Goal: Task Accomplishment & Management: Manage account settings

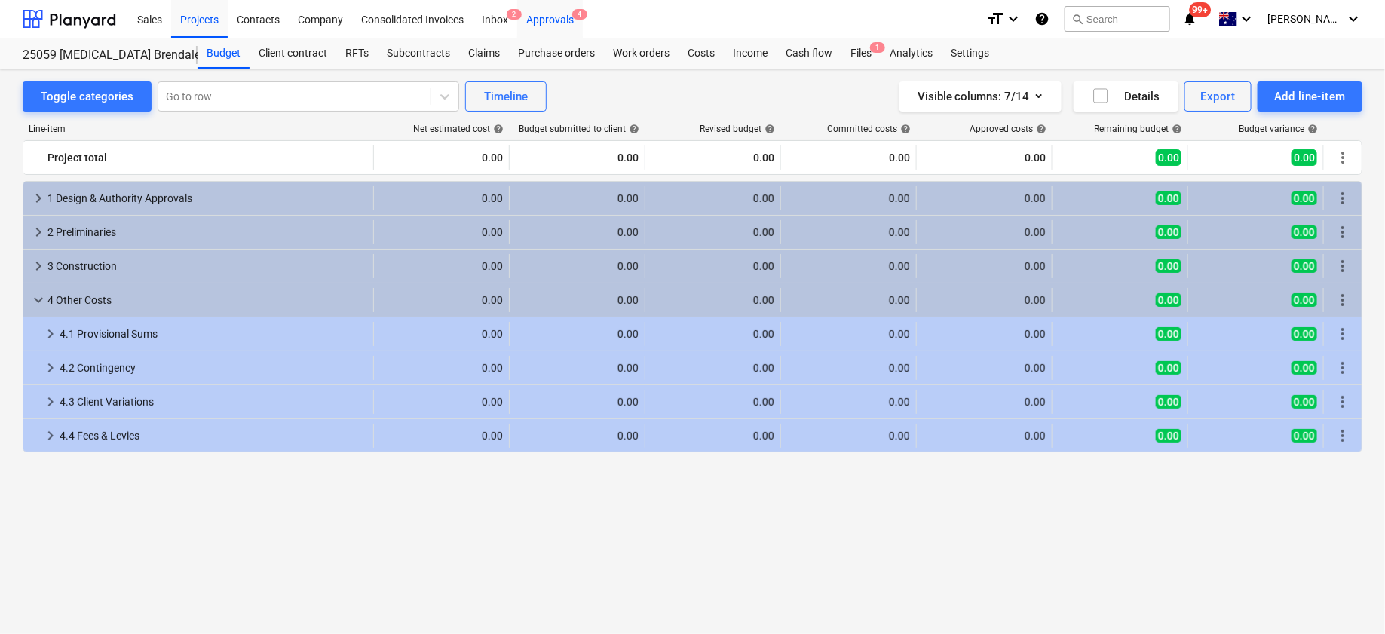
click at [559, 13] on div "Approvals 4" at bounding box center [550, 18] width 66 height 38
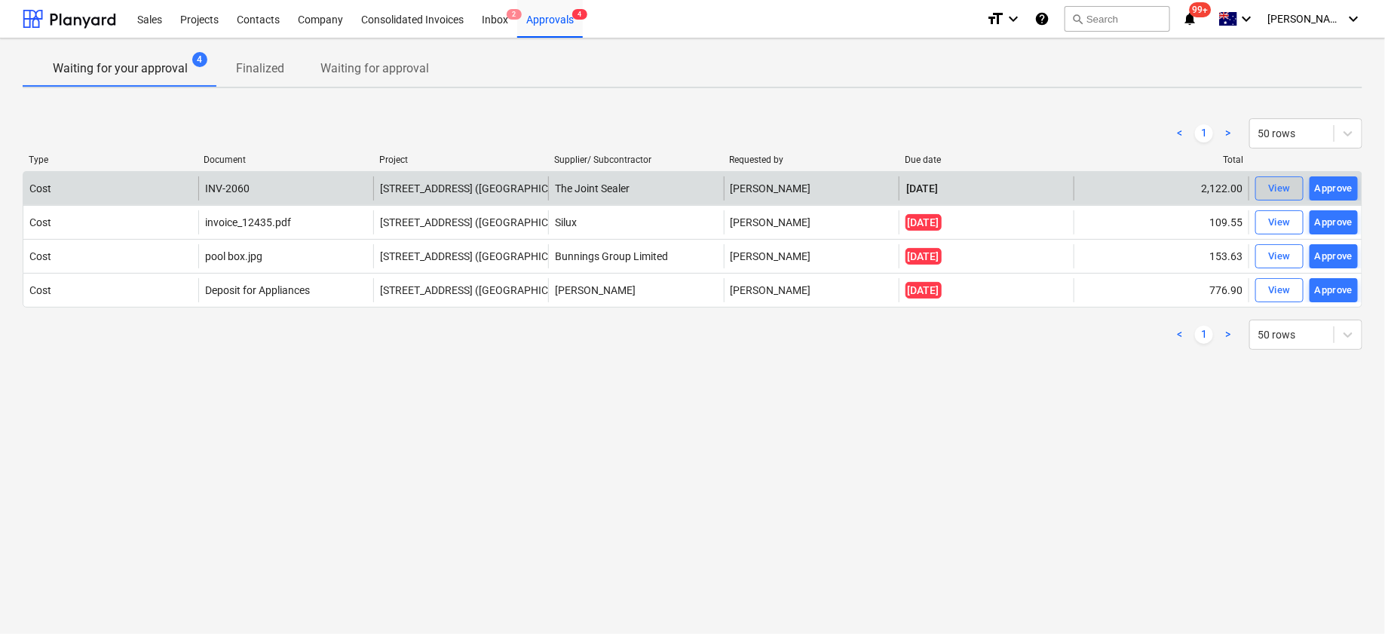
click at [1267, 180] on span "View" at bounding box center [1279, 188] width 33 height 17
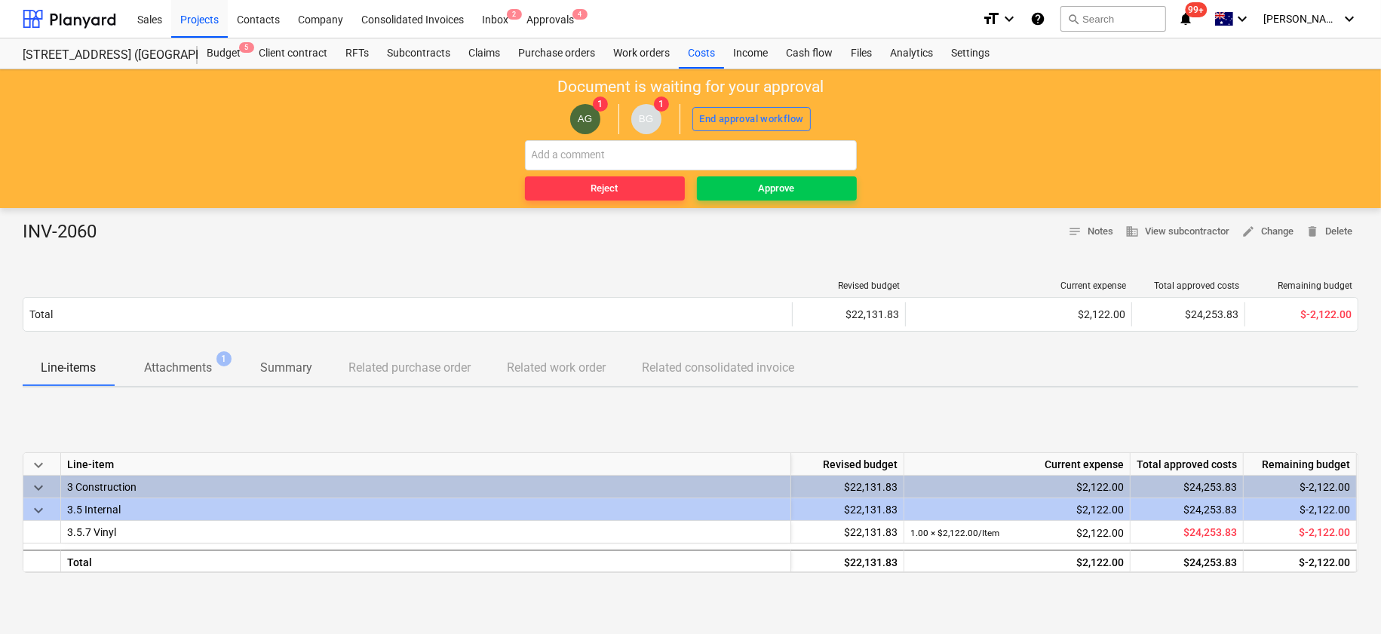
click at [167, 366] on p "Attachments" at bounding box center [178, 368] width 68 height 18
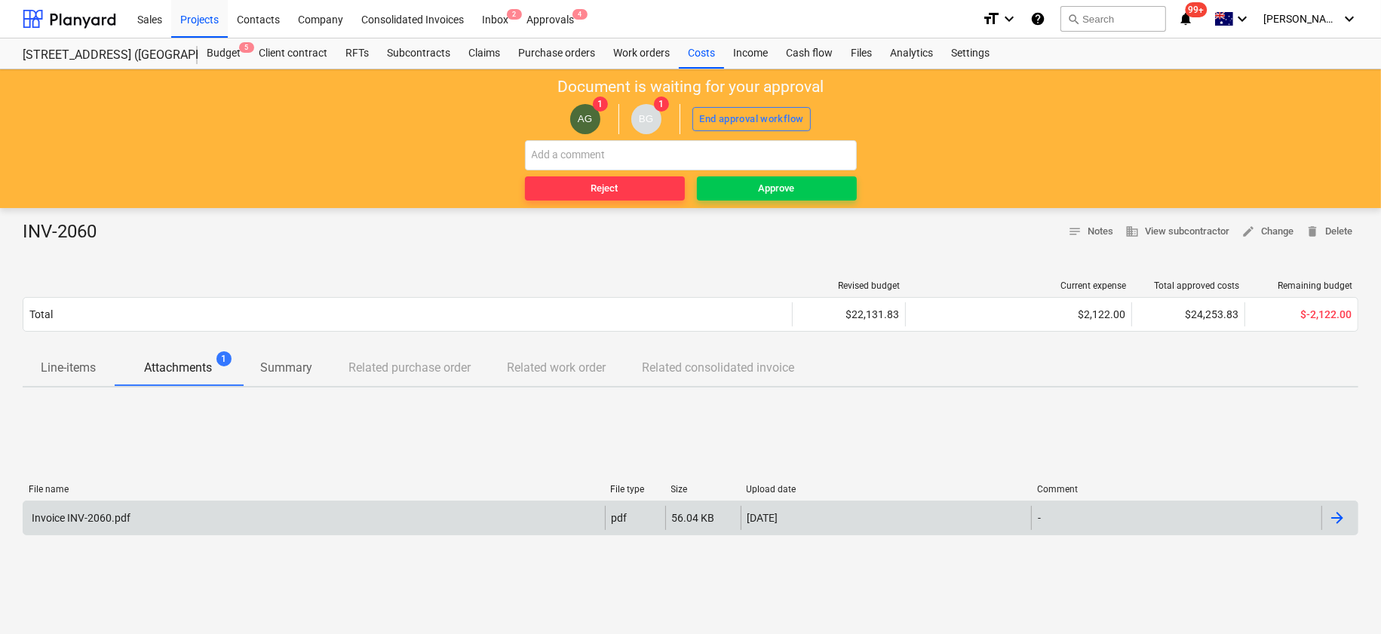
click at [231, 501] on div "Invoice INV-2060.pdf pdf 56.04 KB [DATE] -" at bounding box center [690, 518] width 1335 height 35
click at [326, 506] on div "Invoice INV-2060.pdf" at bounding box center [313, 518] width 581 height 24
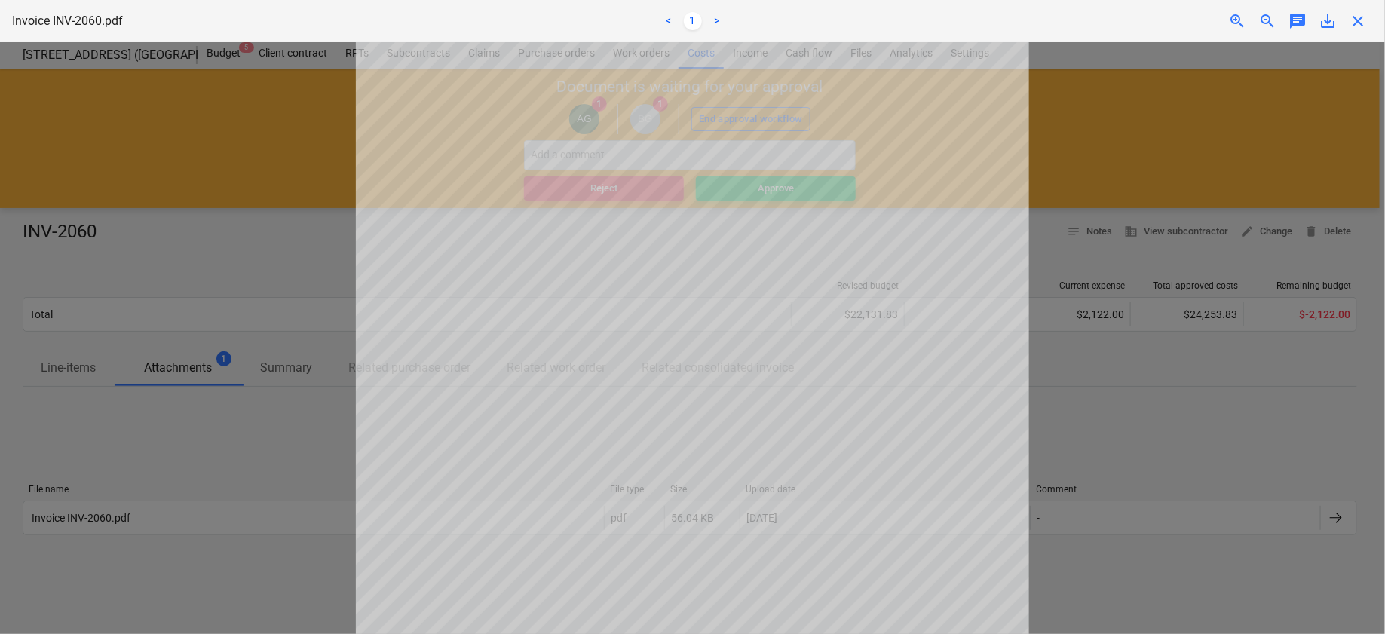
click at [261, 436] on div at bounding box center [692, 338] width 1385 height 592
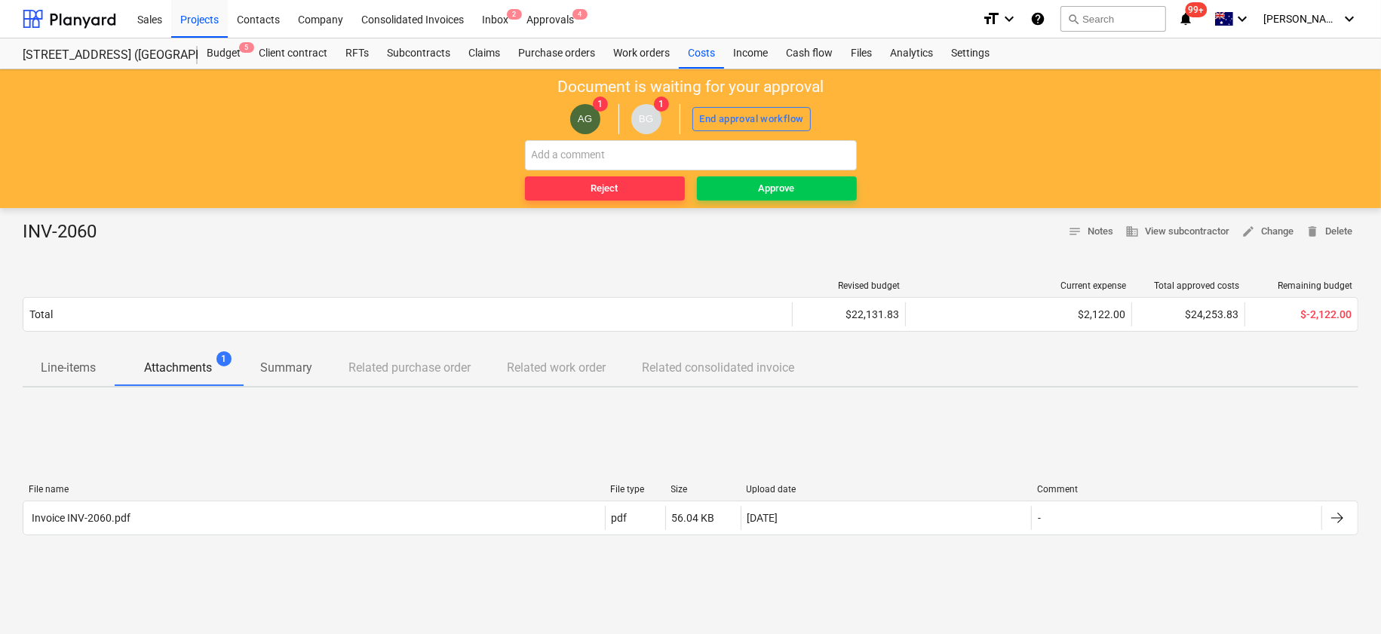
click at [70, 375] on p "Line-items" at bounding box center [68, 368] width 55 height 18
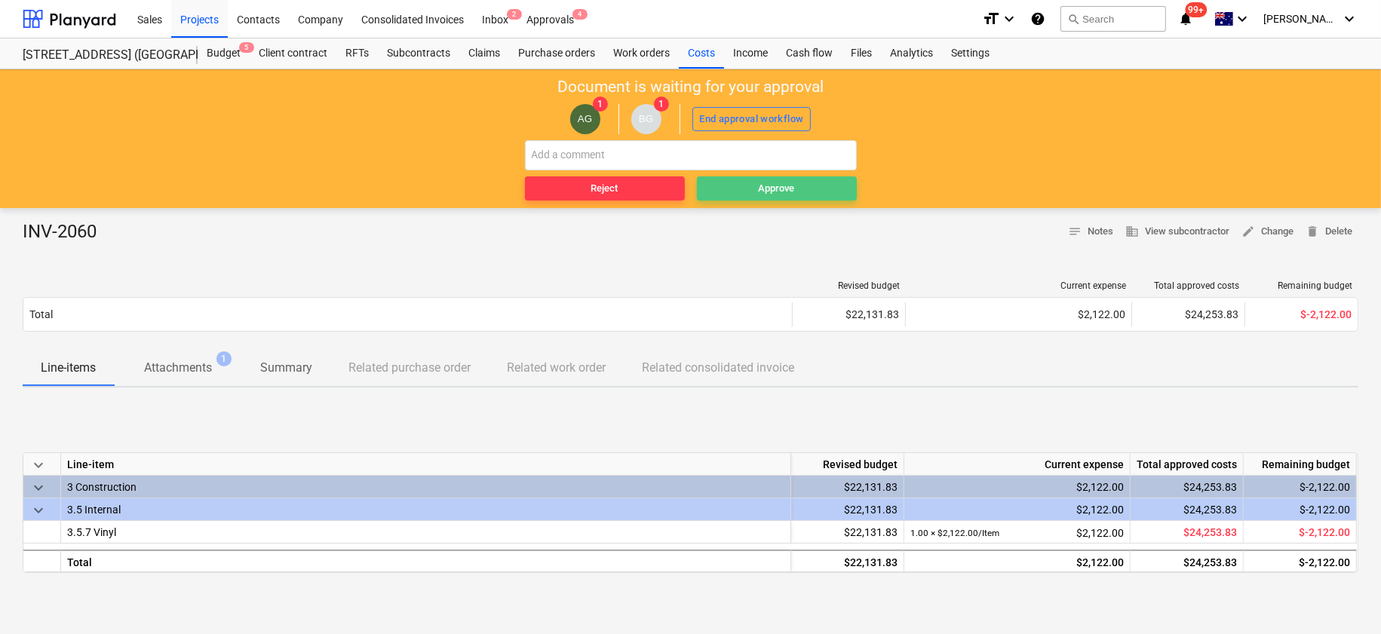
click at [773, 186] on div "Approve" at bounding box center [777, 188] width 36 height 17
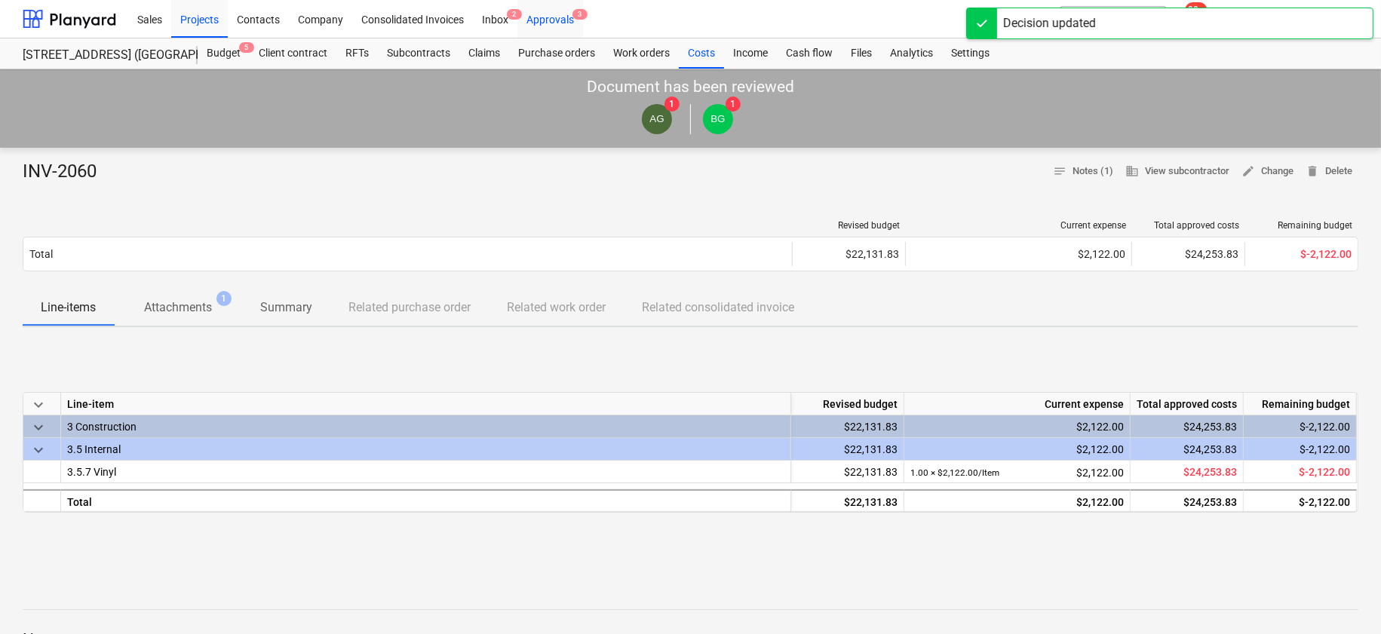
click at [563, 17] on div "Approvals 3" at bounding box center [550, 18] width 66 height 38
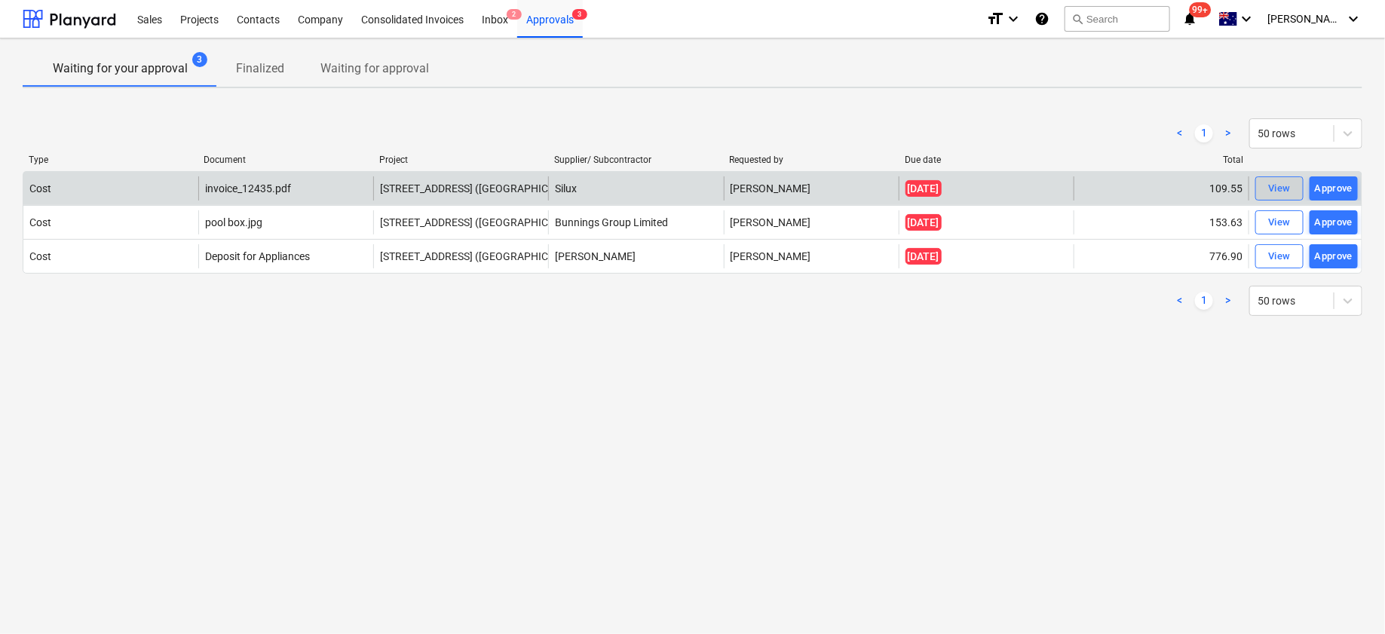
click at [1268, 185] on div "View" at bounding box center [1279, 188] width 23 height 17
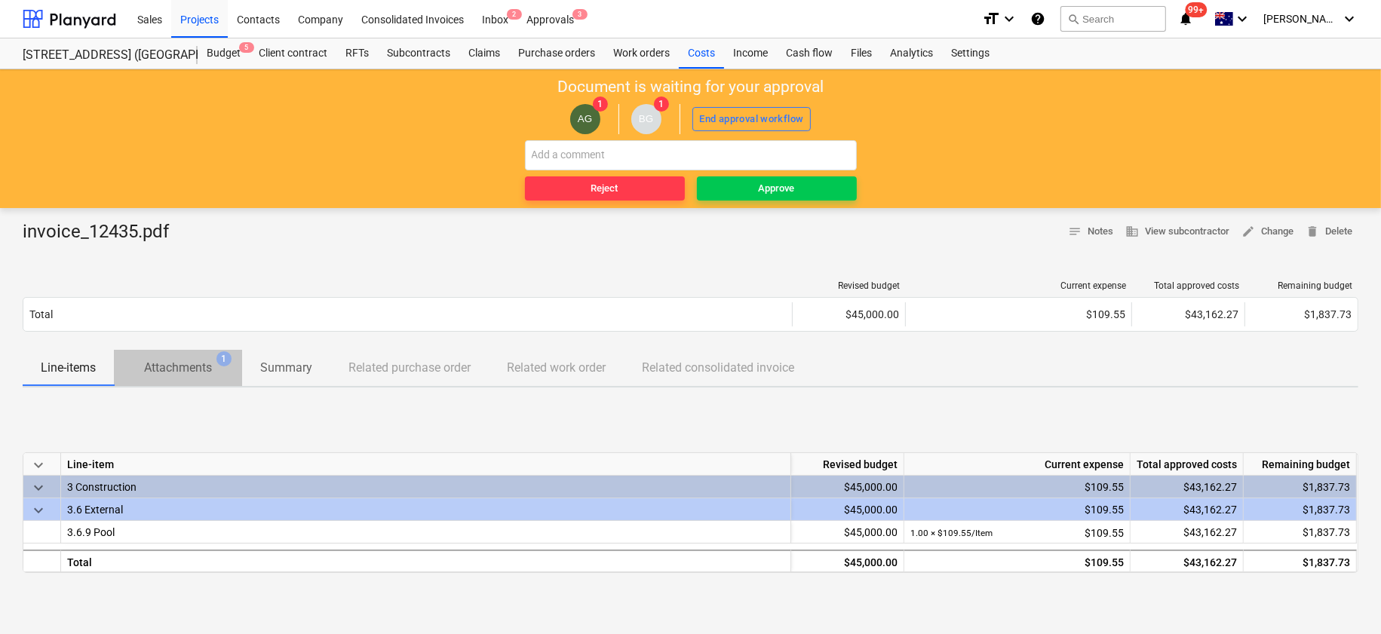
click at [190, 359] on p "Attachments" at bounding box center [178, 368] width 68 height 18
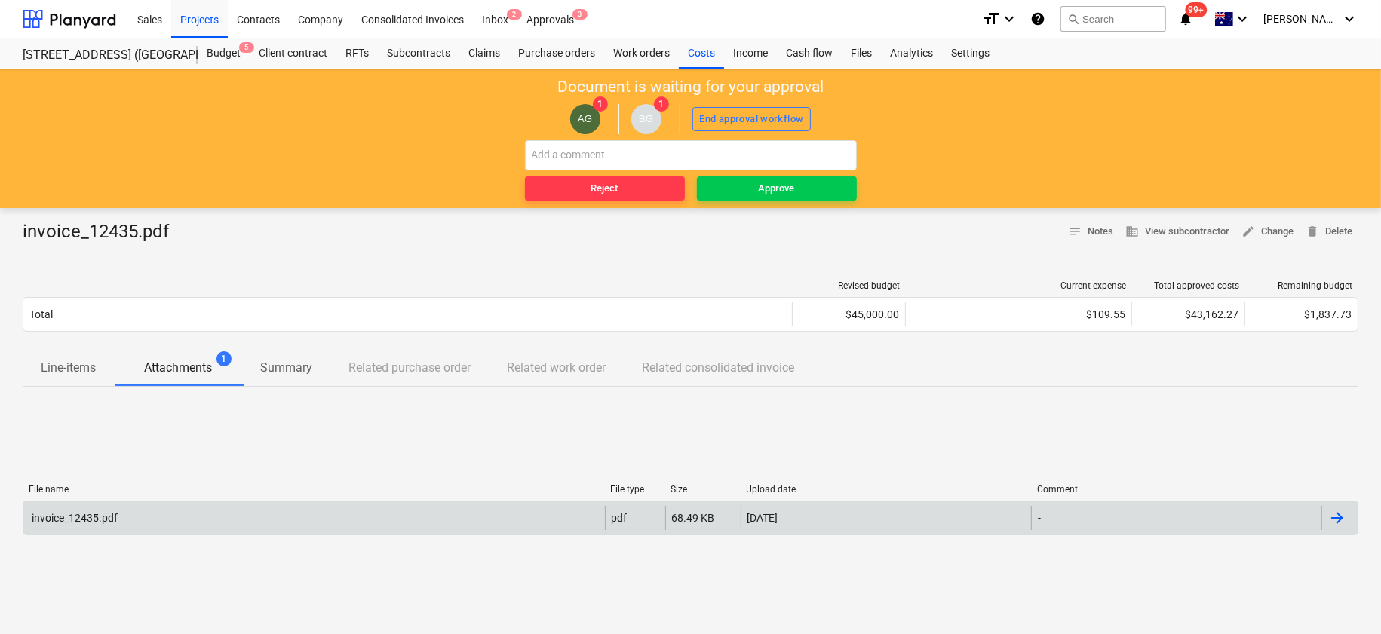
click at [228, 514] on div "invoice_12435.pdf" at bounding box center [313, 518] width 581 height 24
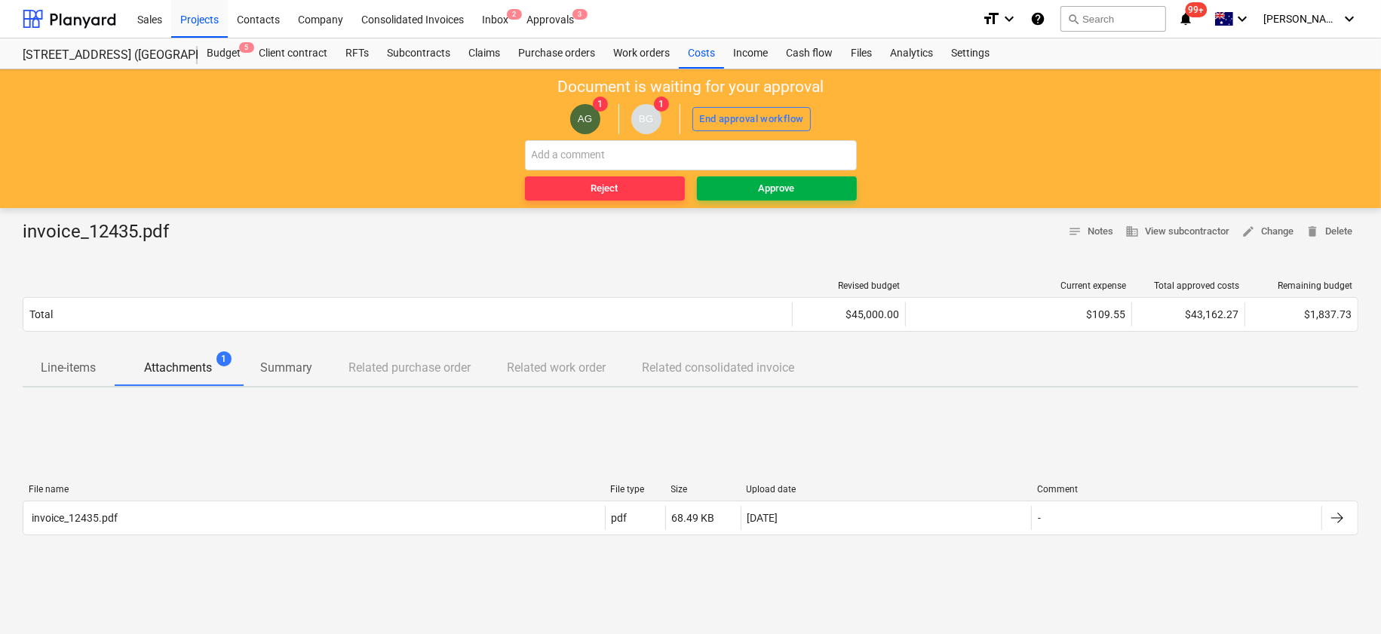
click at [799, 190] on span "Approve" at bounding box center [777, 188] width 148 height 17
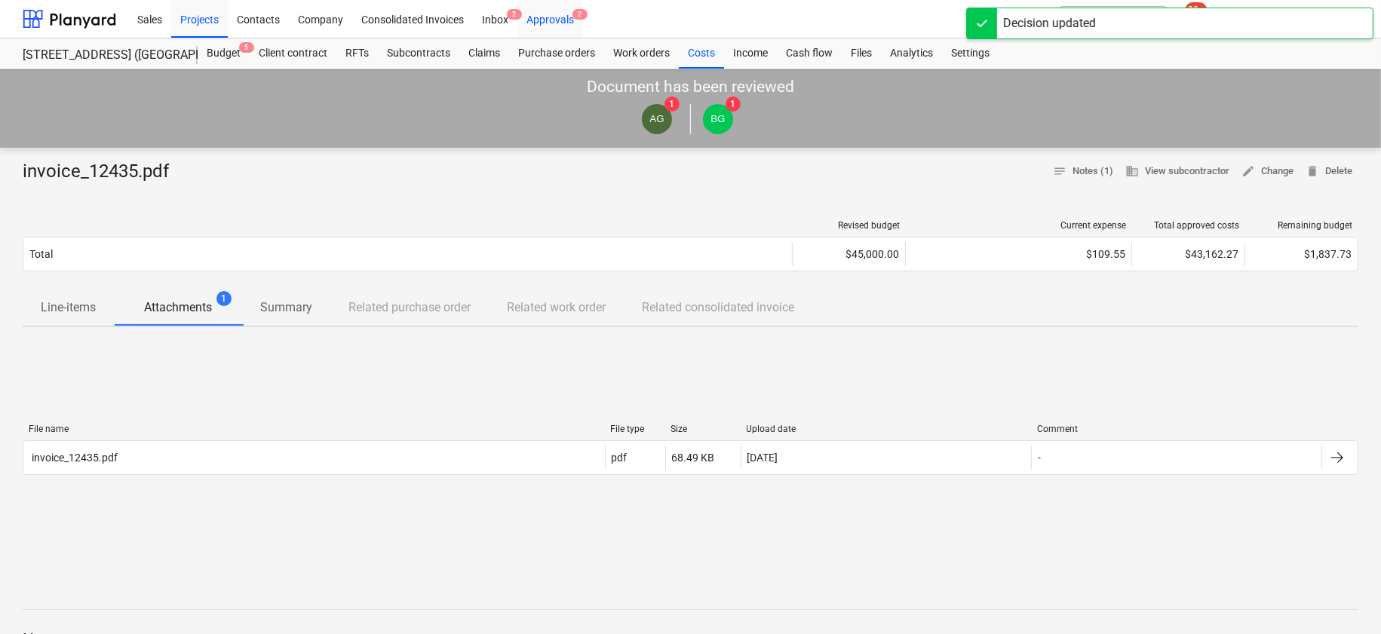
click at [559, 15] on div "Approvals 2" at bounding box center [550, 18] width 66 height 38
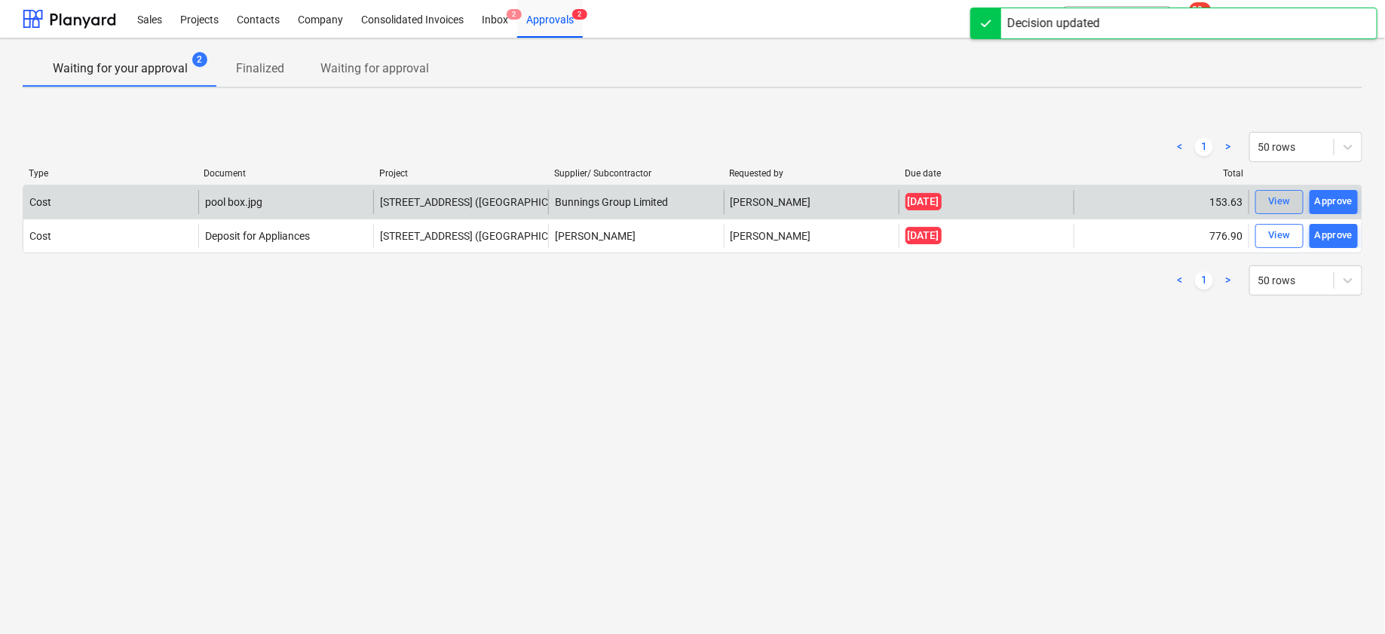
click at [1277, 201] on div "View" at bounding box center [1279, 201] width 23 height 17
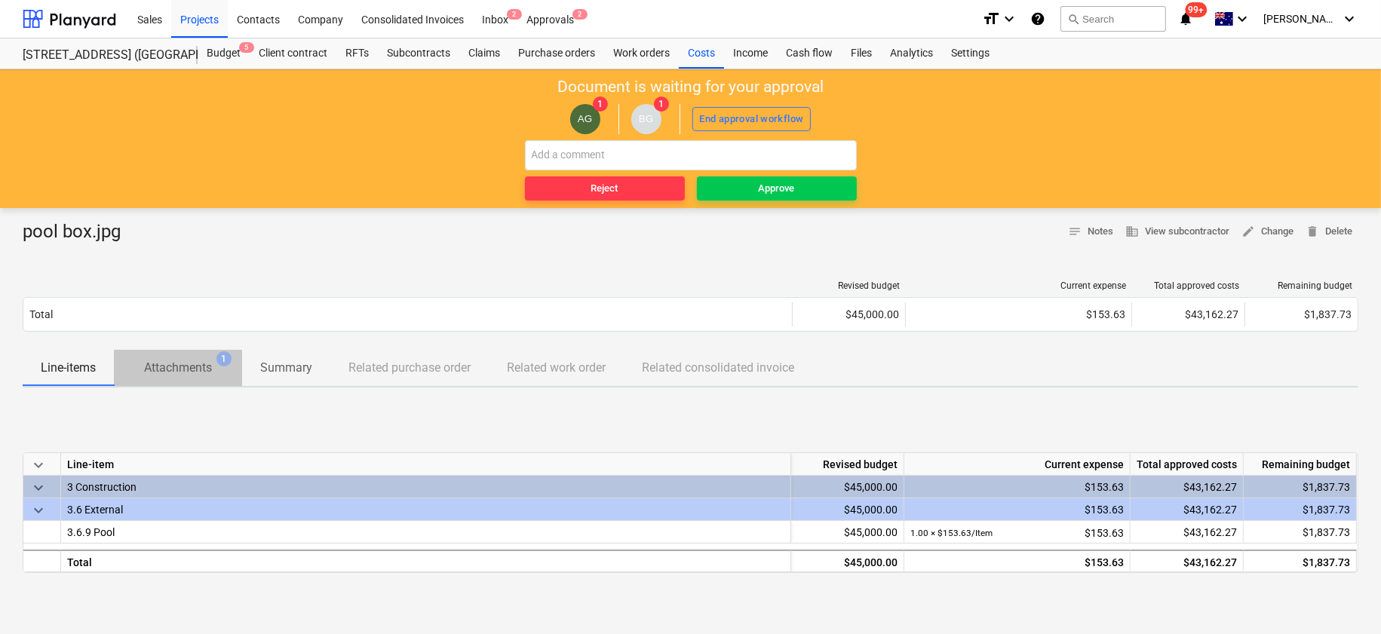
click at [195, 360] on p "Attachments" at bounding box center [178, 368] width 68 height 18
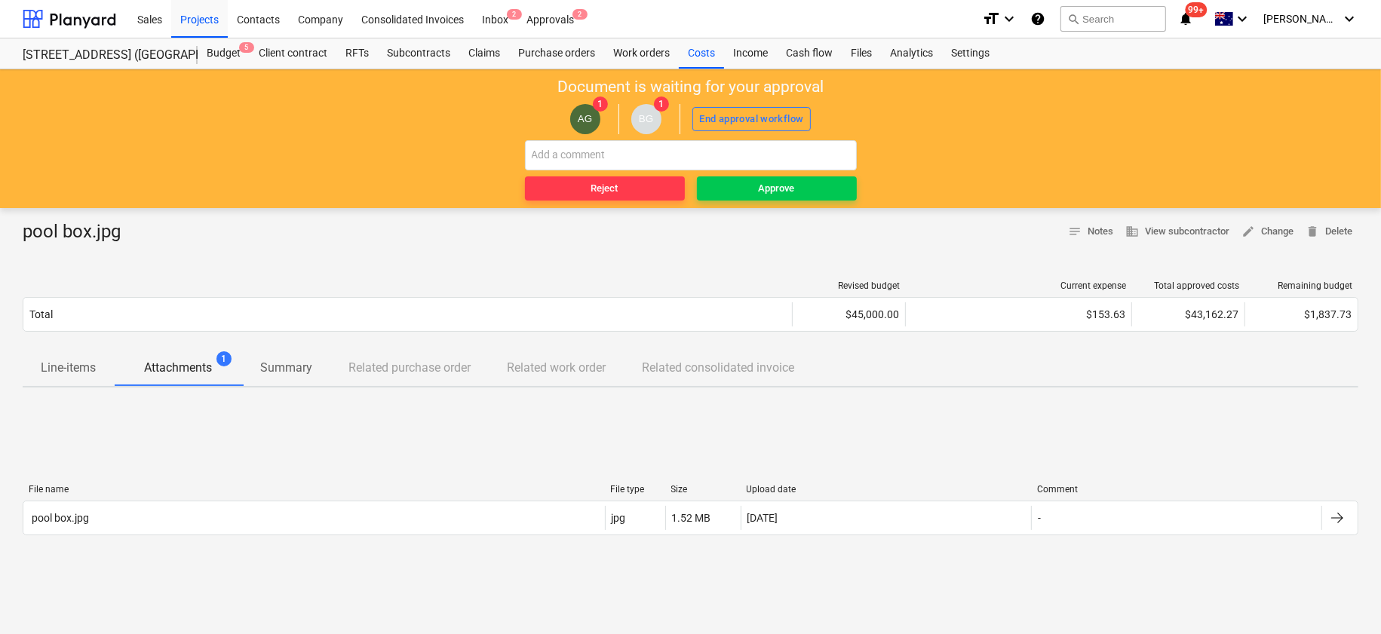
click at [76, 368] on p "Line-items" at bounding box center [68, 368] width 55 height 18
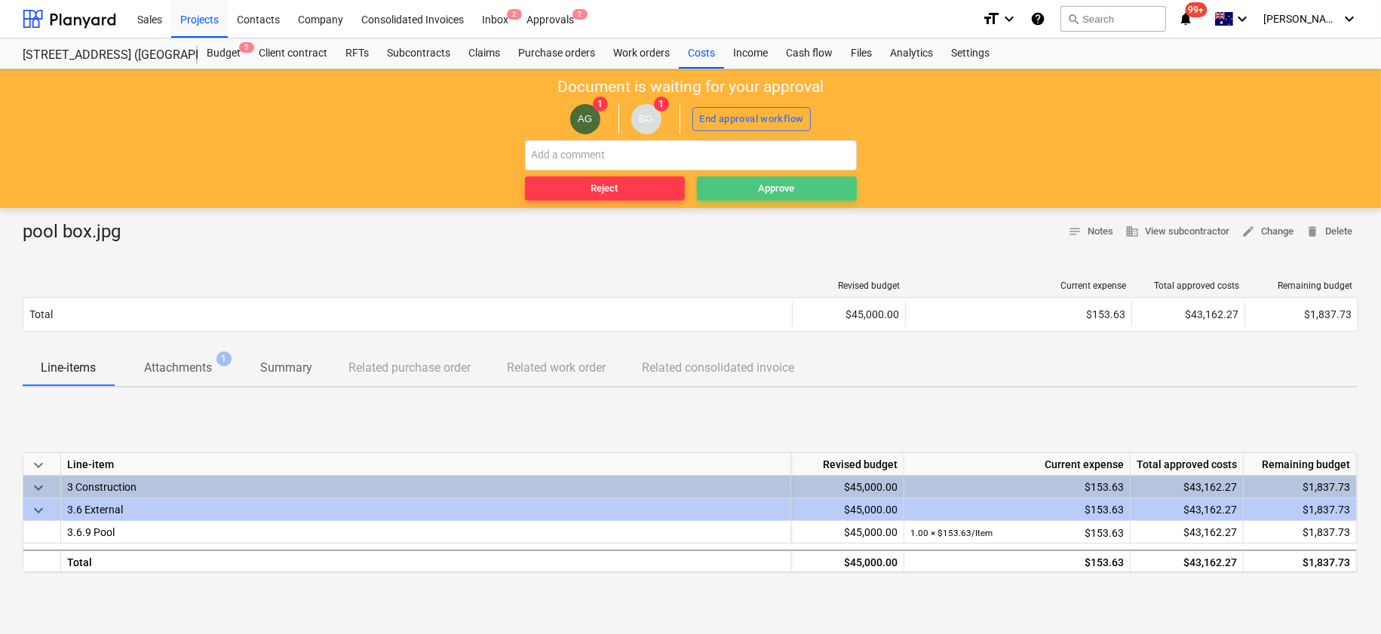
click at [794, 196] on span "Approve" at bounding box center [777, 188] width 148 height 17
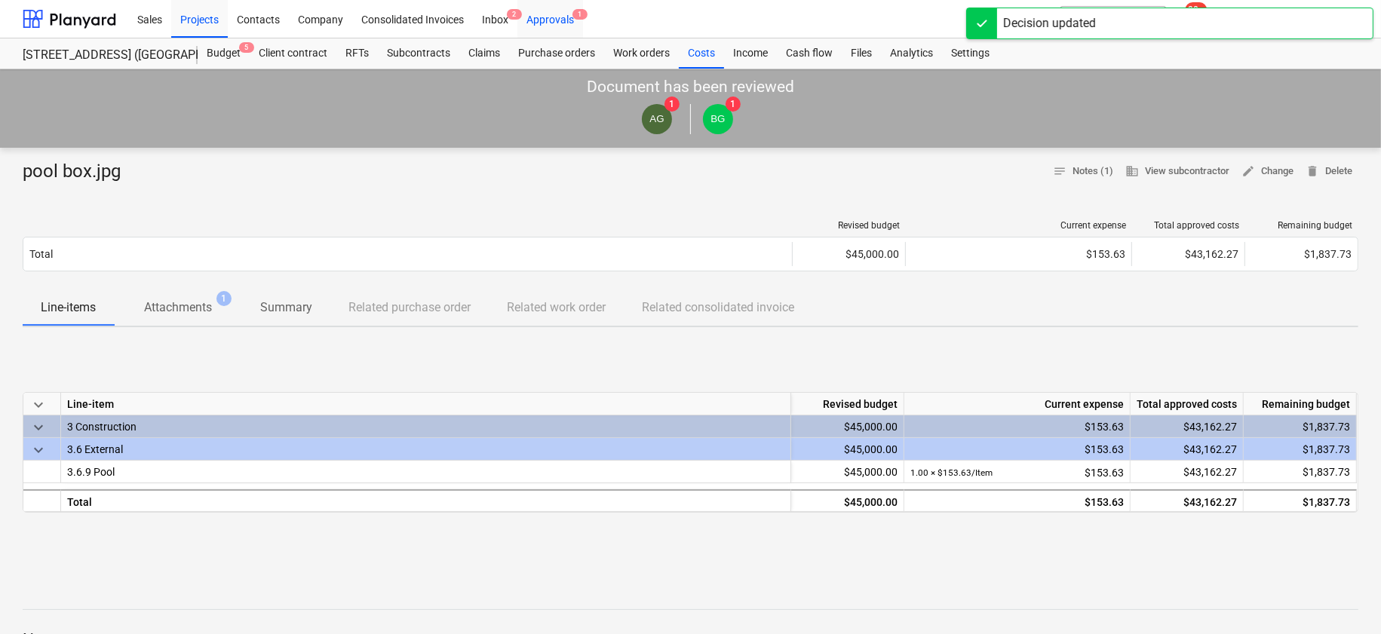
click at [552, 19] on div "Approvals 1" at bounding box center [550, 18] width 66 height 38
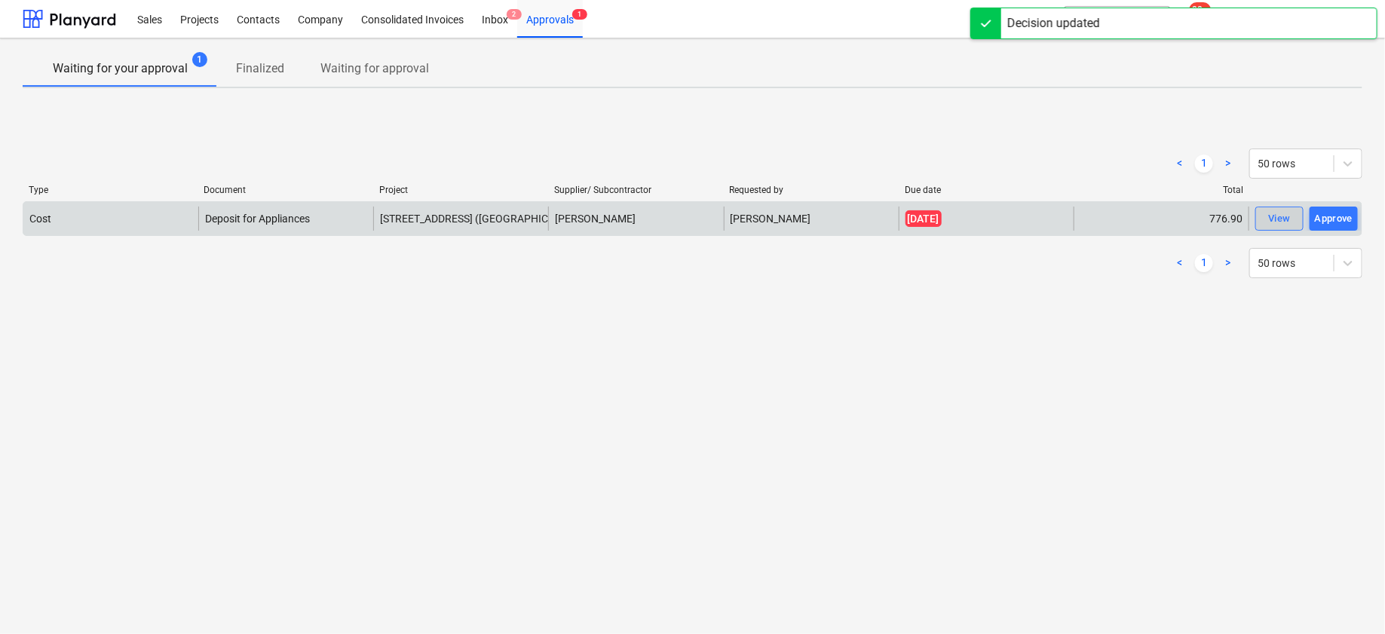
click at [1259, 216] on button "View" at bounding box center [1279, 219] width 48 height 24
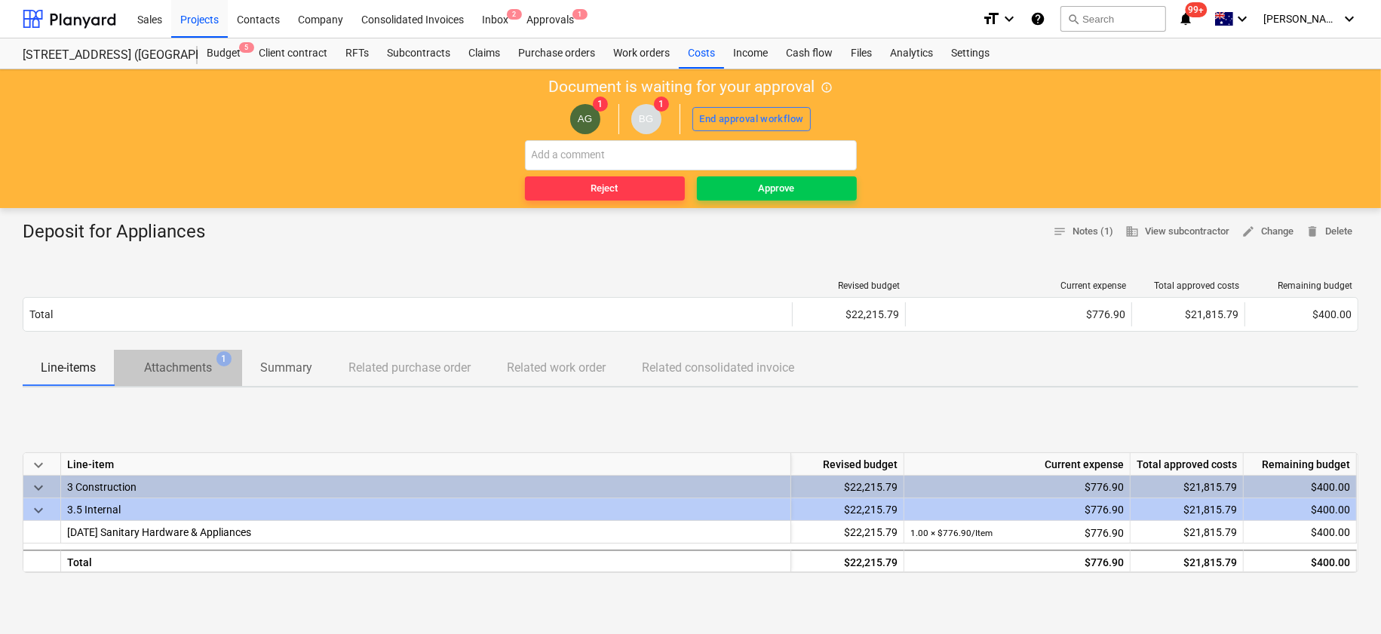
click at [202, 370] on p "Attachments" at bounding box center [178, 368] width 68 height 18
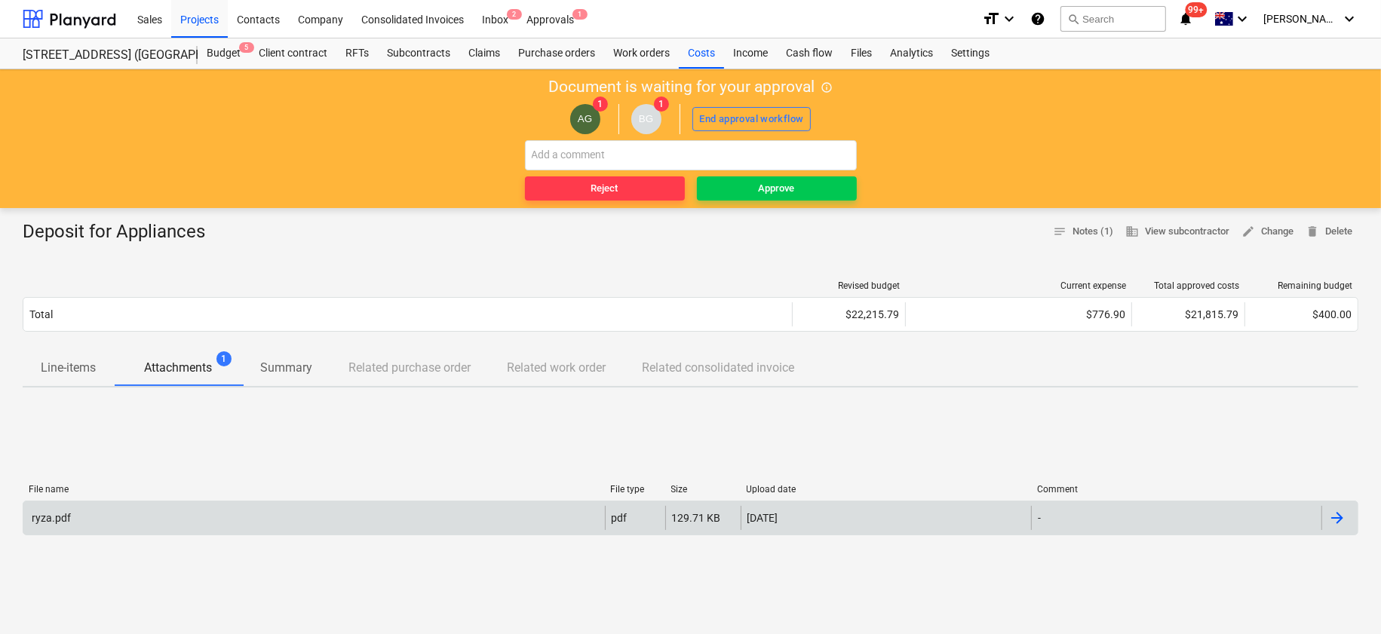
click at [149, 516] on div "ryza.pdf" at bounding box center [313, 518] width 581 height 24
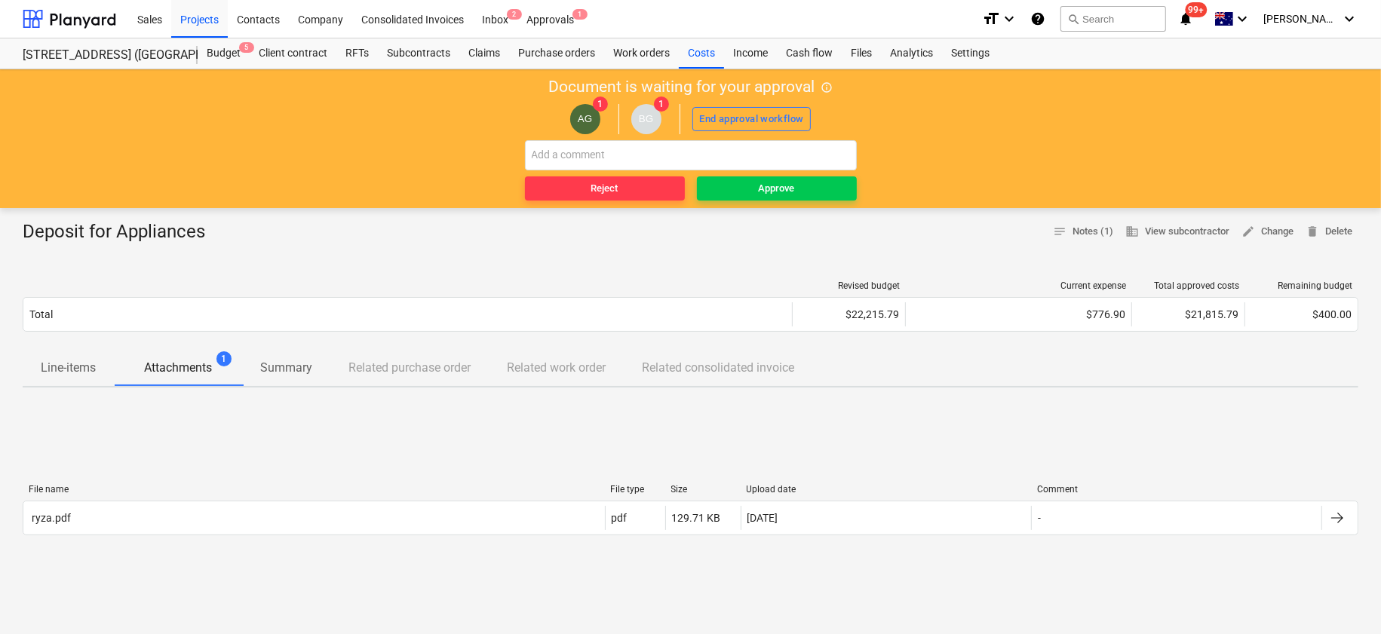
click at [88, 375] on p "Line-items" at bounding box center [68, 368] width 55 height 18
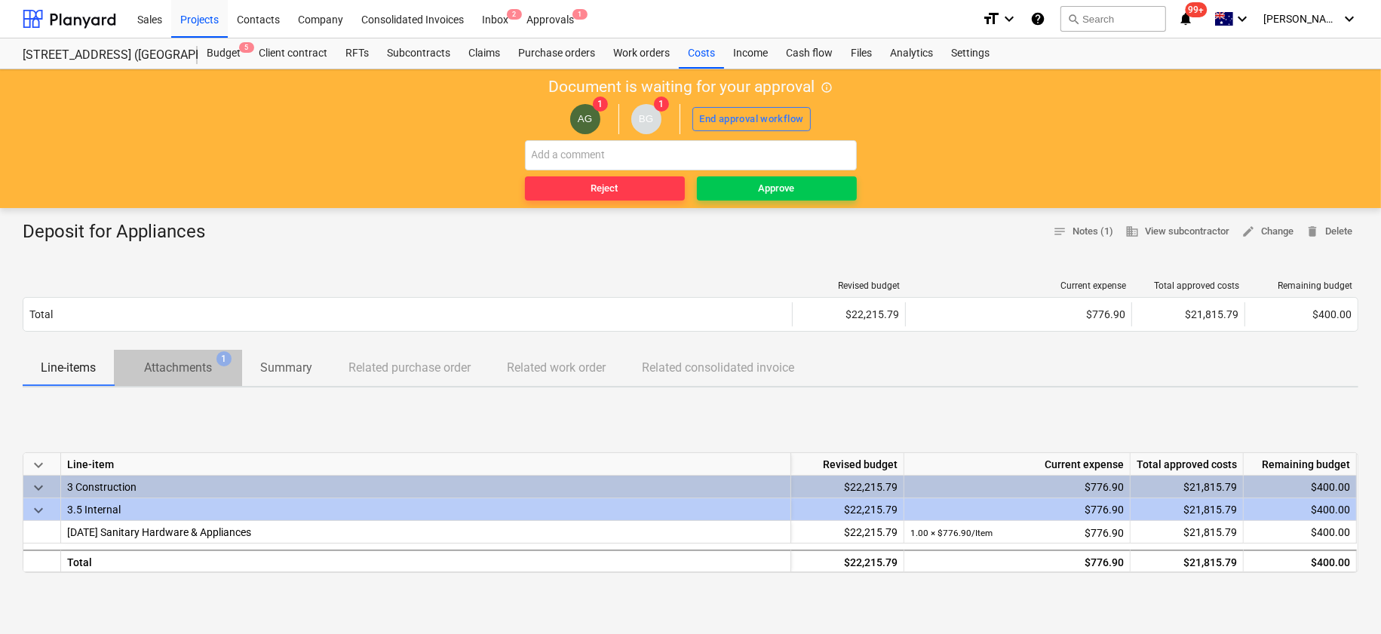
click at [191, 369] on p "Attachments" at bounding box center [178, 368] width 68 height 18
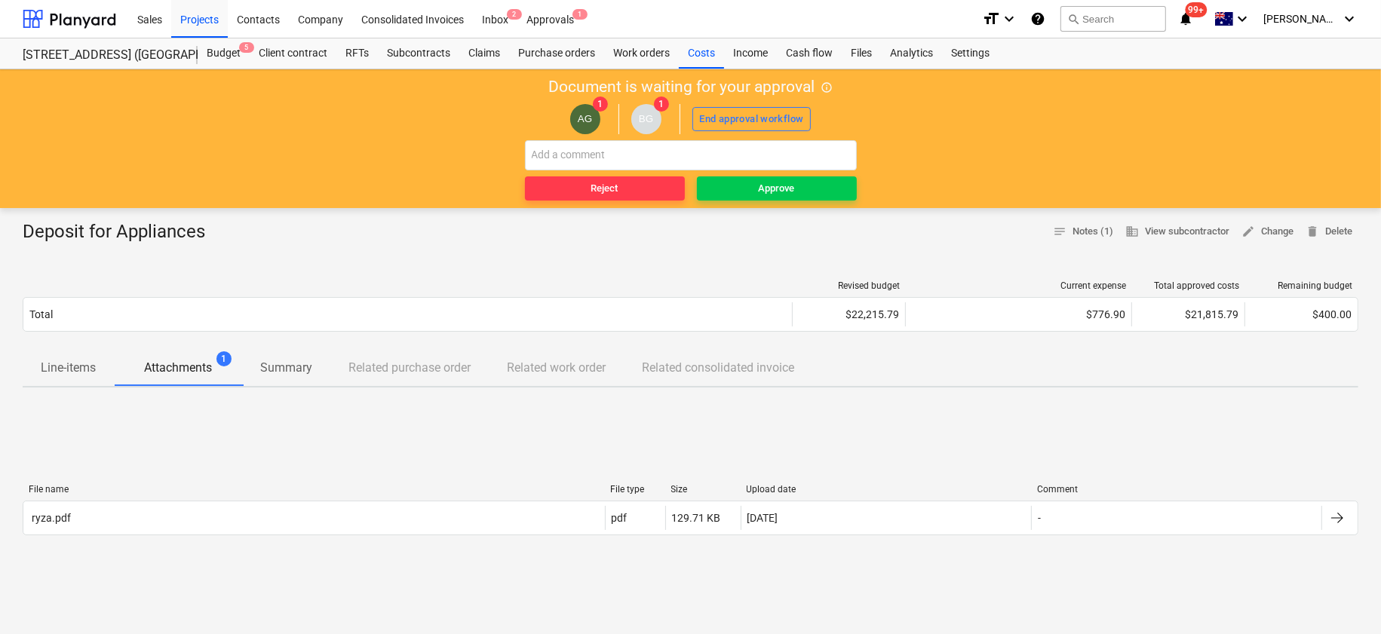
drag, startPoint x: 437, startPoint y: 556, endPoint x: 446, endPoint y: 537, distance: 20.6
click at [439, 551] on div "File name File type Size Upload date Comment ryza.pdf pdf 129.71 KB [DATE] - Pl…" at bounding box center [690, 513] width 1335 height 226
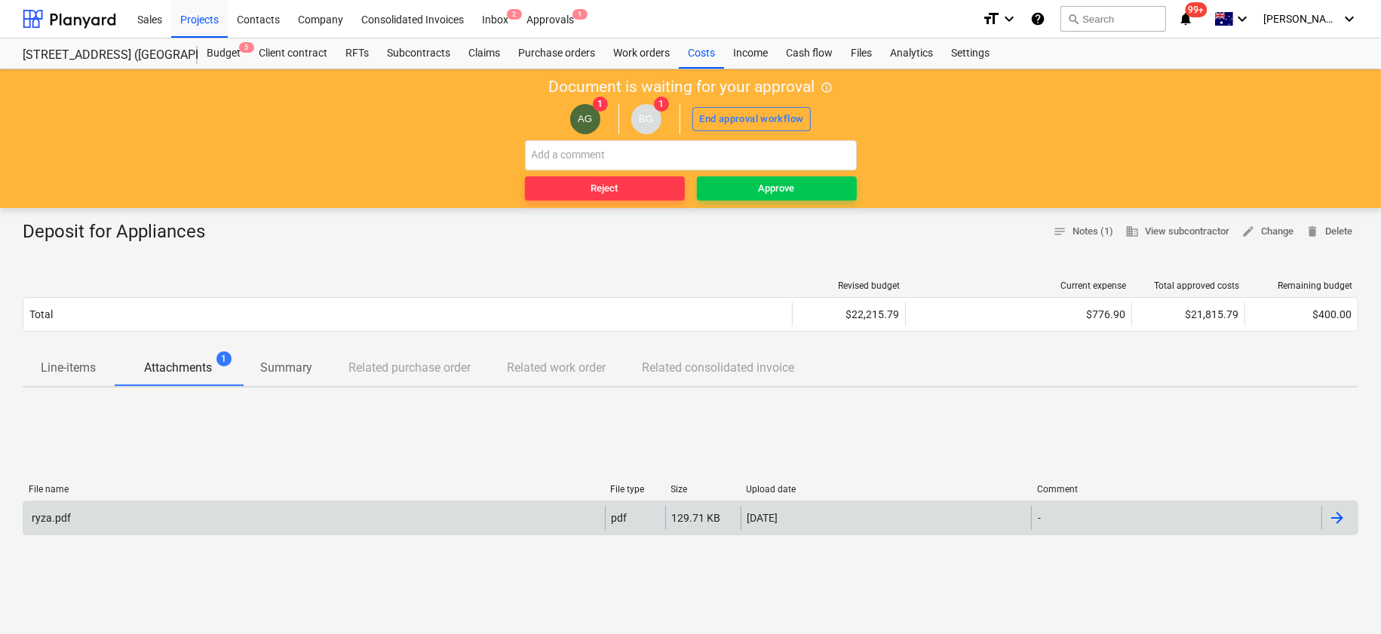
click at [446, 530] on div "ryza.pdf pdf 129.71 KB [DATE] -" at bounding box center [690, 518] width 1335 height 35
click at [532, 513] on div "ryza.pdf" at bounding box center [313, 518] width 581 height 24
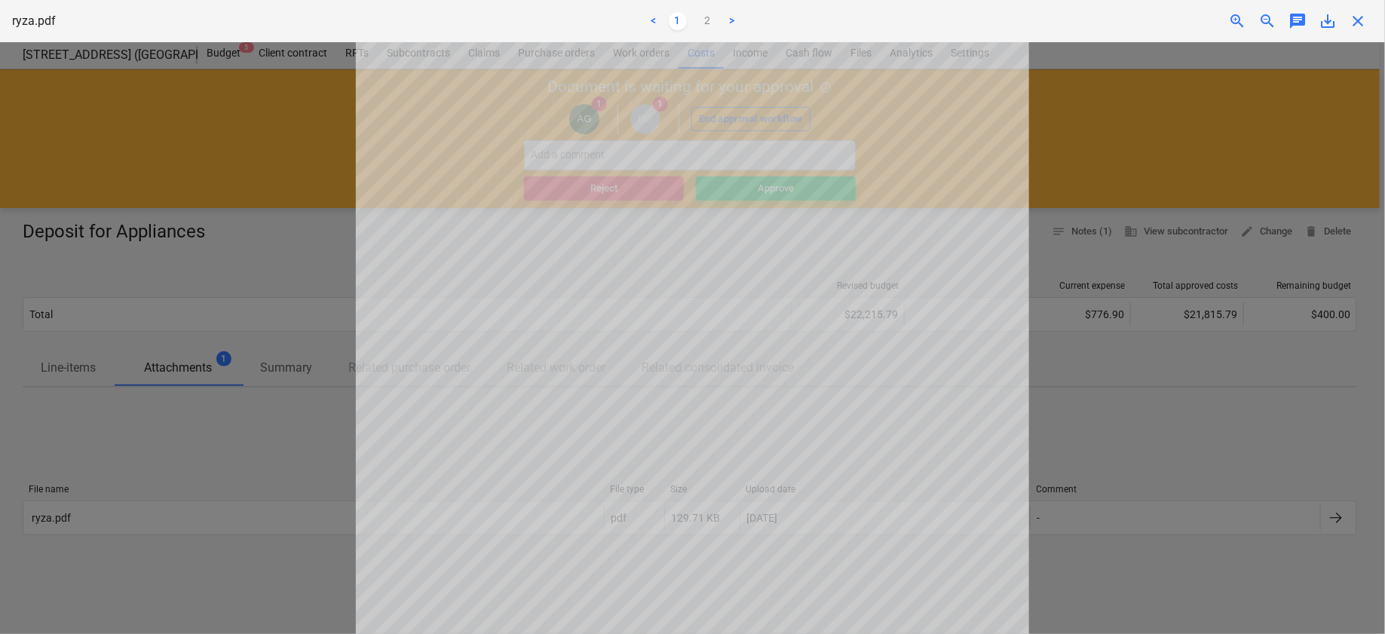
scroll to position [363, 0]
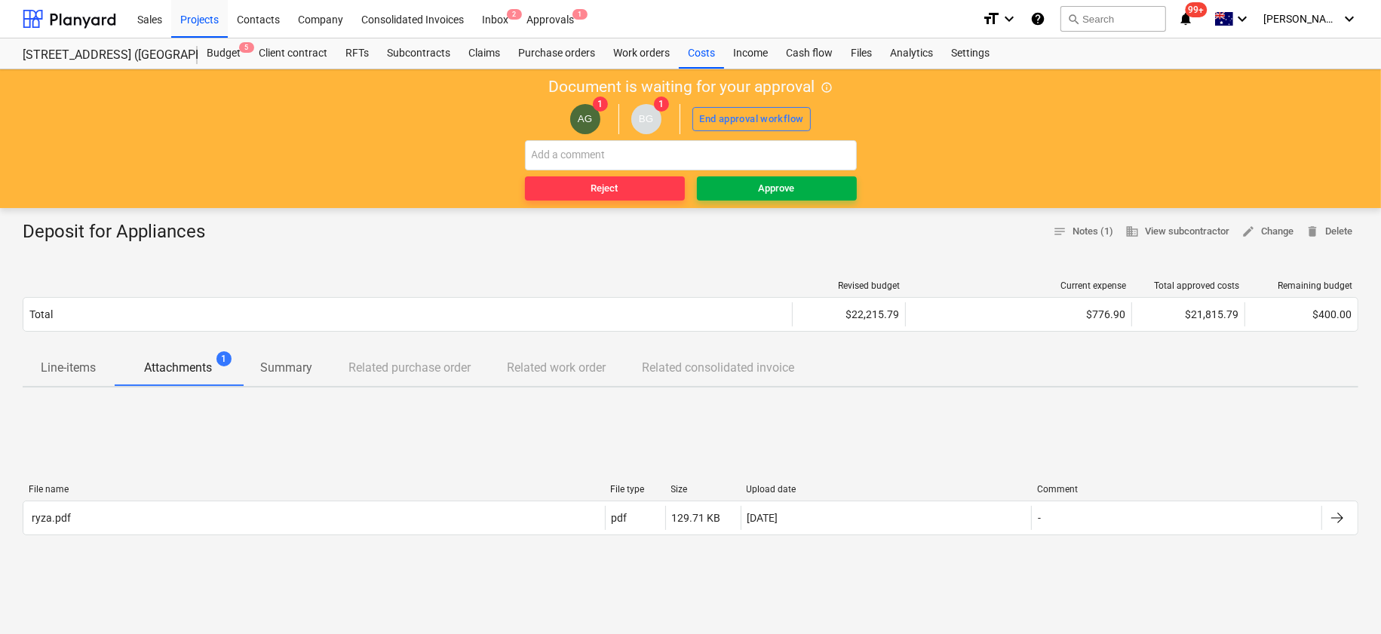
click at [826, 185] on span "Approve" at bounding box center [777, 188] width 148 height 17
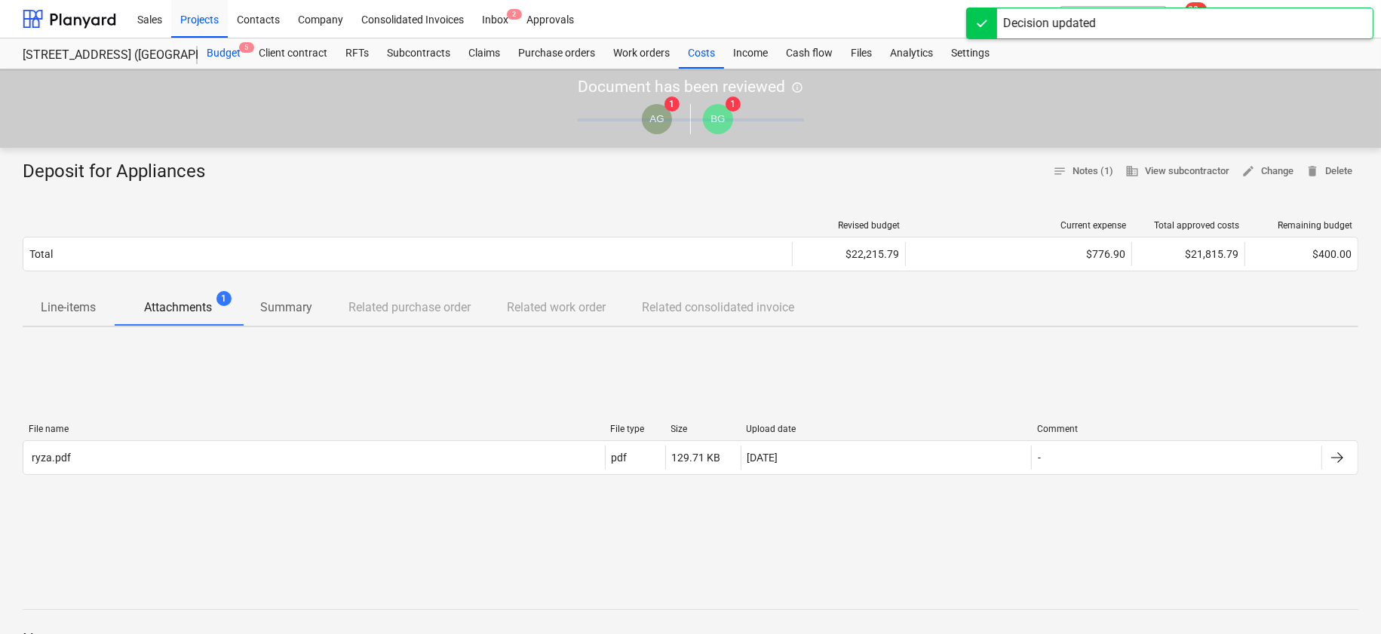
click at [231, 54] on div "Budget 5" at bounding box center [224, 53] width 52 height 30
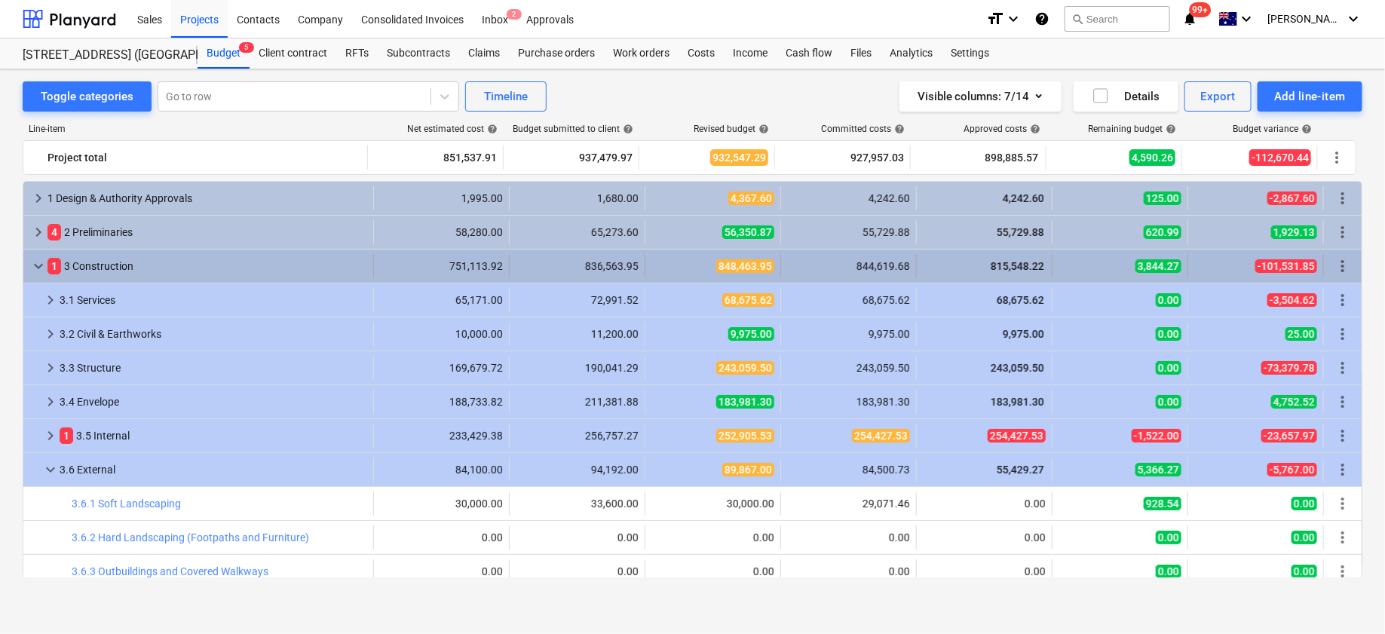
click at [32, 259] on span "keyboard_arrow_down" at bounding box center [38, 266] width 18 height 18
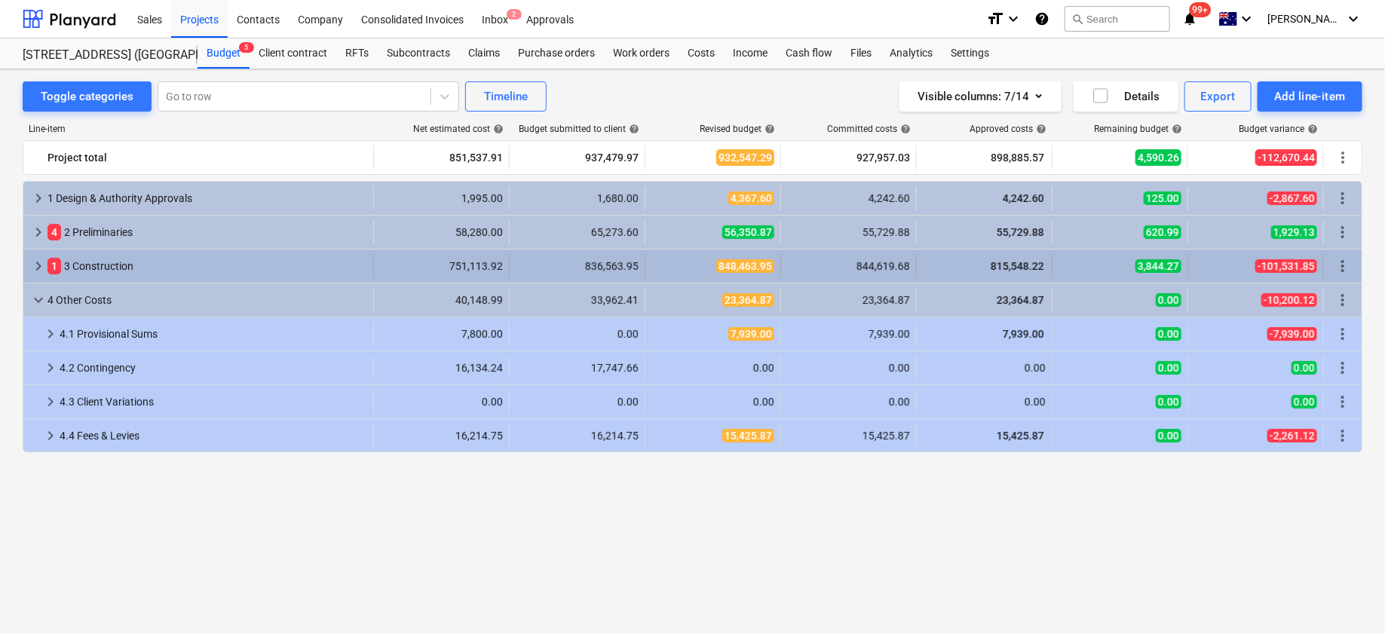
click at [32, 264] on span "keyboard_arrow_right" at bounding box center [38, 266] width 18 height 18
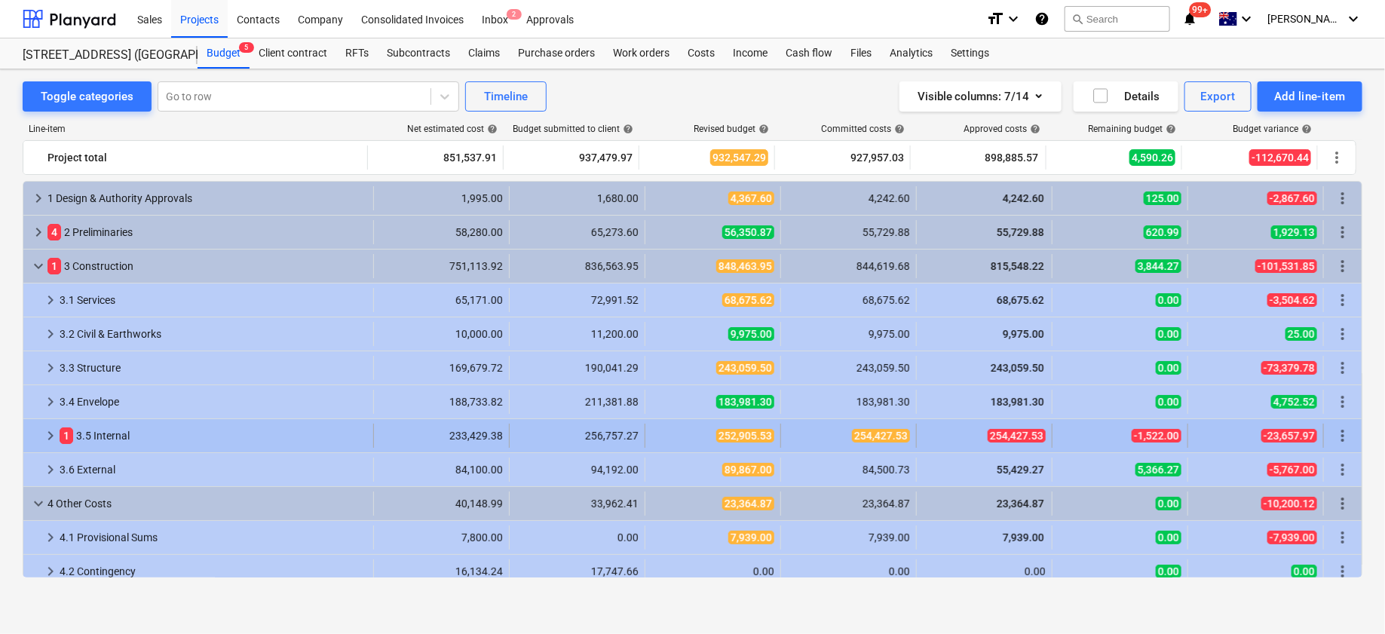
click at [49, 435] on span "keyboard_arrow_right" at bounding box center [50, 436] width 18 height 18
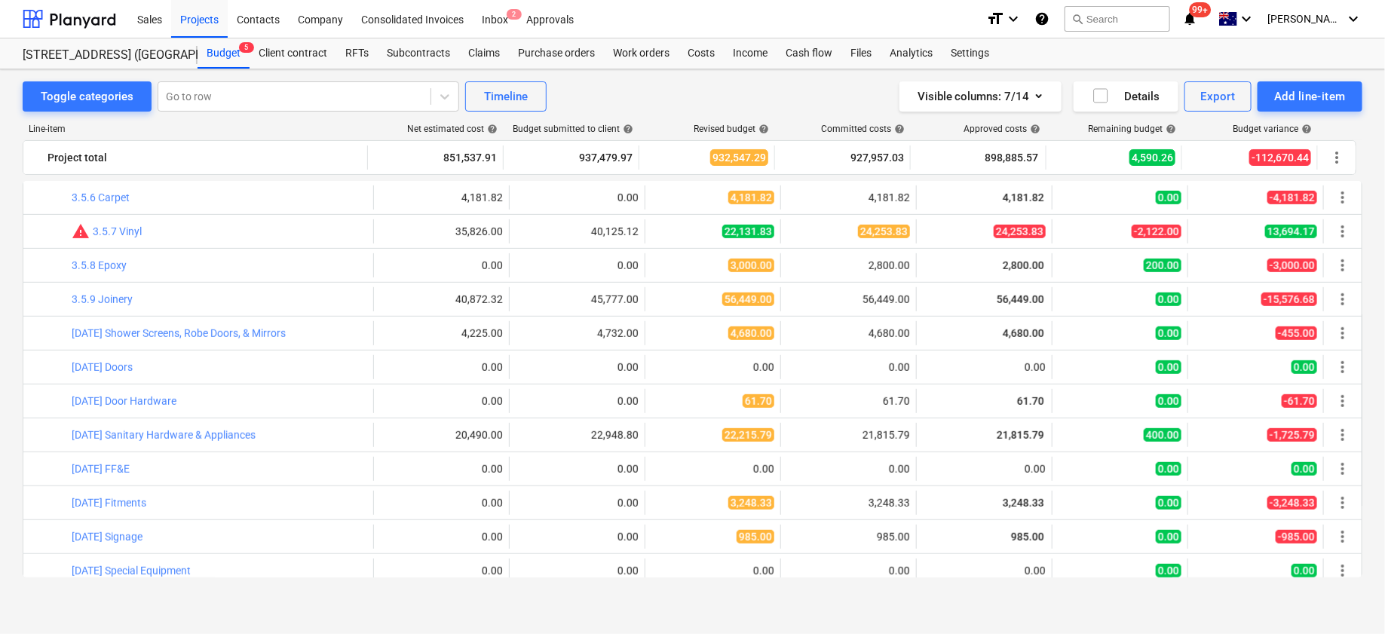
scroll to position [377, 0]
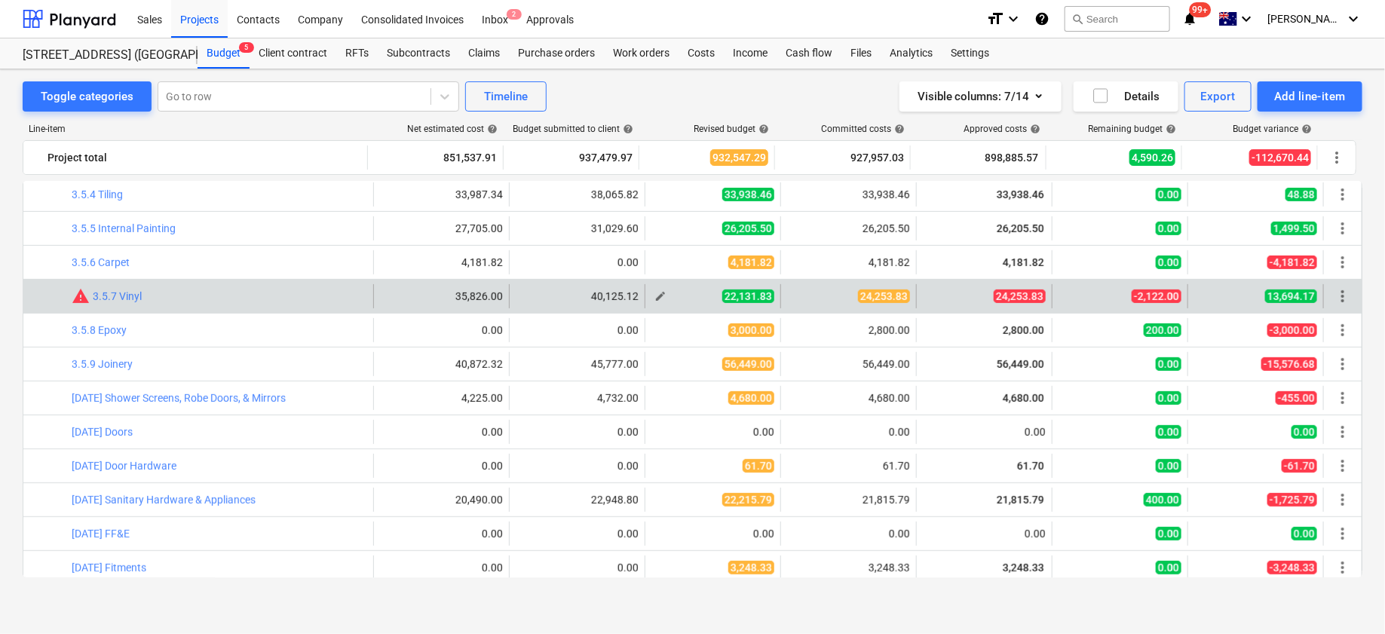
click at [654, 298] on span "edit" at bounding box center [660, 296] width 12 height 12
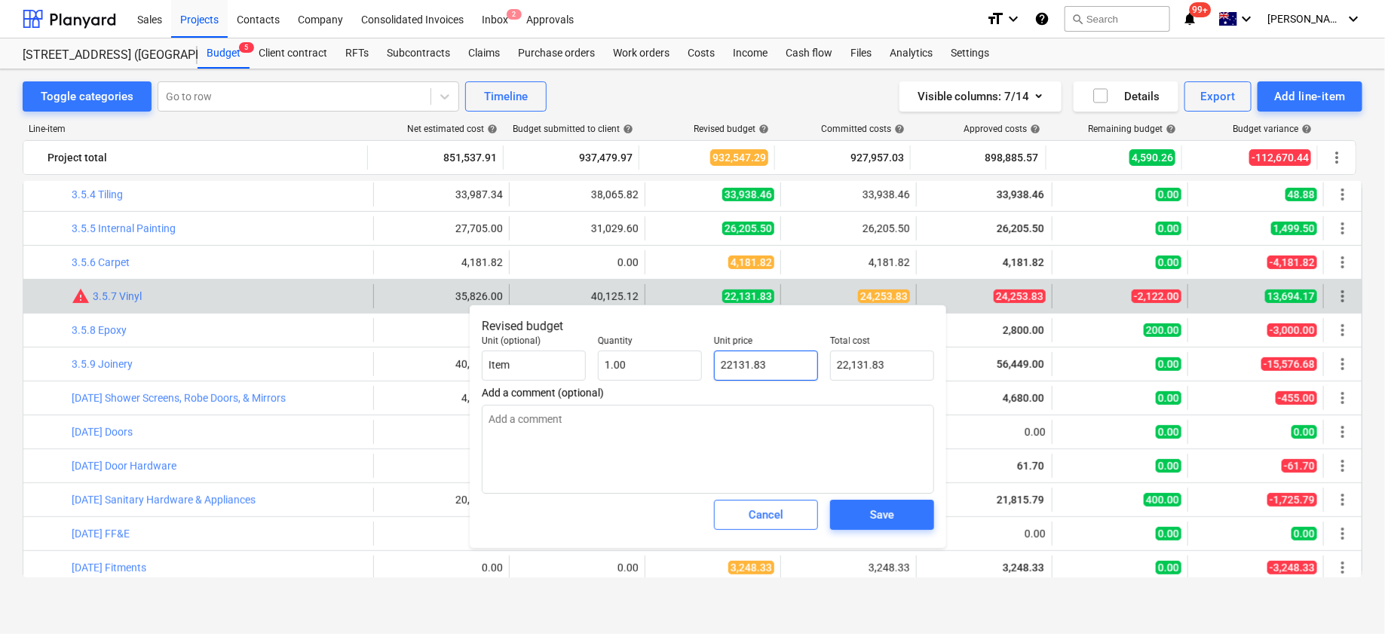
click at [737, 375] on input "22131.83" at bounding box center [766, 366] width 104 height 30
type input "2"
type textarea "x"
type input "2.00"
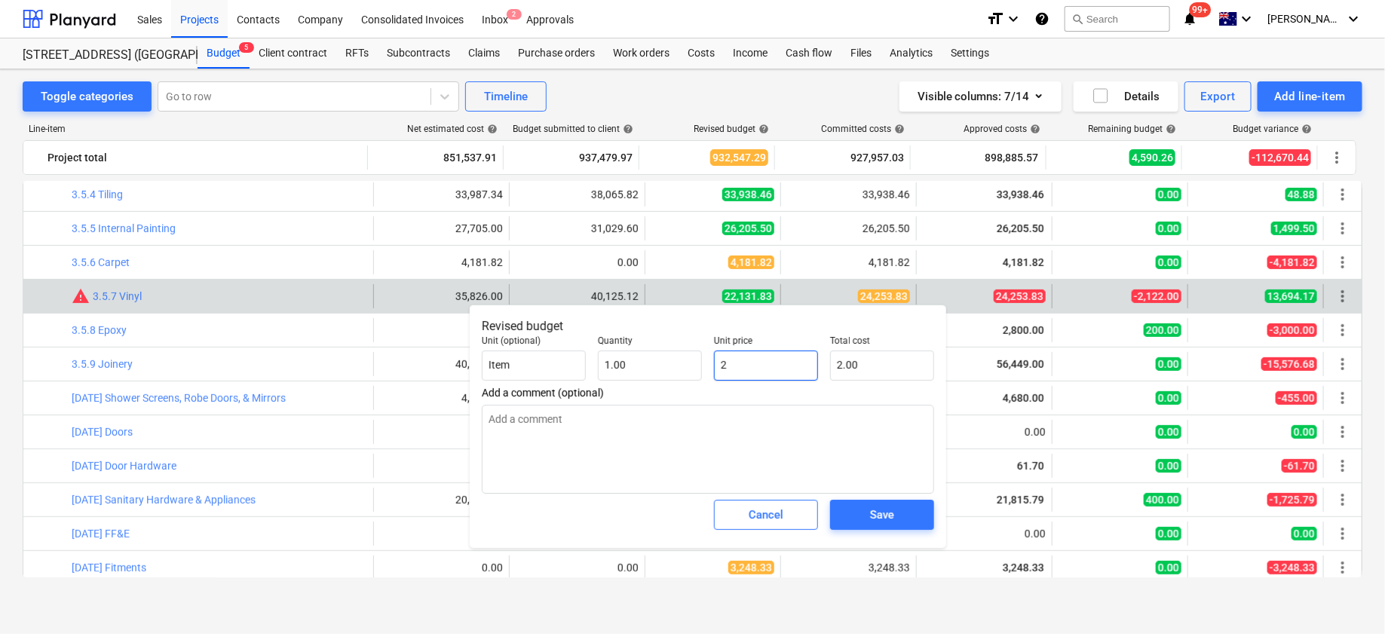
type input "24"
type textarea "x"
type input "24.00"
type input "242"
type textarea "x"
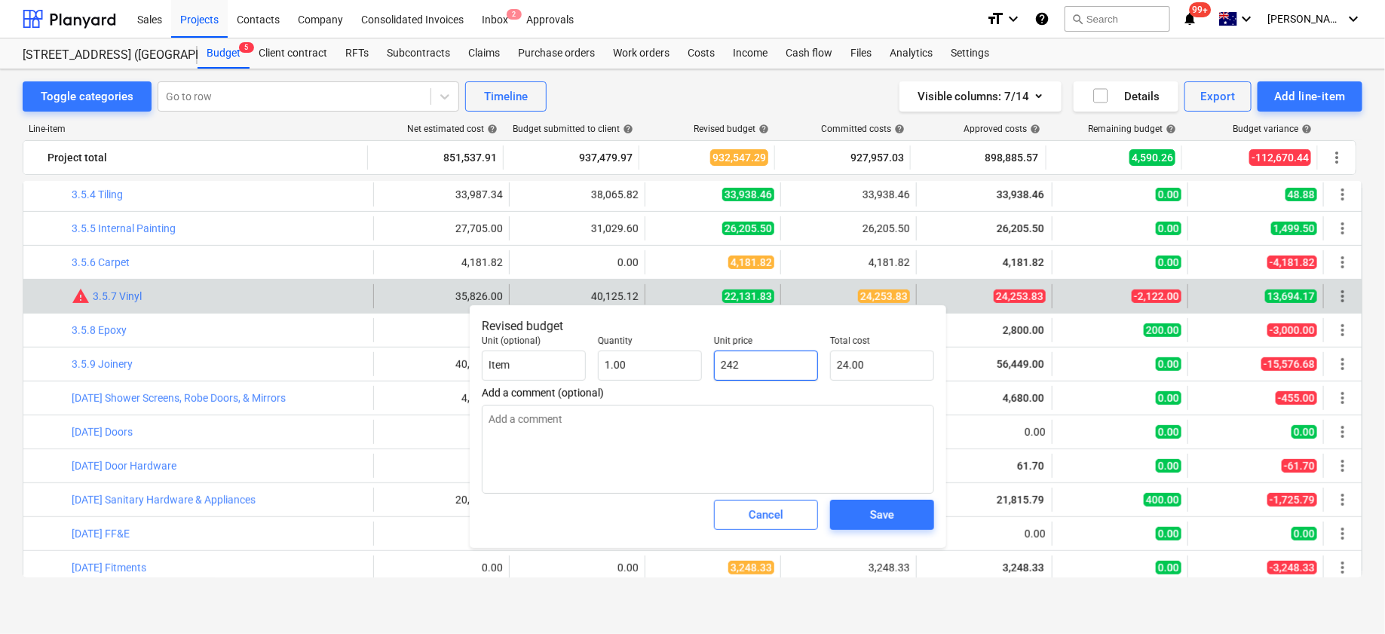
type input "242.00"
type input "2425"
type textarea "x"
type input "2,425.00"
type input "24253"
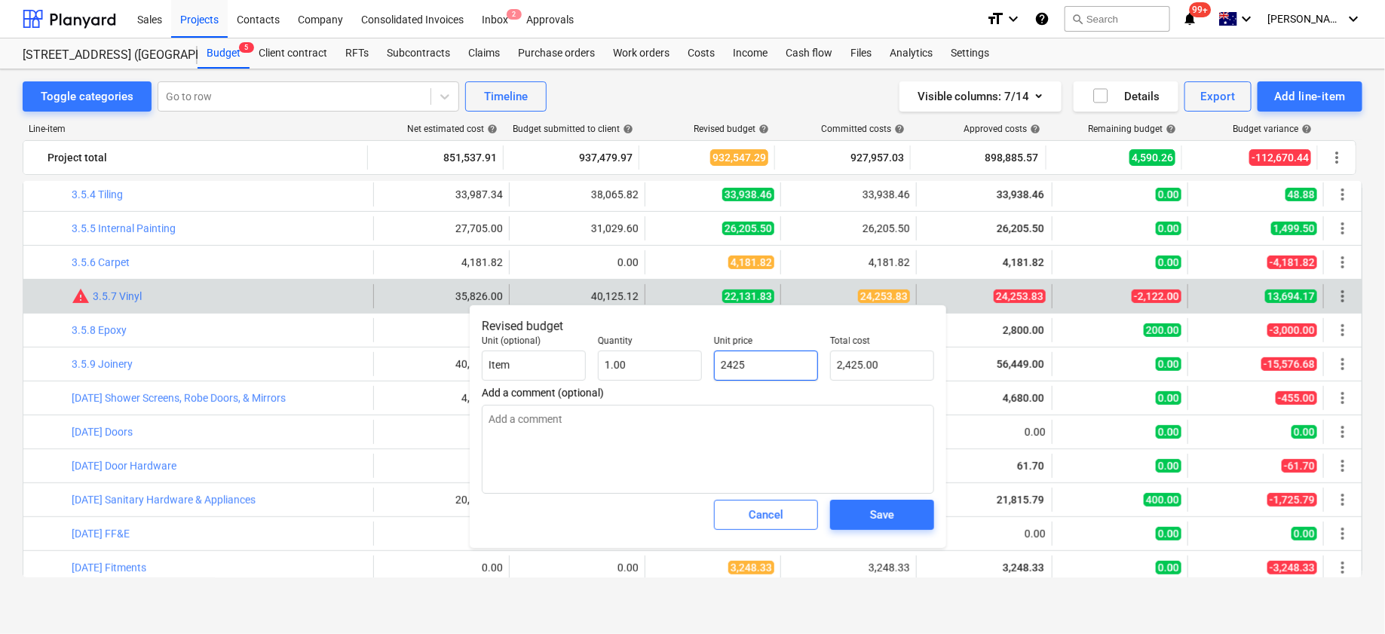
type textarea "x"
type input "24,253.00"
type input "24253."
type textarea "x"
type input "24253.8"
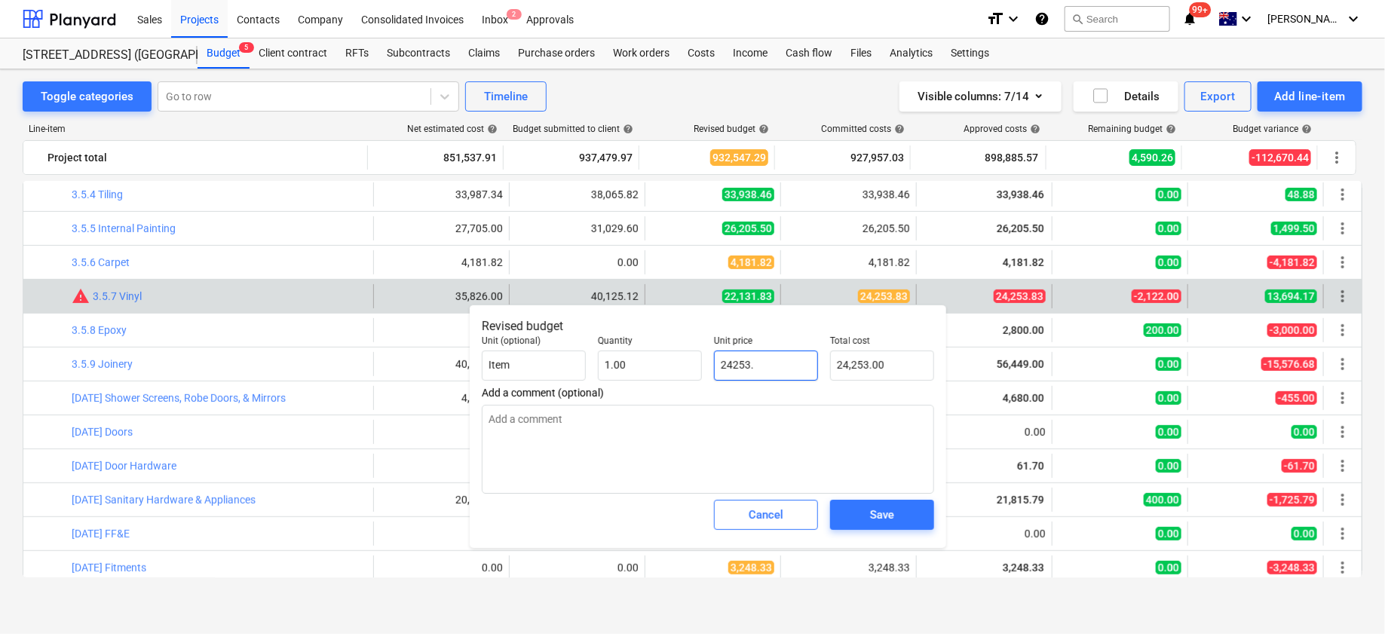
type textarea "x"
type input "24,253.80"
type input "24253.83"
type textarea "x"
type input "24,253.83"
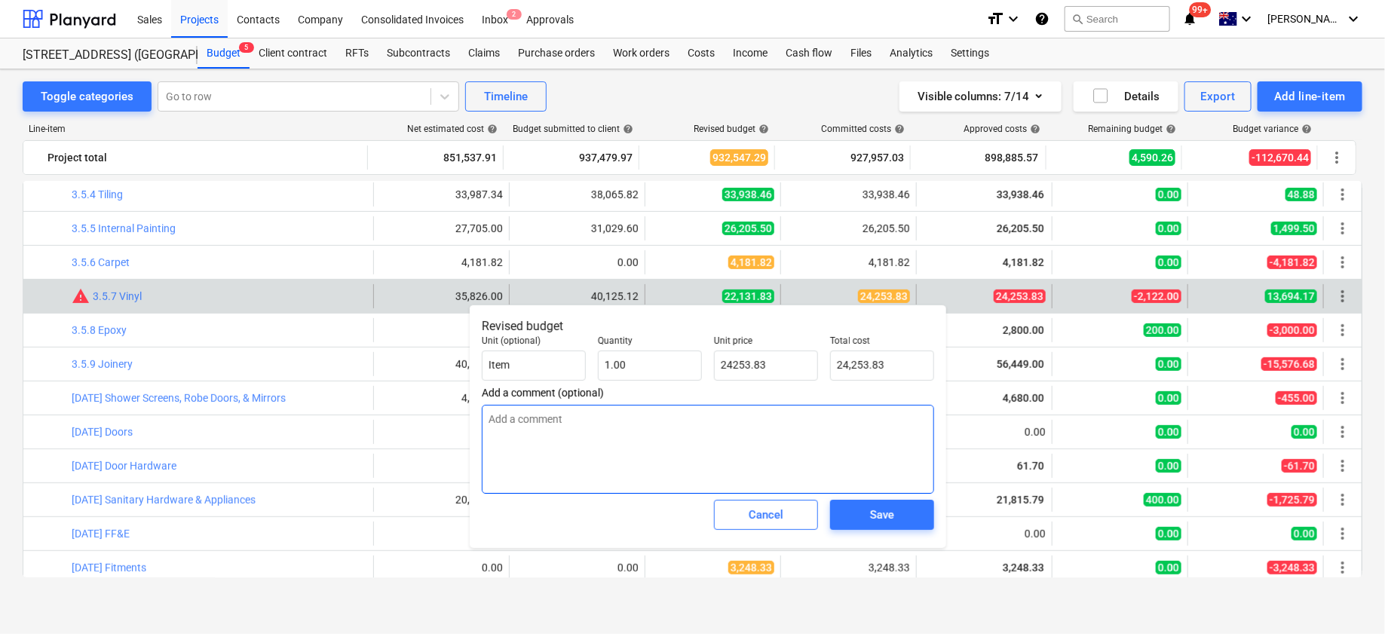
type input "24,253.83"
type textarea "x"
click at [685, 431] on textarea at bounding box center [708, 449] width 452 height 89
type textarea "c"
type textarea "x"
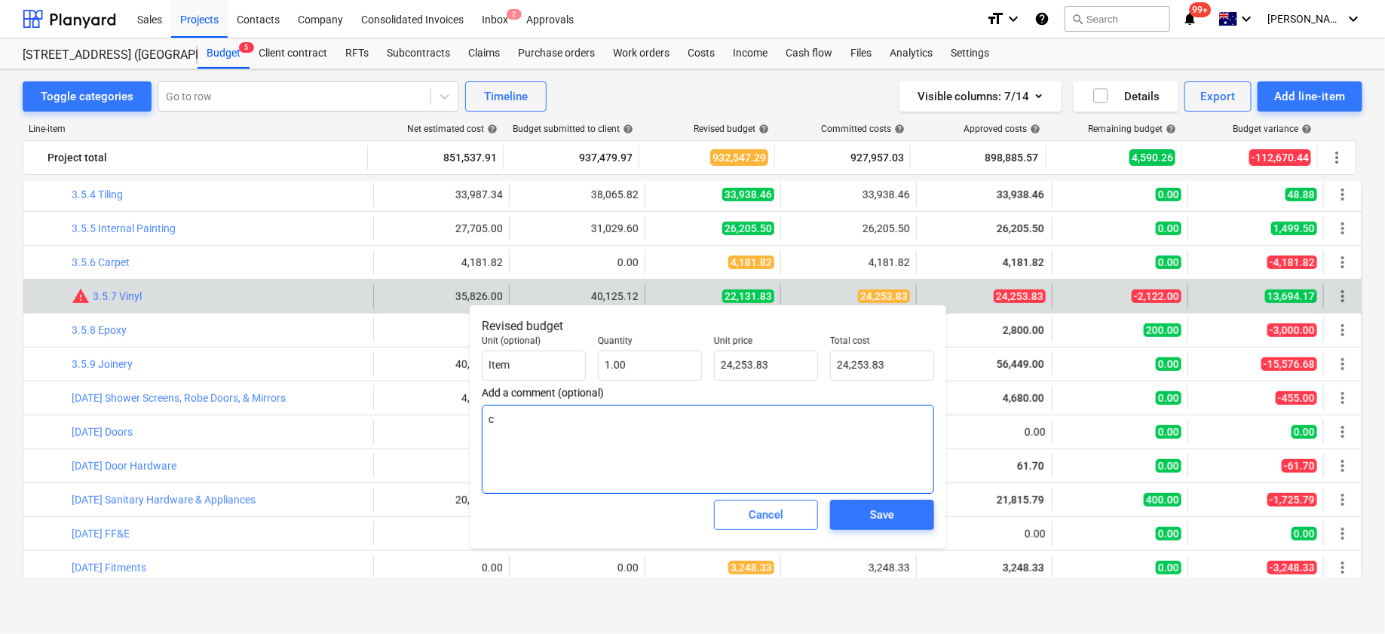
type textarea "ca"
type textarea "x"
type textarea "cap"
type textarea "x"
type textarea "capt"
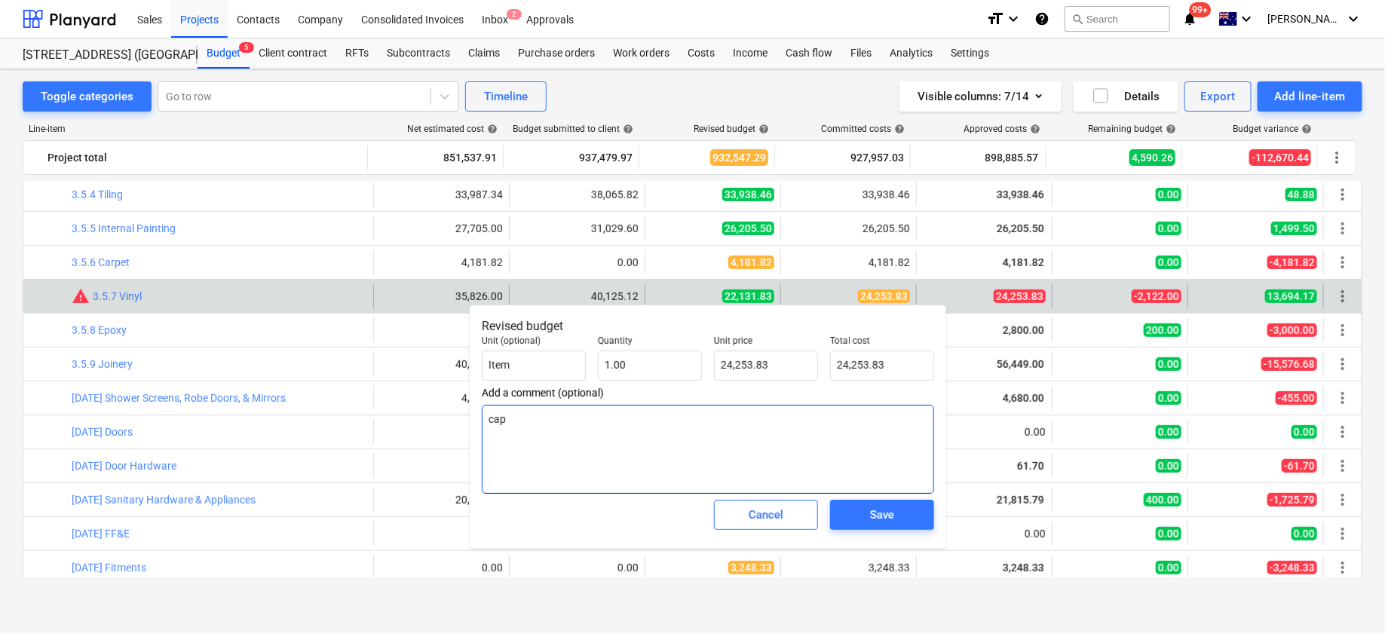
type textarea "x"
type textarea "captu"
type textarea "x"
type textarea "captur"
type textarea "x"
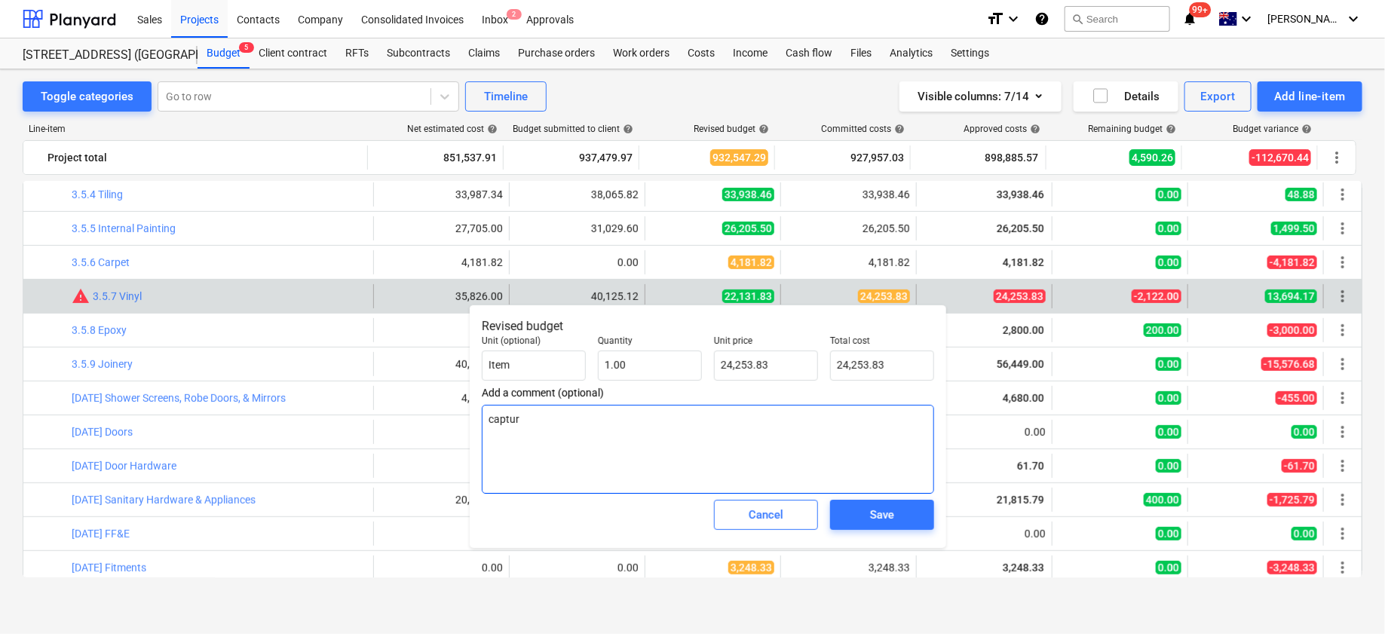
type textarea "capturi"
type textarea "x"
type textarea "capturin"
type textarea "x"
type textarea "capturing"
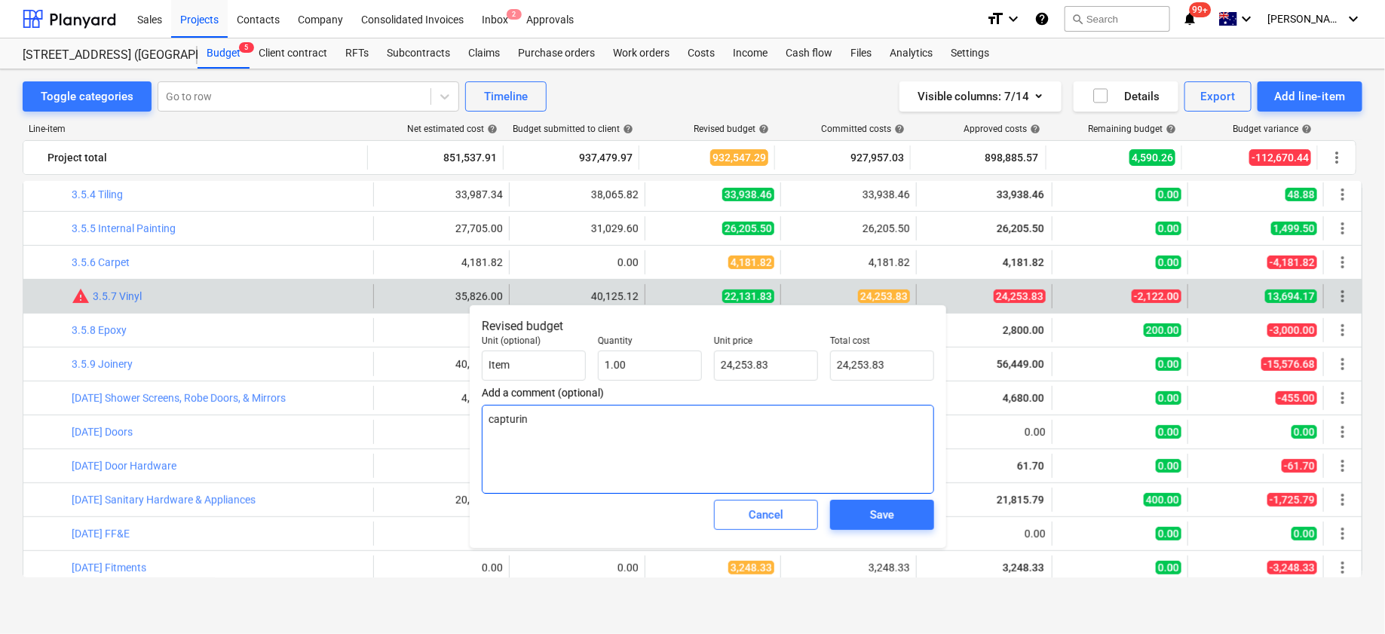
type textarea "x"
type textarea "capturing"
type textarea "x"
type textarea "capturing s"
type textarea "x"
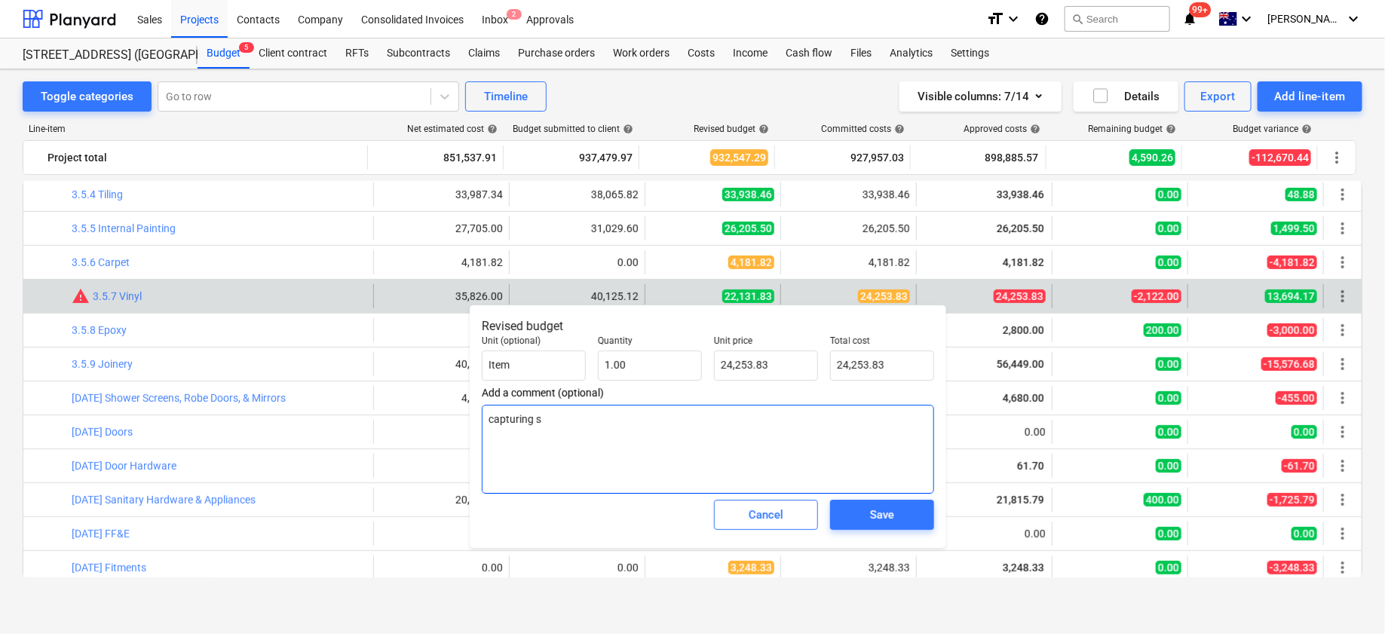
type textarea "capturing si"
type textarea "x"
type textarea "capturing sil"
type textarea "x"
type textarea "capturing sili"
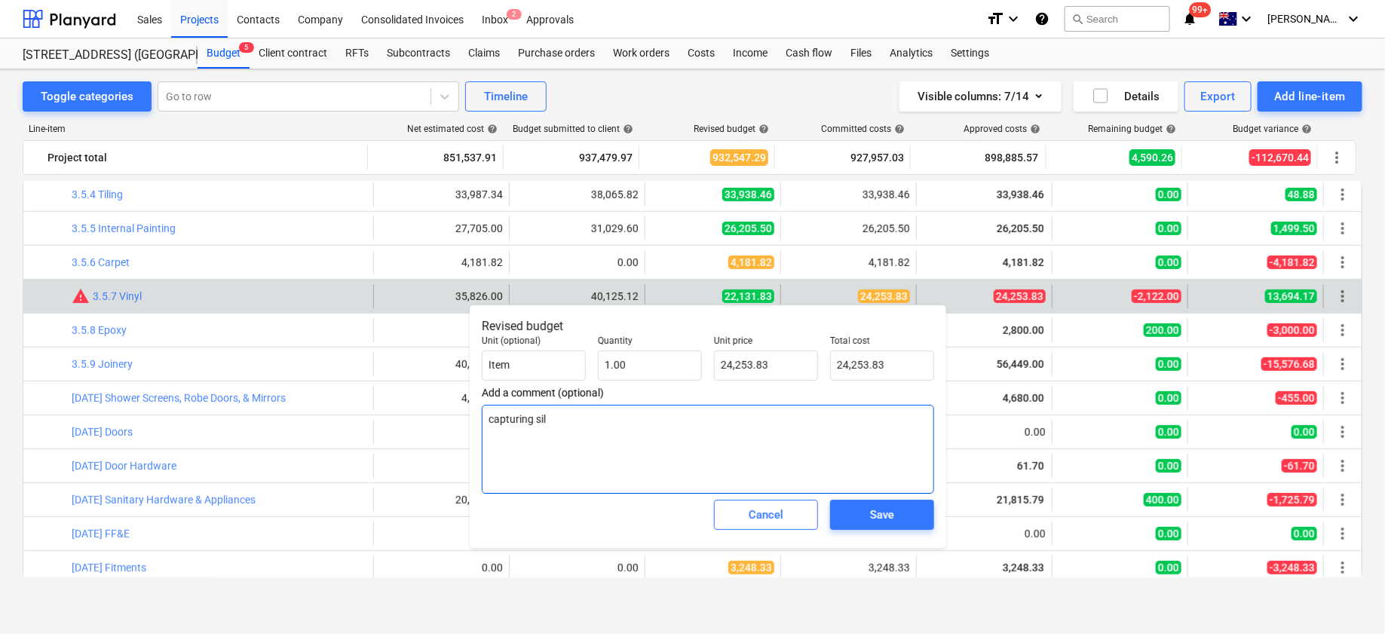
type textarea "x"
type textarea "capturing silic"
type textarea "x"
type textarea "capturing silico"
type textarea "x"
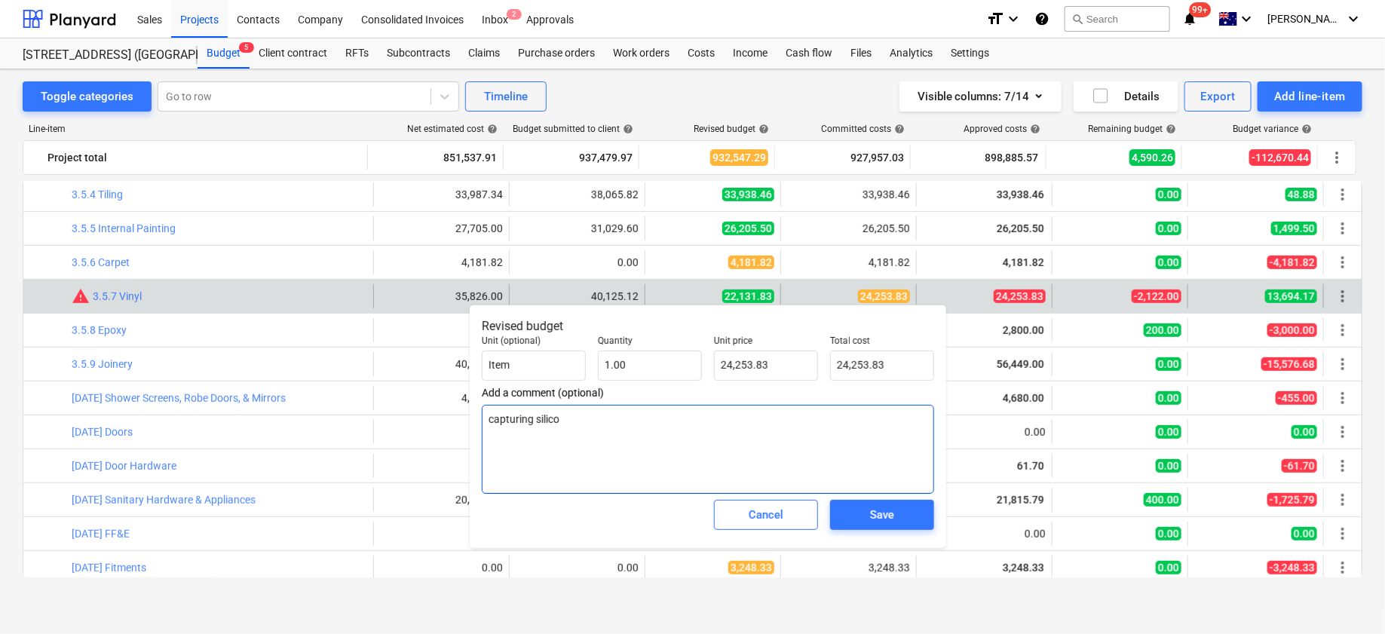
type textarea "capturing silicon"
type textarea "x"
type textarea "capturing silicone"
type textarea "x"
type textarea "capturing silicone"
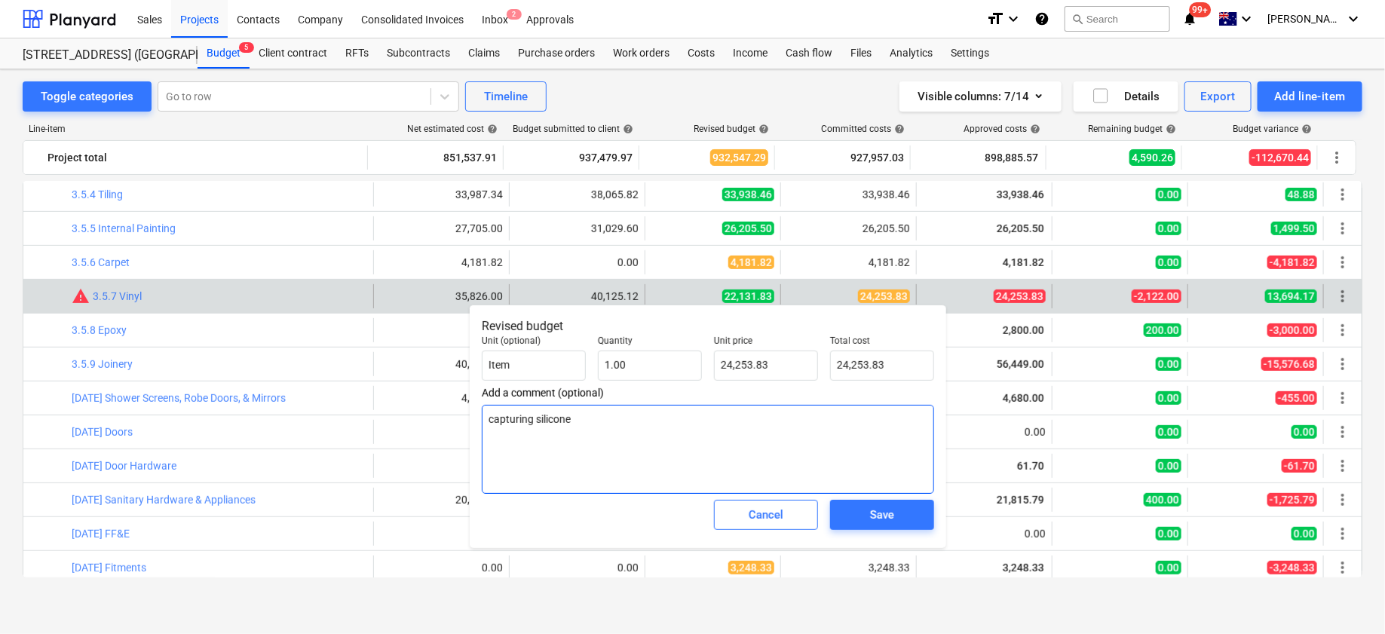
type textarea "x"
type textarea "capturing silicone w"
type textarea "x"
type textarea "capturing silicone wo"
type textarea "x"
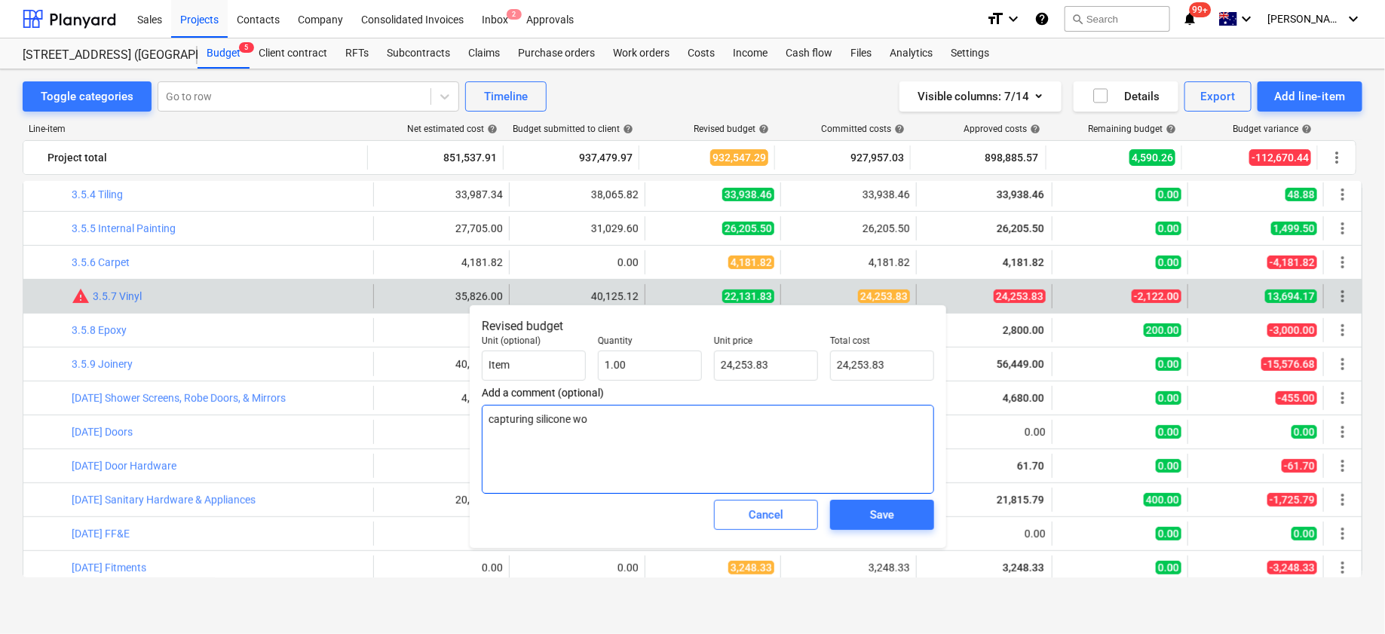
type textarea "capturing silicone wor"
type textarea "x"
type textarea "capturing silicone work"
type textarea "x"
type textarea "capturing silicone works"
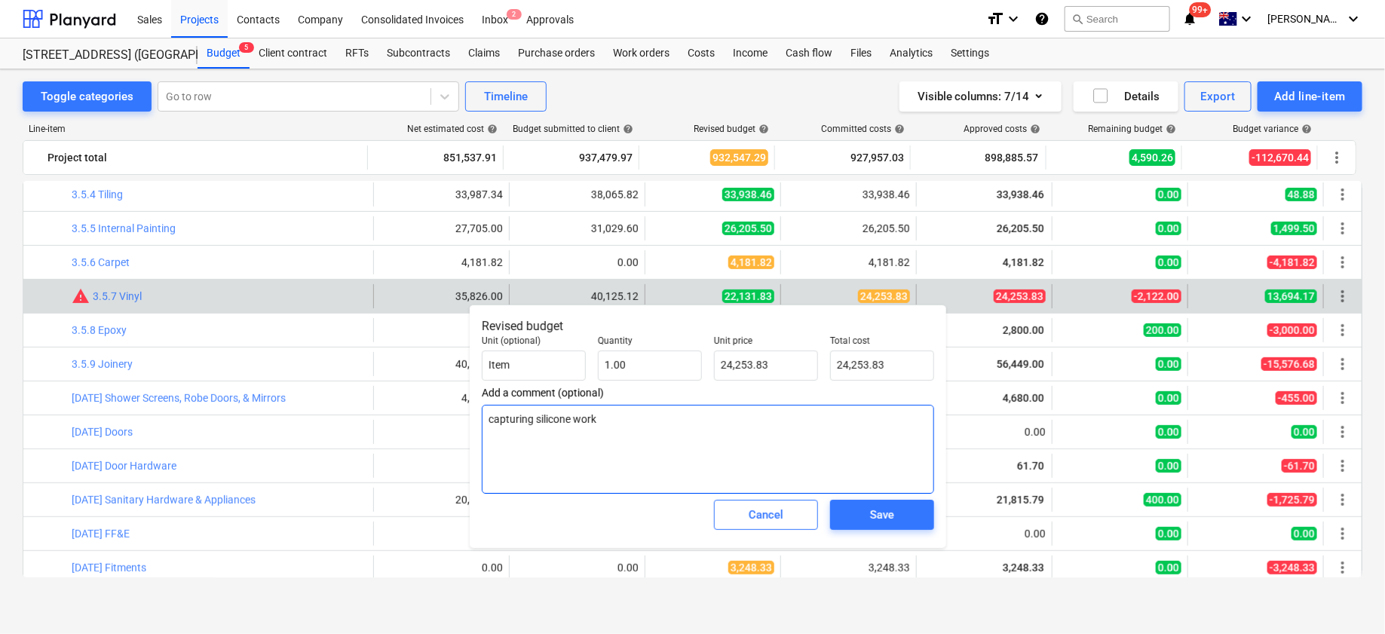
type textarea "x"
type textarea "capturing silicone works"
type textarea "x"
type textarea "capturing silicone works i"
type textarea "x"
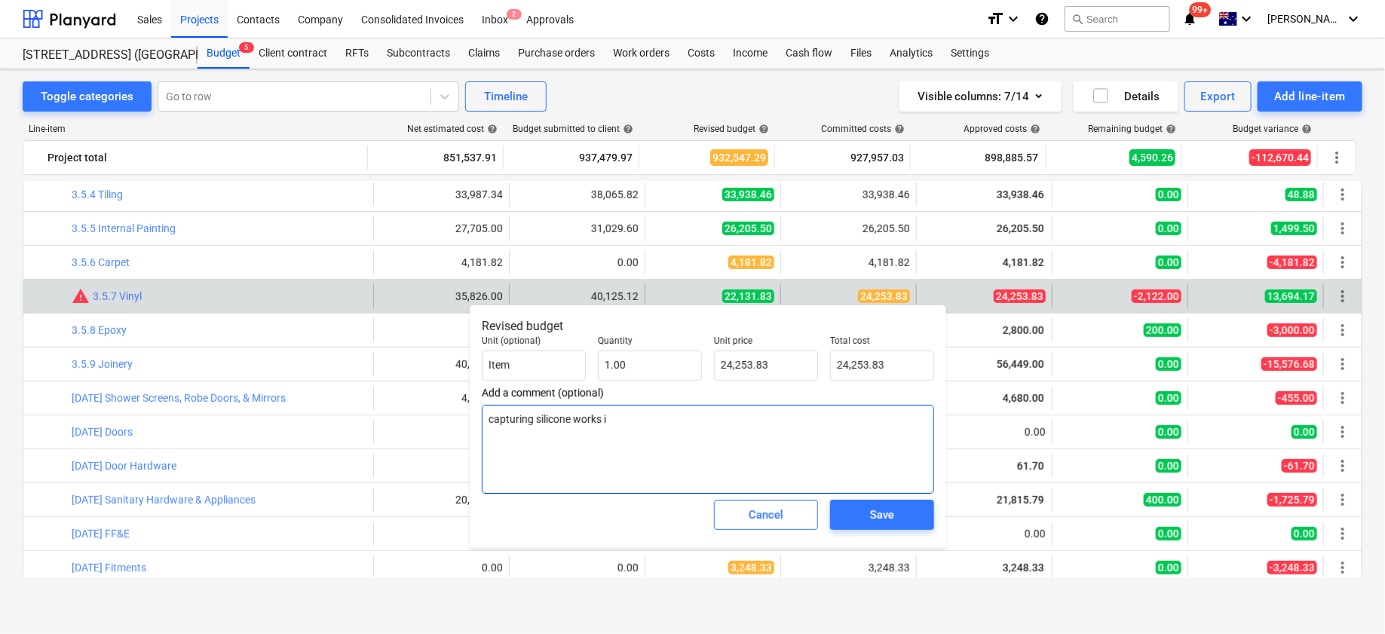
type textarea "capturing silicone works in"
type textarea "x"
type textarea "capturing silicone works int"
type textarea "x"
type textarea "capturing silicone works inte"
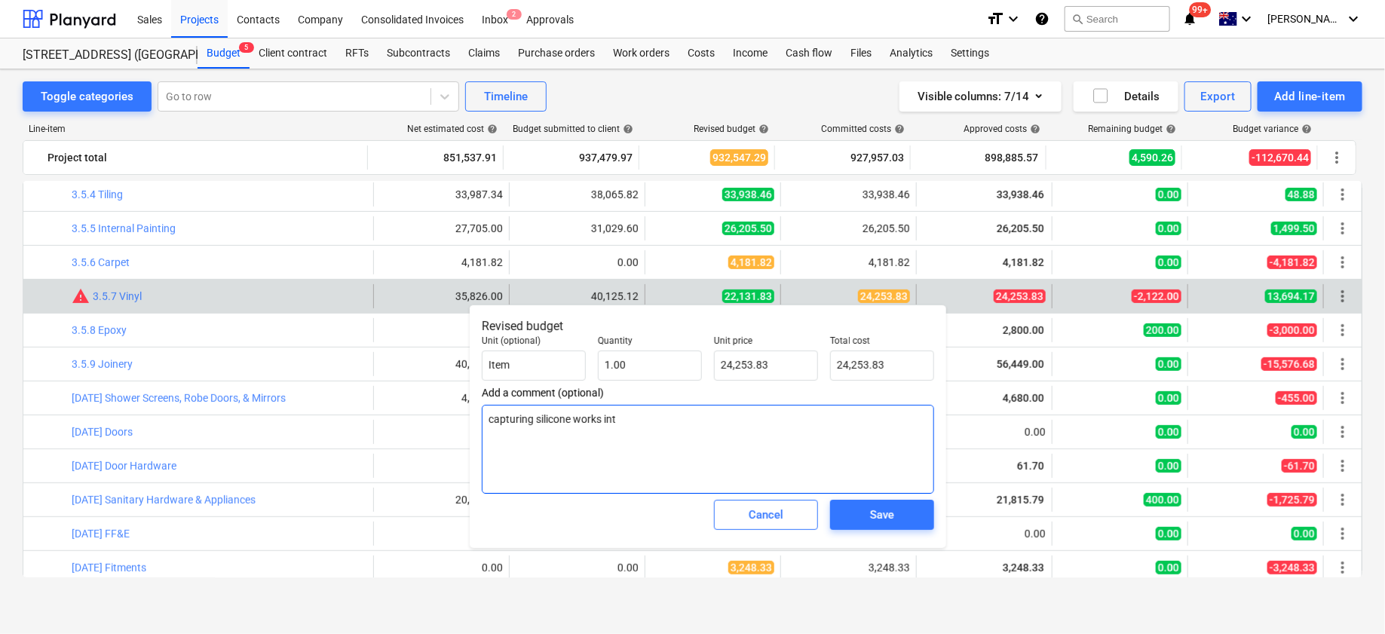
type textarea "x"
type textarea "capturing silicone works inter"
type textarea "x"
type textarea "capturing silicone works intern"
type textarea "x"
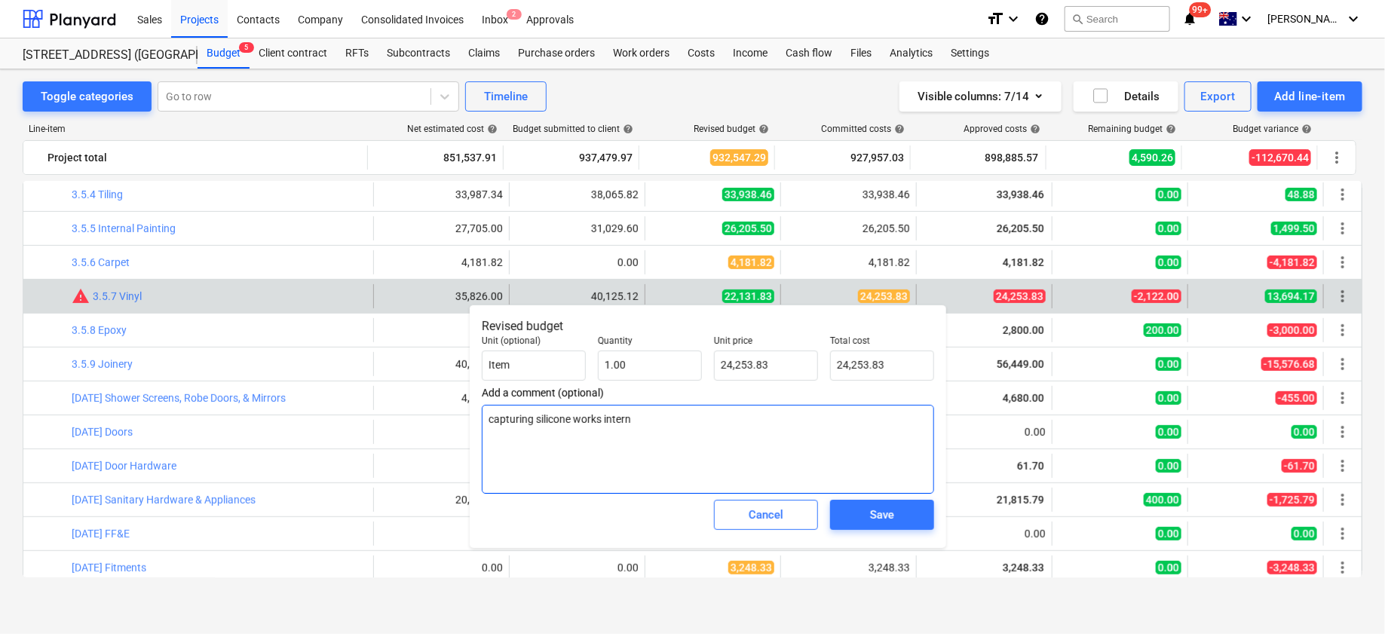
type textarea "capturing silicone works interna"
type textarea "x"
type textarea "capturing silicone works internal"
type textarea "x"
type textarea "capturing silicone works internall"
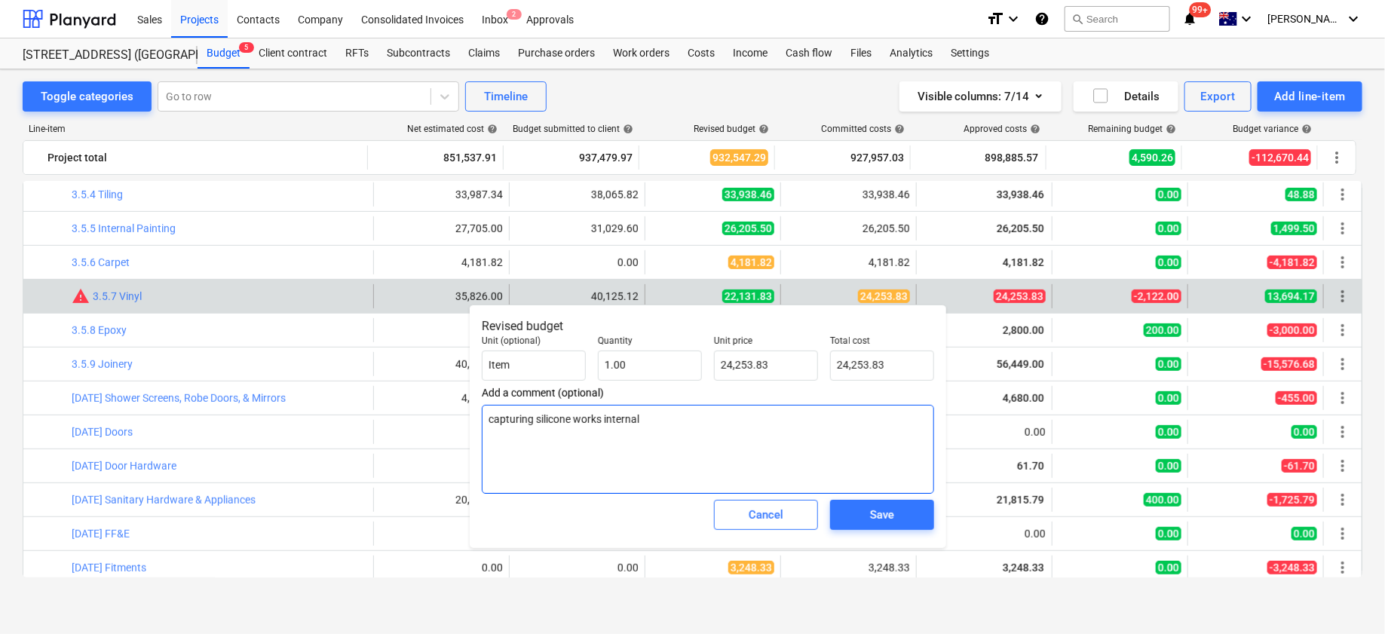
type textarea "x"
type textarea "capturing silicone works internally"
type textarea "x"
type textarea "capturing silicone works internally"
type textarea "x"
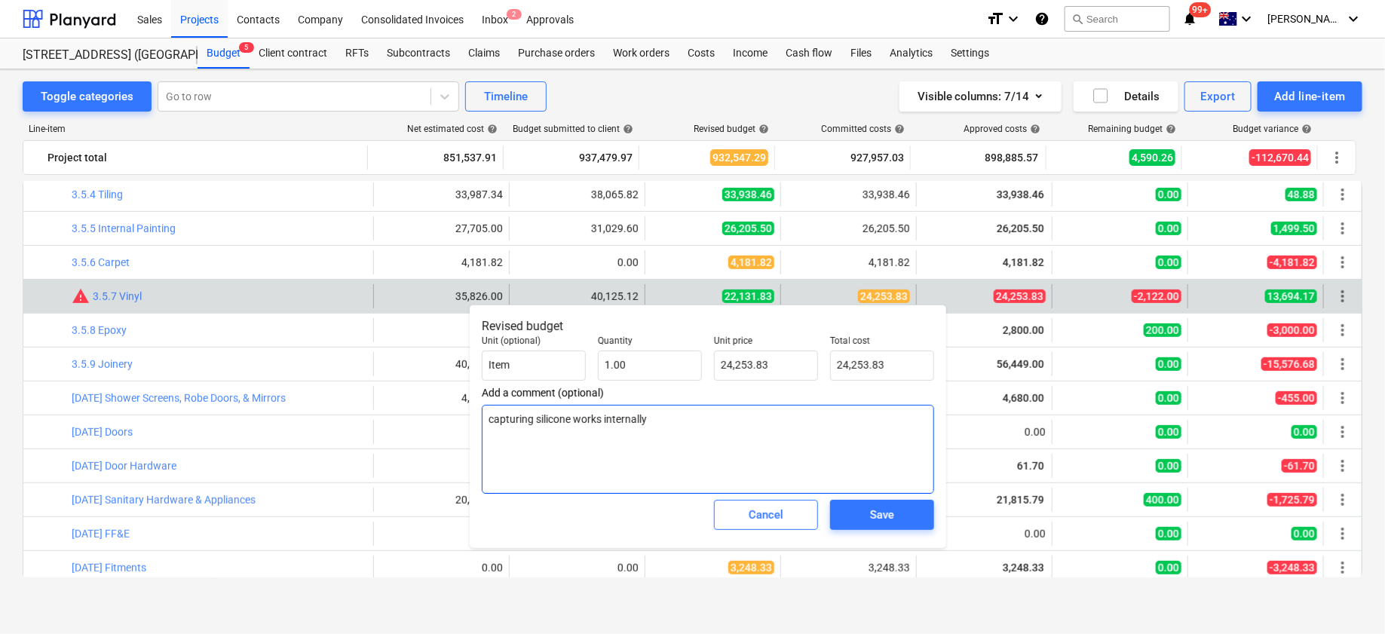
type textarea "capturing silicone works internally a"
type textarea "x"
type textarea "capturing silicone works internally an"
type textarea "x"
type textarea "capturing silicone works internally and"
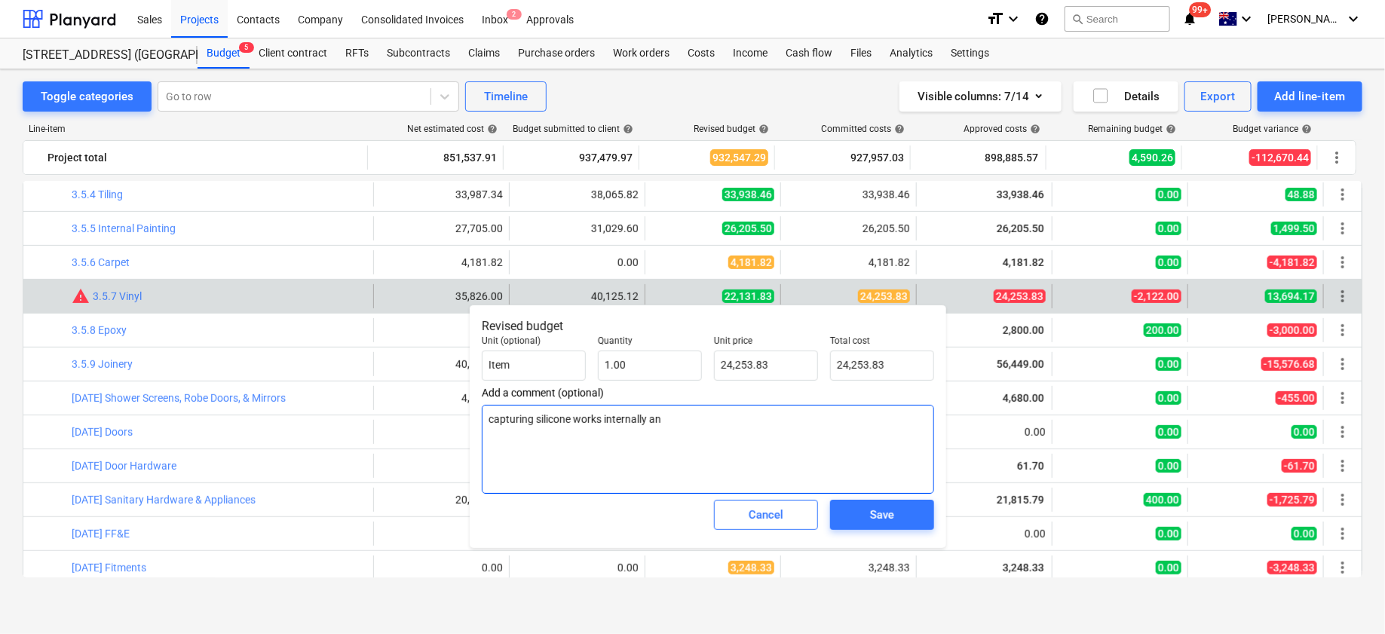
type textarea "x"
type textarea "capturing silicone works internally and"
type textarea "x"
type textarea "capturing silicone works internally and e"
type textarea "x"
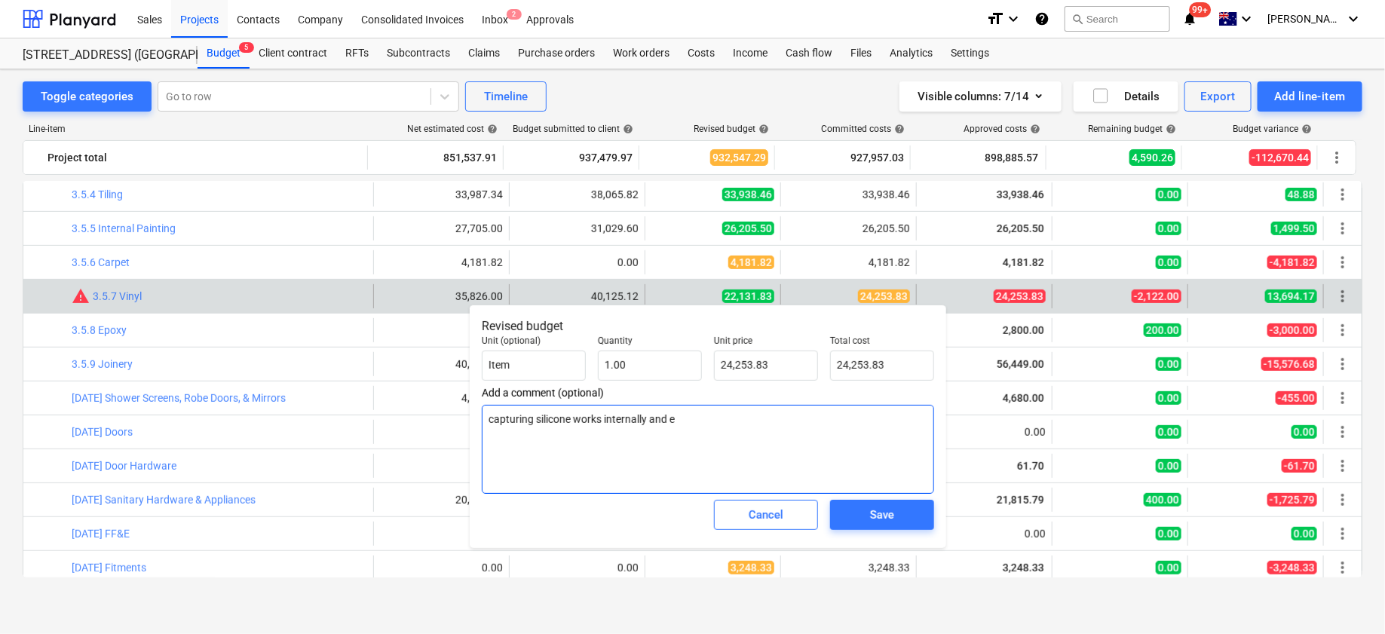
type textarea "capturing silicone works internally and ex"
type textarea "x"
type textarea "capturing silicone works internally and exe"
type textarea "x"
type textarea "capturing silicone works internally and exer"
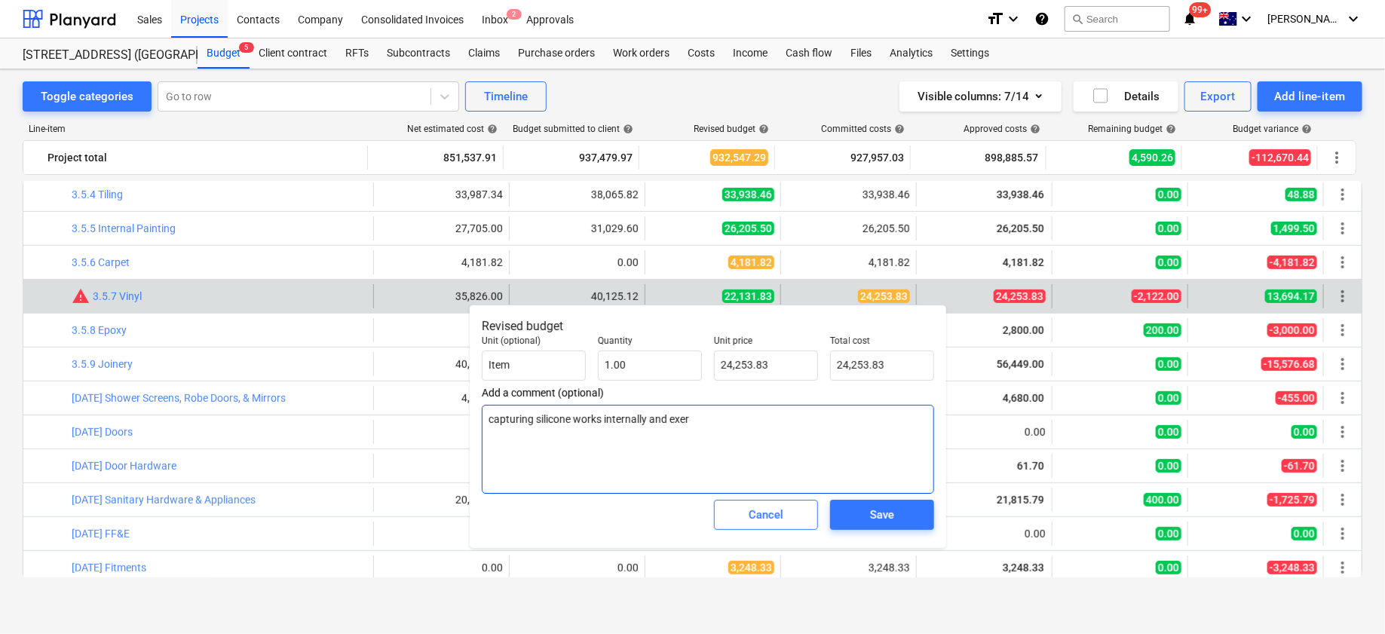
type textarea "x"
type textarea "capturing silicone works internally and exern"
type textarea "x"
type textarea "capturing silicone works internally and exerna"
type textarea "x"
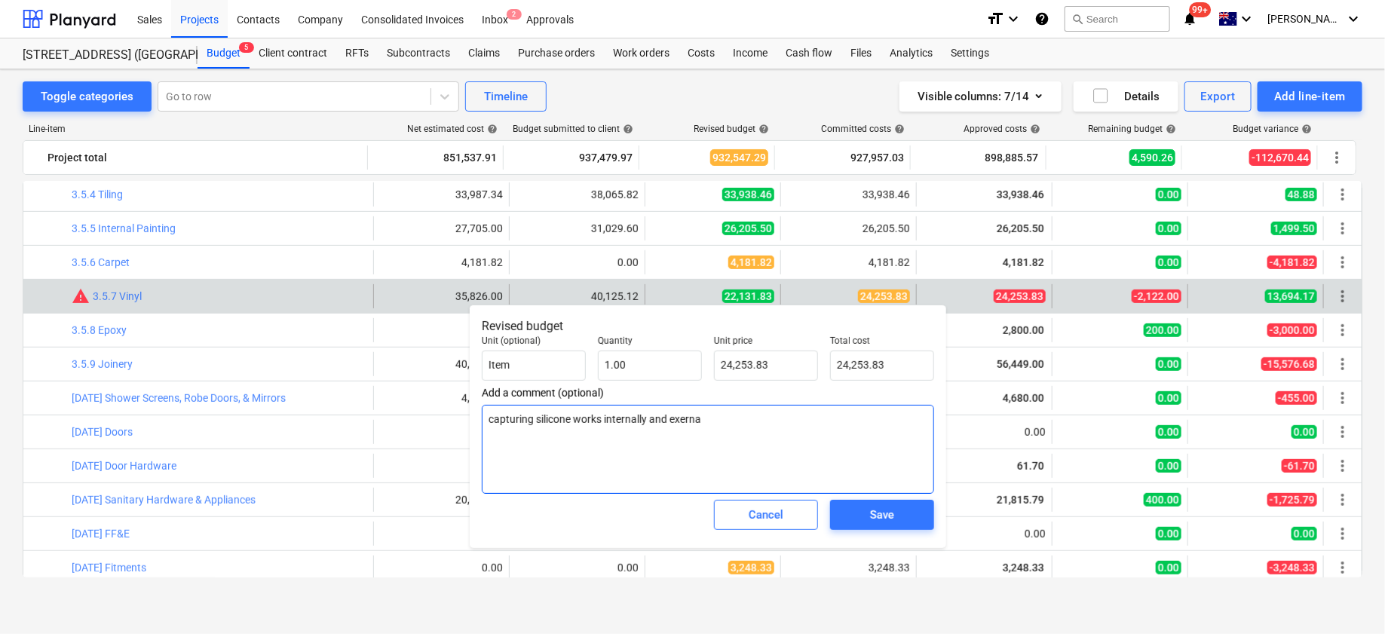
type textarea "capturing silicone works internally and exernal"
type textarea "x"
type textarea "capturing silicone works internally and exernal"
type textarea "x"
type textarea "capturing silicone works internally and exernal a"
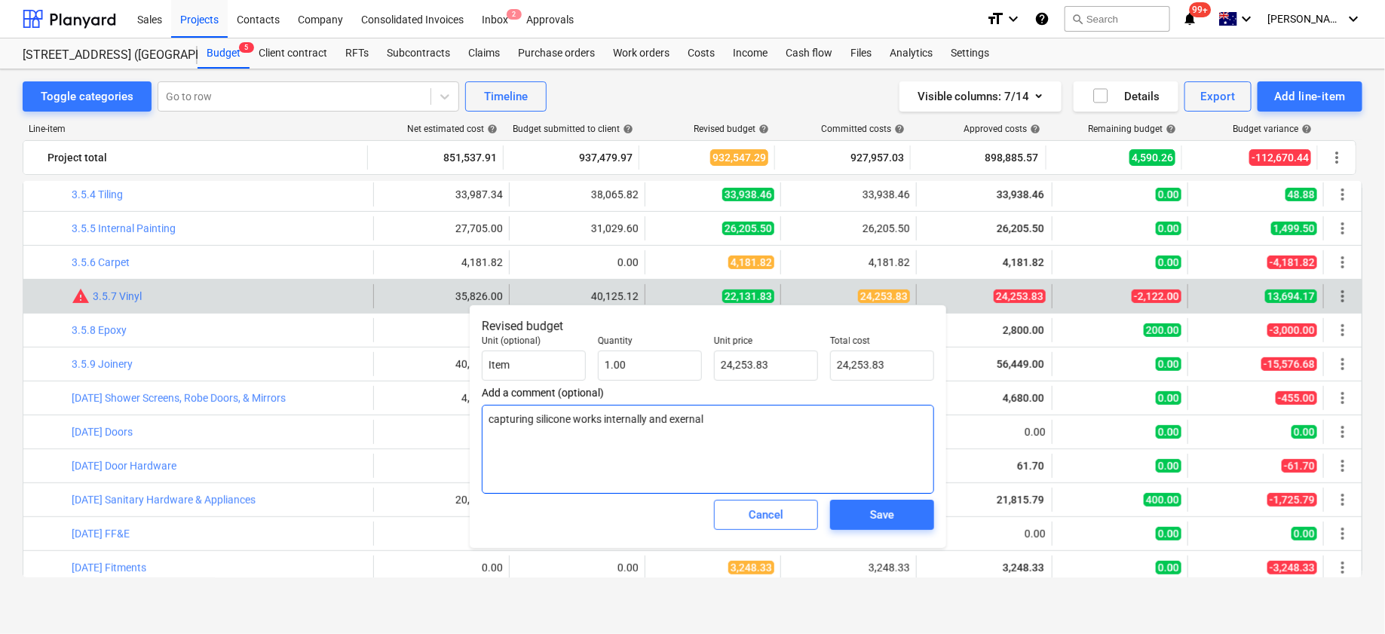
type textarea "x"
type textarea "capturing silicone works internally and exernal ar"
type textarea "x"
type textarea "capturing silicone works internally and exernal are"
type textarea "x"
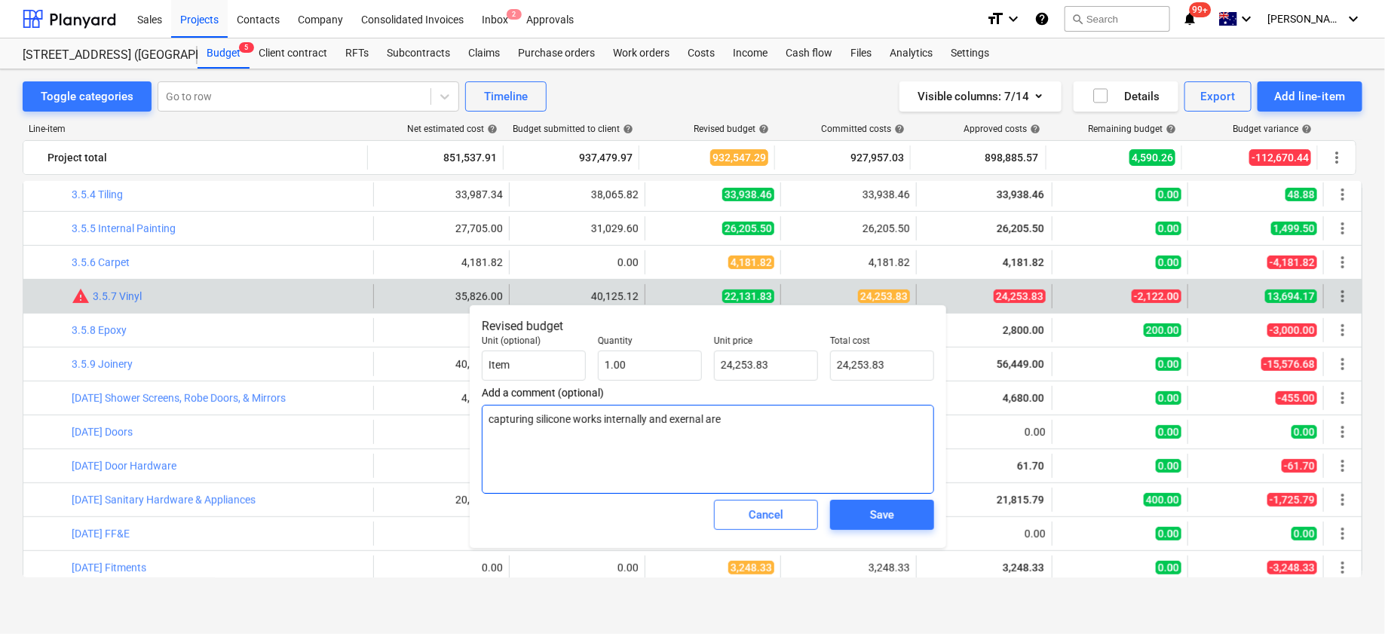
type textarea "capturing silicone works internally and exernal area"
type textarea "x"
type textarea "capturing silicone works internally and exernal areas"
type textarea "x"
type textarea "capturing silicone works internally and exernal areas"
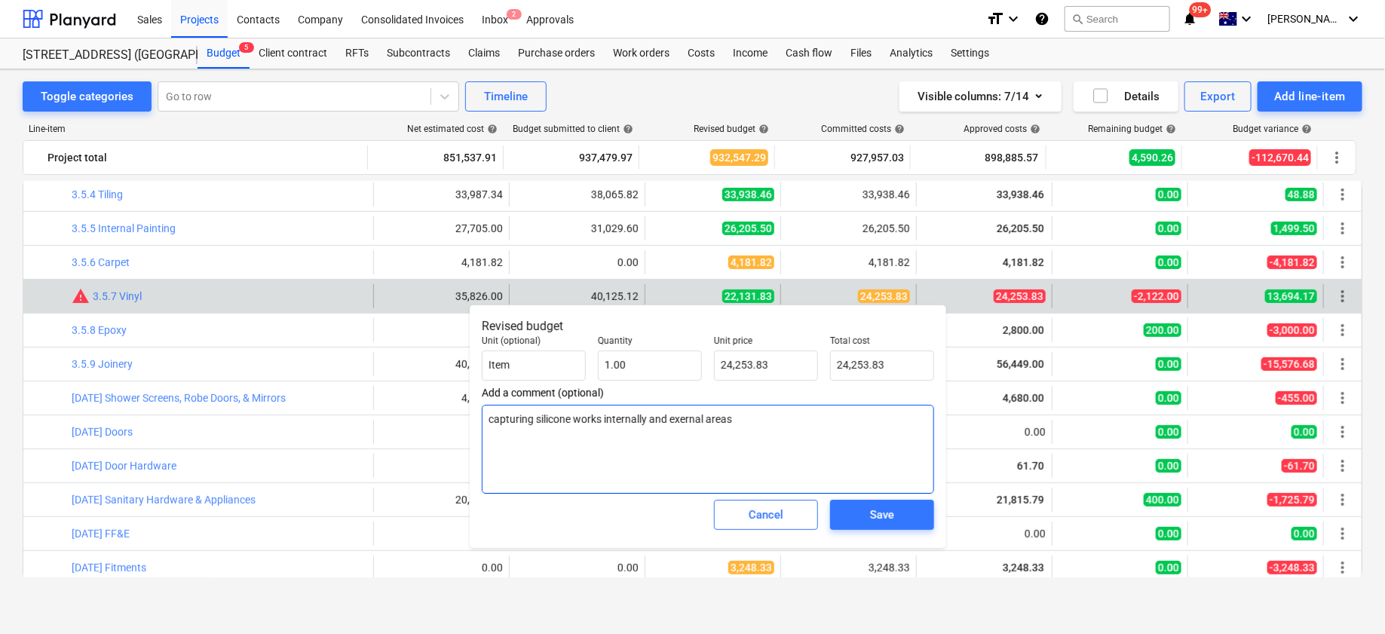
type textarea "x"
type textarea "capturing silicone works internally and external areas"
type textarea "x"
type textarea "capturing silicone works internally and external areas"
click at [854, 513] on span "Save" at bounding box center [882, 515] width 68 height 20
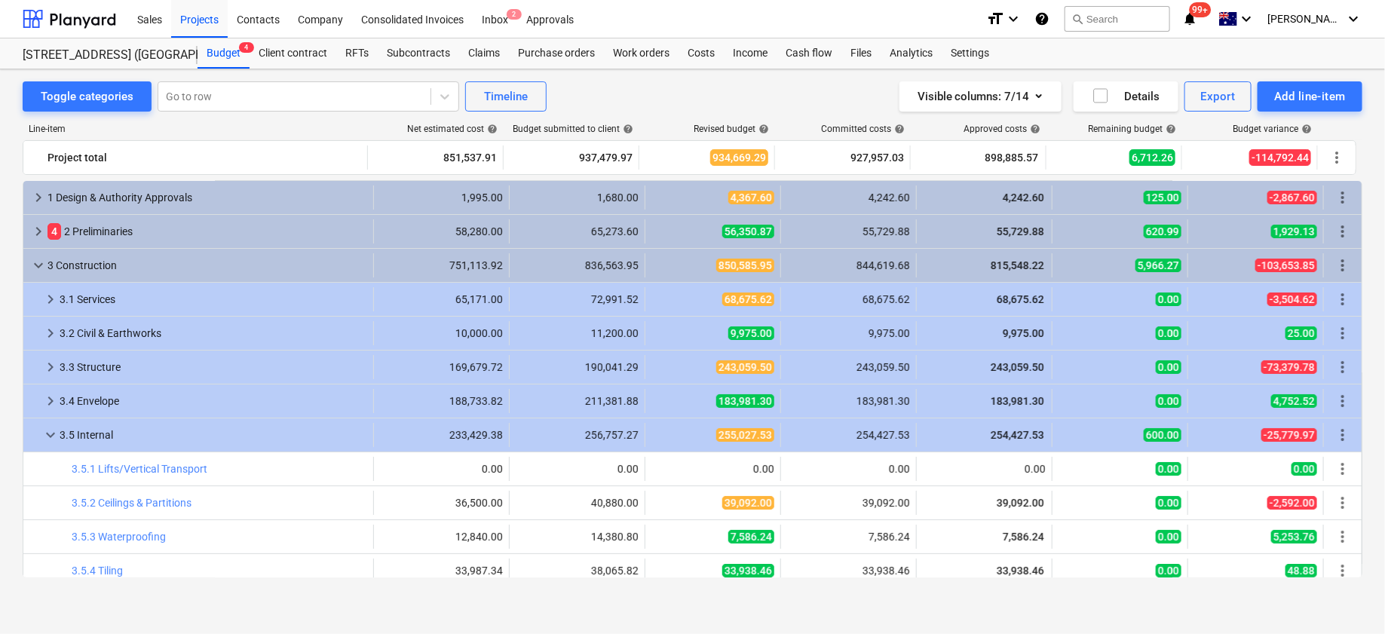
scroll to position [0, 0]
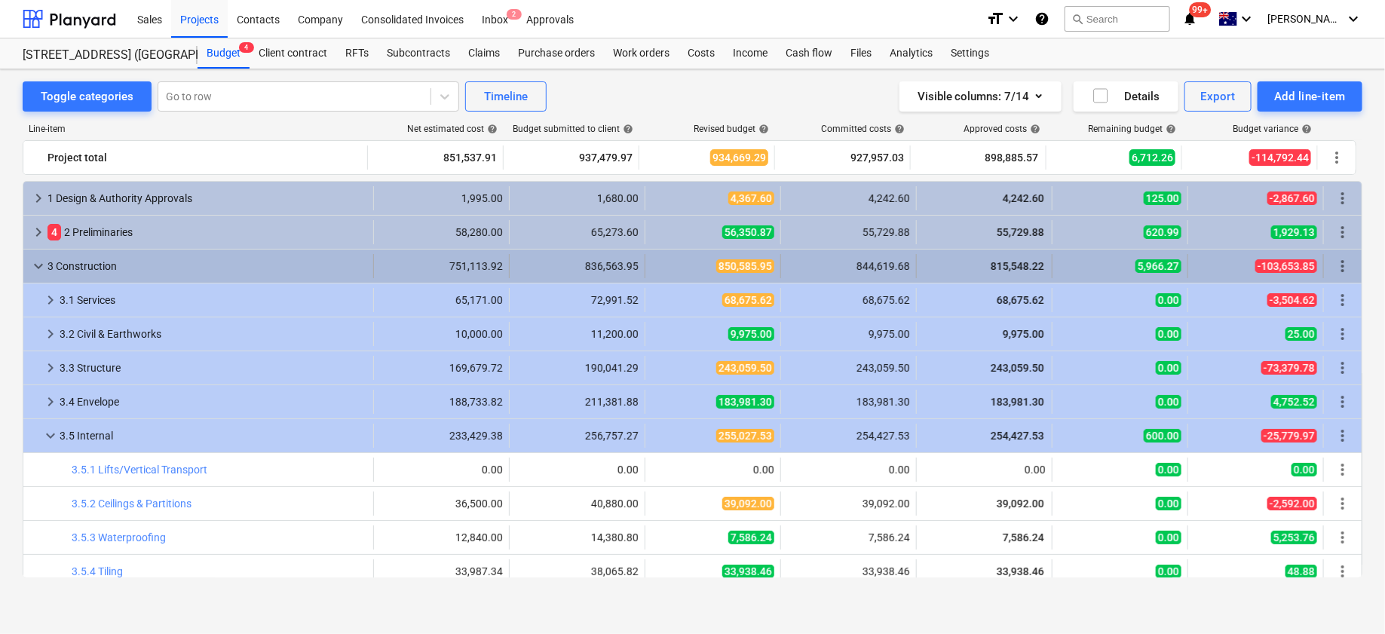
click at [31, 269] on span "keyboard_arrow_down" at bounding box center [38, 266] width 18 height 18
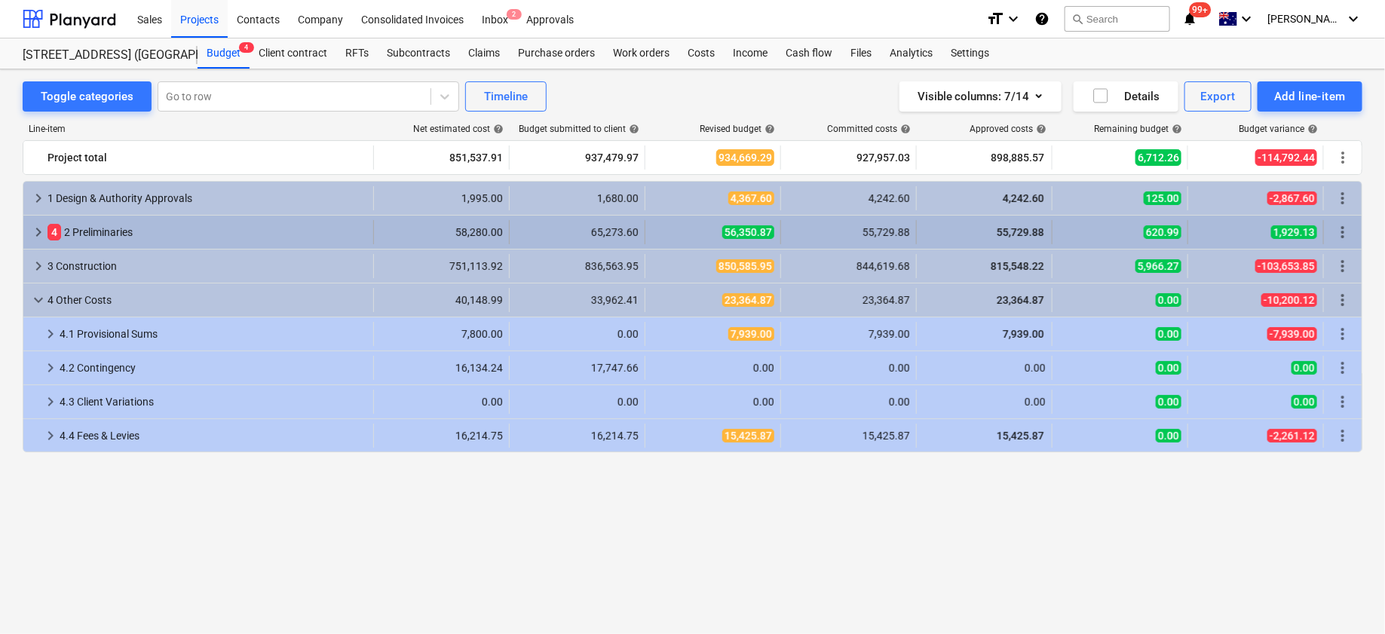
click at [35, 234] on span "keyboard_arrow_right" at bounding box center [38, 232] width 18 height 18
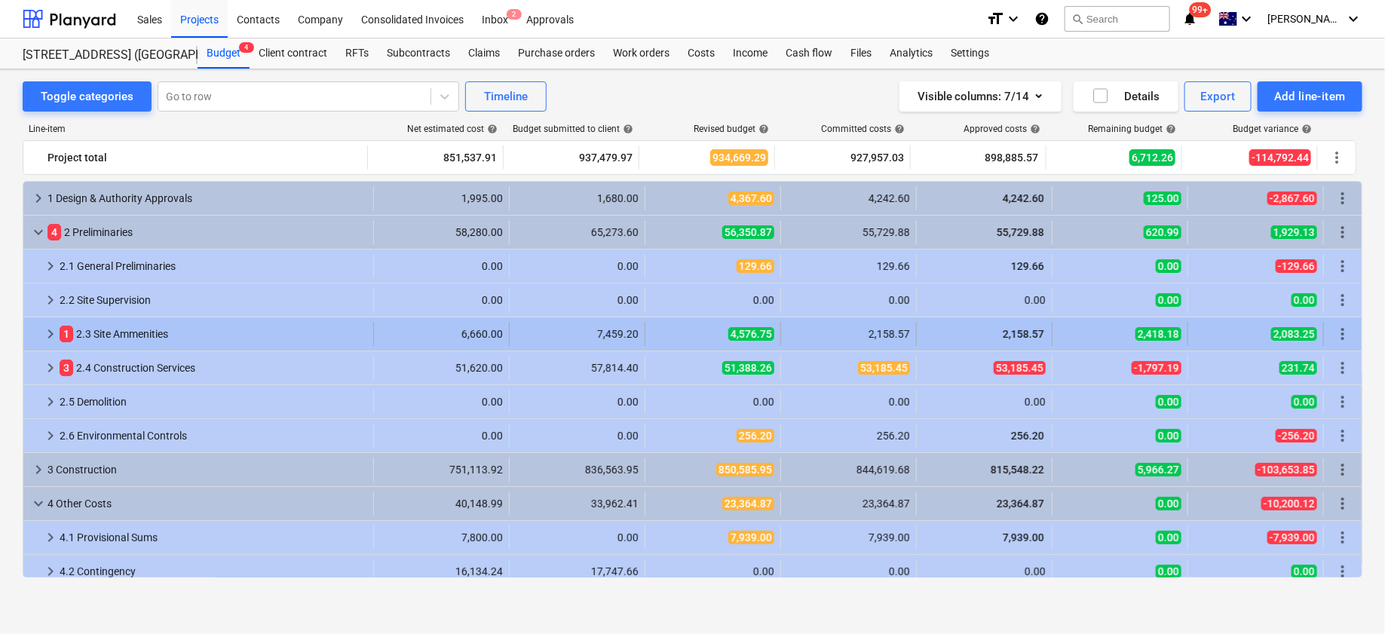
click at [47, 330] on span "keyboard_arrow_right" at bounding box center [50, 334] width 18 height 18
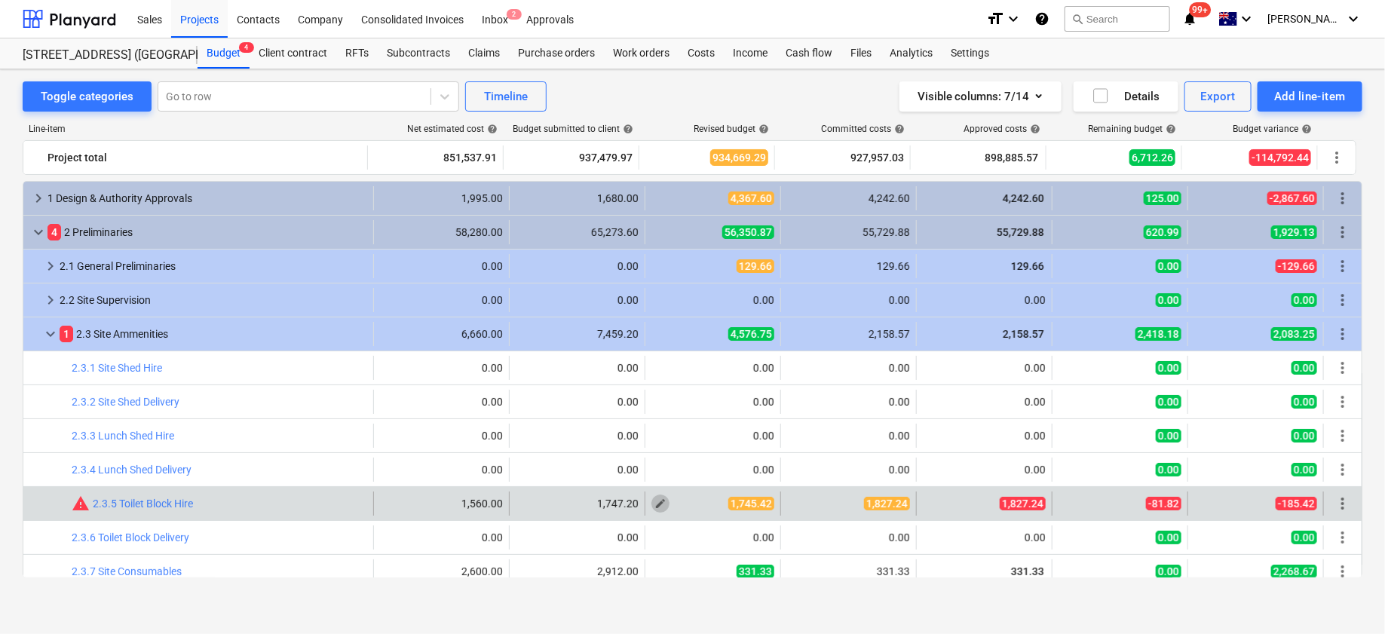
click at [654, 505] on span "edit" at bounding box center [660, 504] width 12 height 12
type textarea "x"
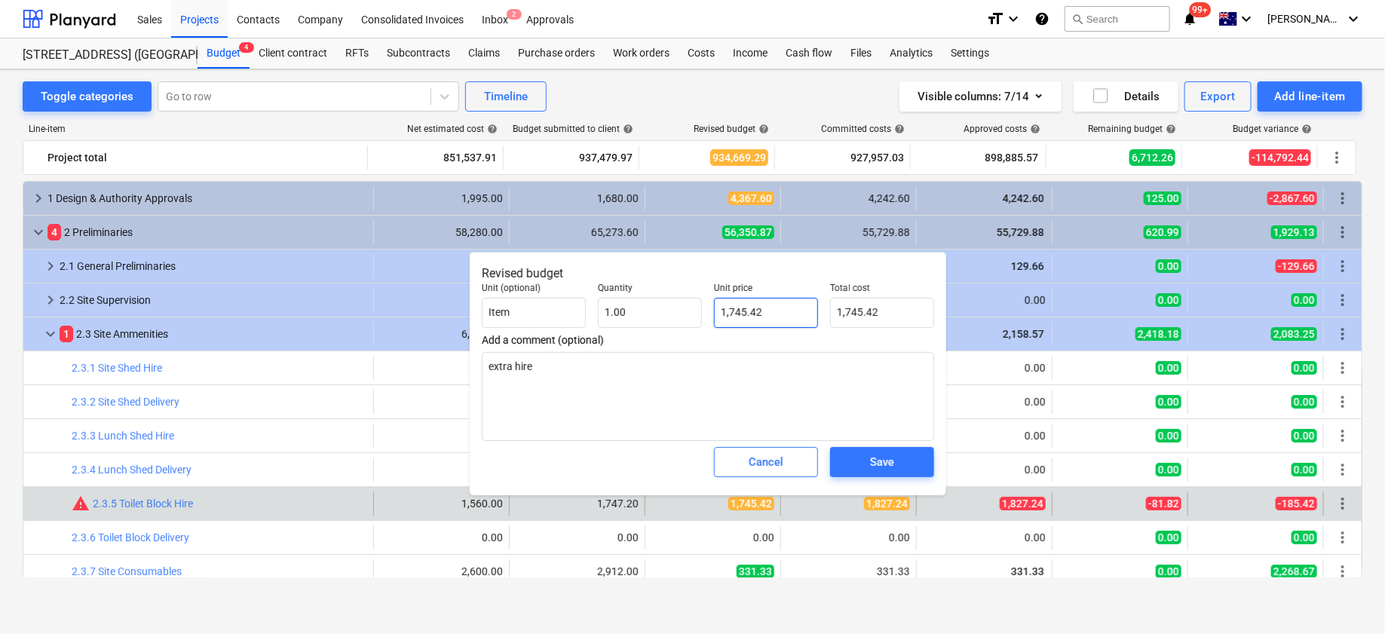
type input "1745.42"
drag, startPoint x: 762, startPoint y: 311, endPoint x: 711, endPoint y: 315, distance: 51.4
click at [711, 315] on div "Unit price 1745.42" at bounding box center [766, 305] width 116 height 57
type textarea "x"
type input "1"
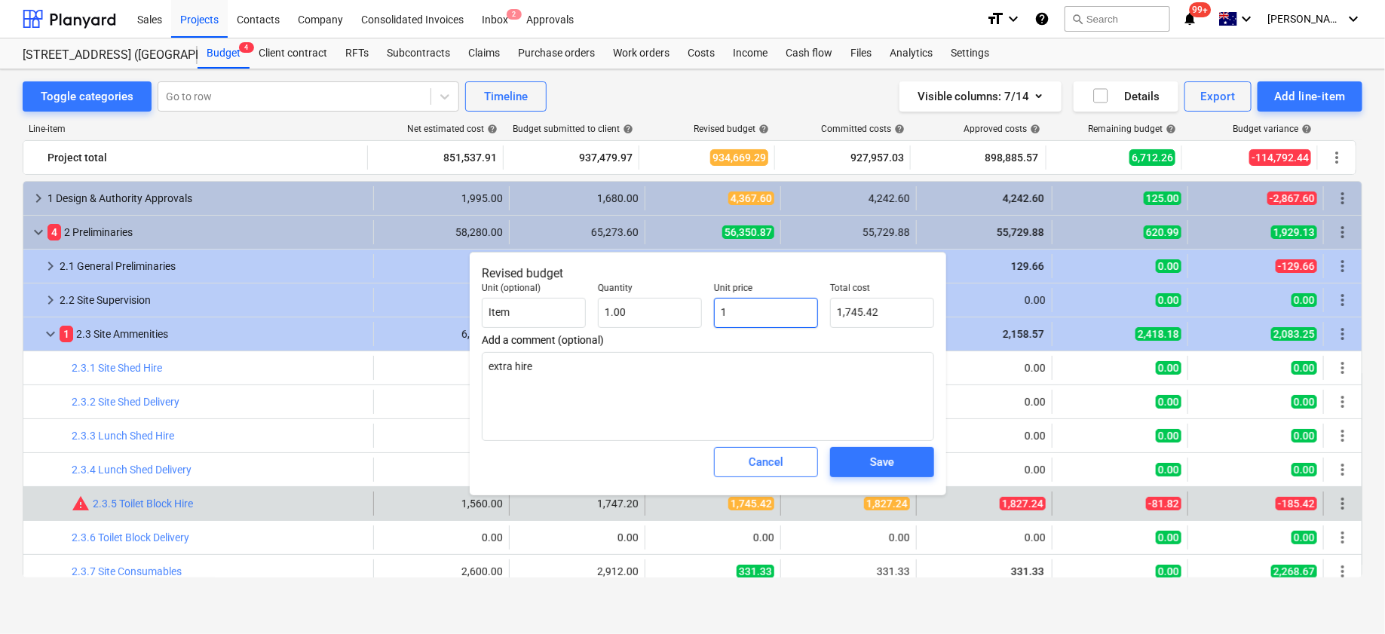
type input "1.00"
type textarea "x"
type input "18"
type input "18.00"
type textarea "x"
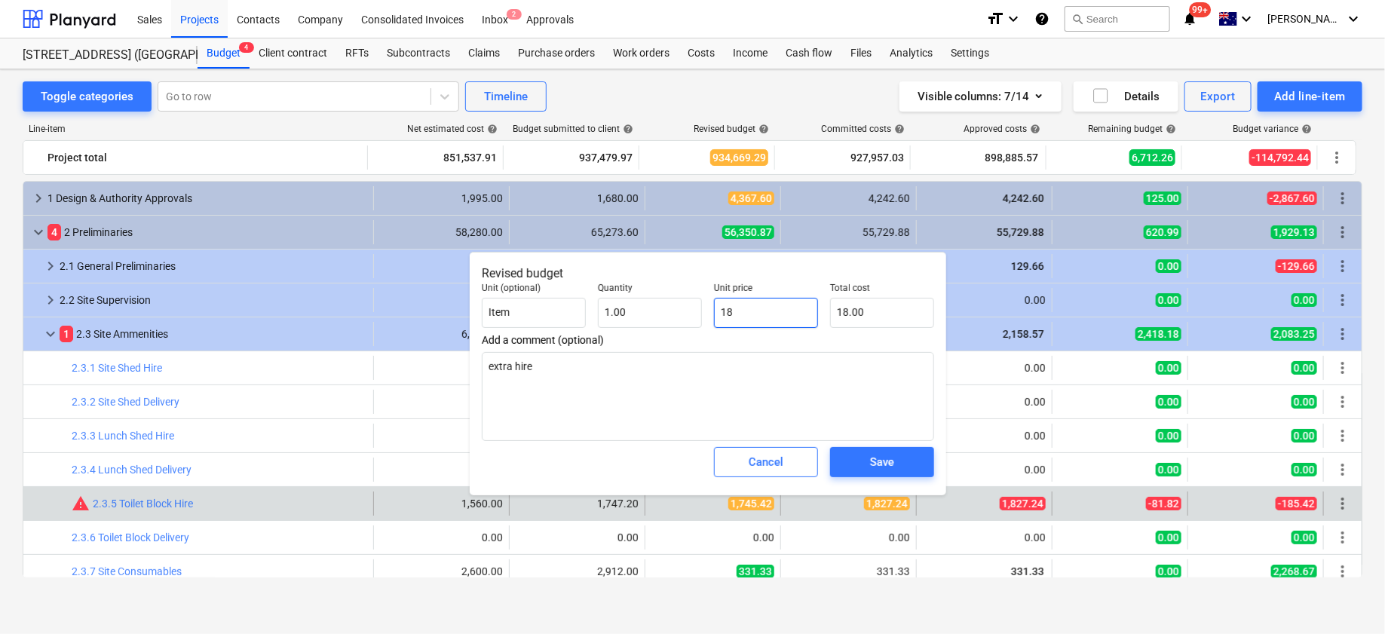
type input "182"
type input "182.00"
type textarea "x"
type input "1827"
type input "1,827.00"
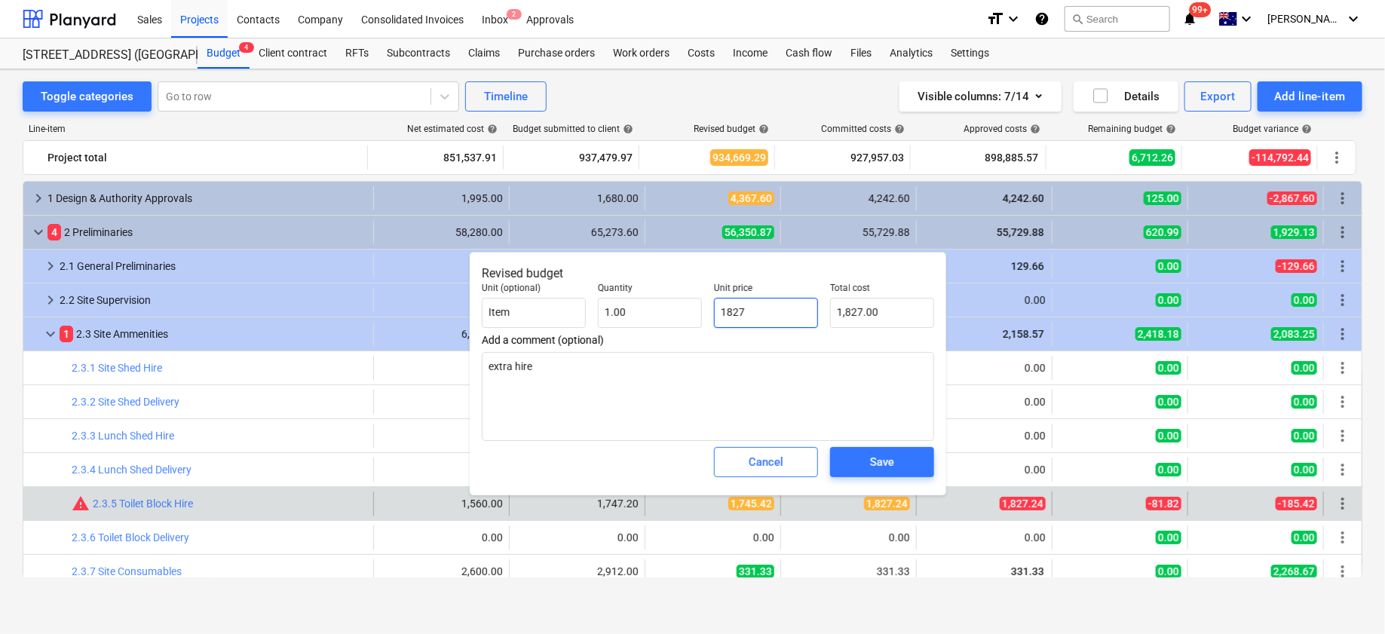
type textarea "x"
type input "1827."
type textarea "x"
type input "1827.2"
type input "1,827.20"
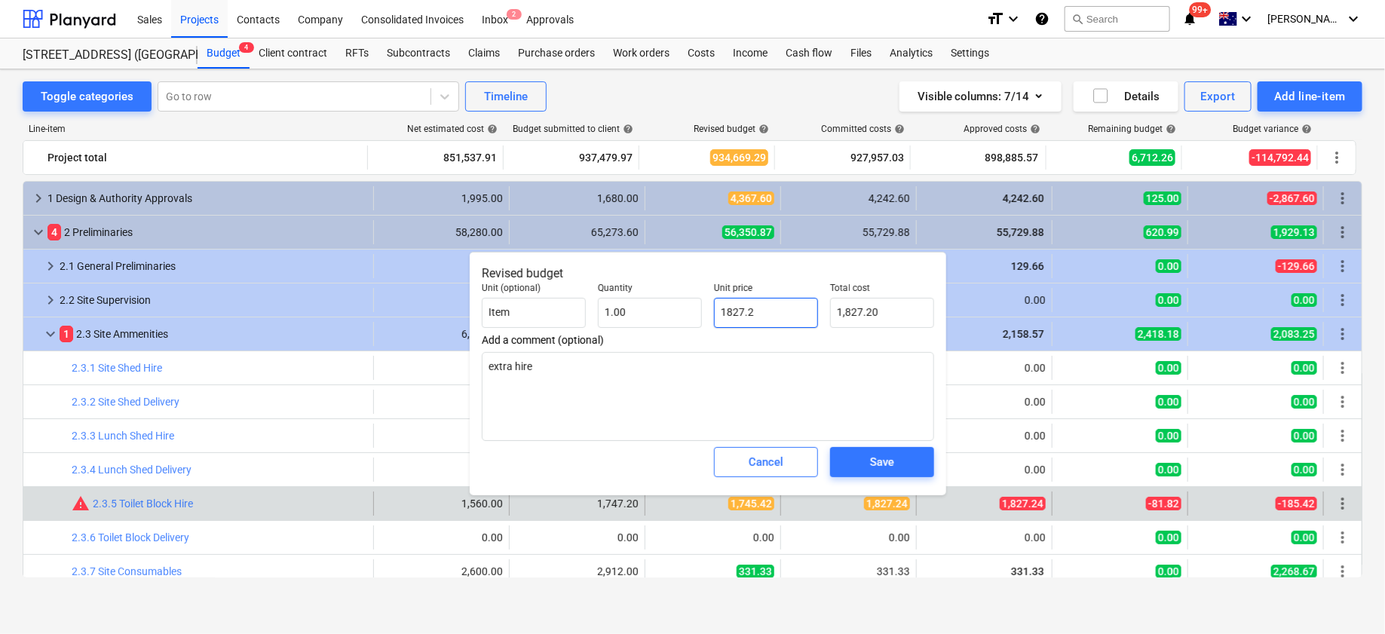
type textarea "x"
type input "1827.24"
type input "1,827.24"
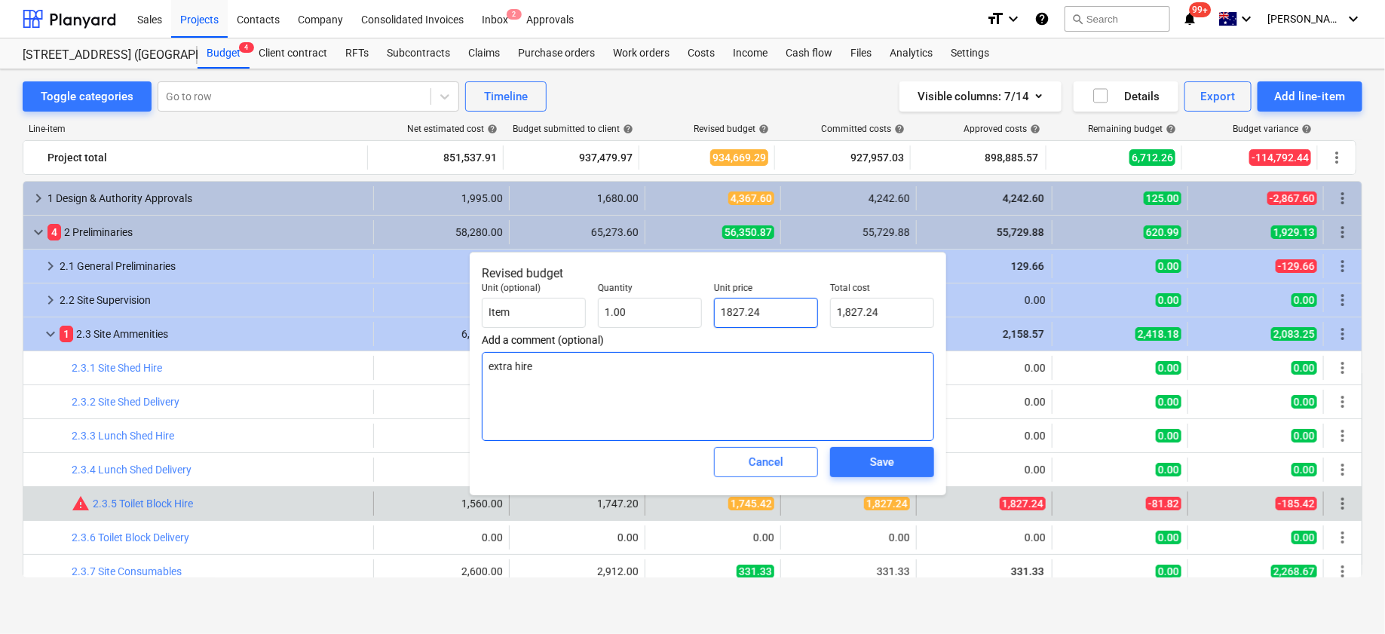
type input "1827.24"
type textarea "x"
type input "1,827.24"
click at [692, 367] on textarea "extra hire" at bounding box center [708, 396] width 452 height 89
type textarea "x"
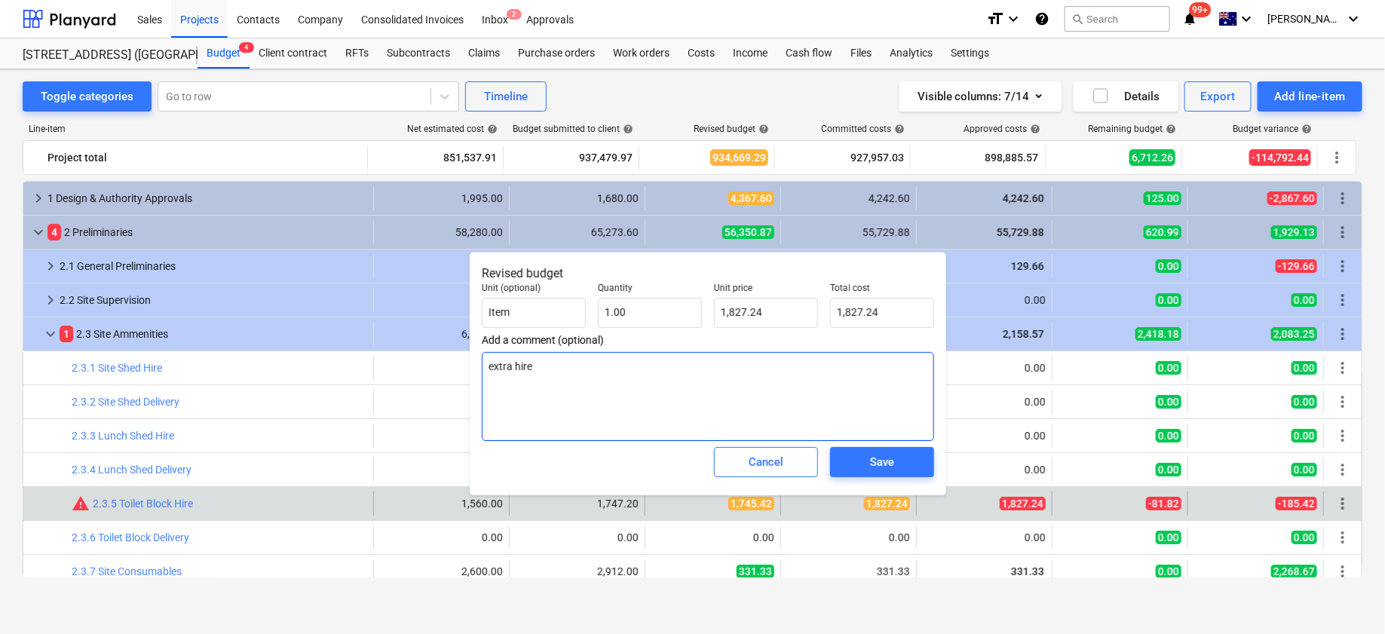
type textarea "extra hir"
type textarea "x"
type textarea "extra hi"
type textarea "x"
type textarea "extra h"
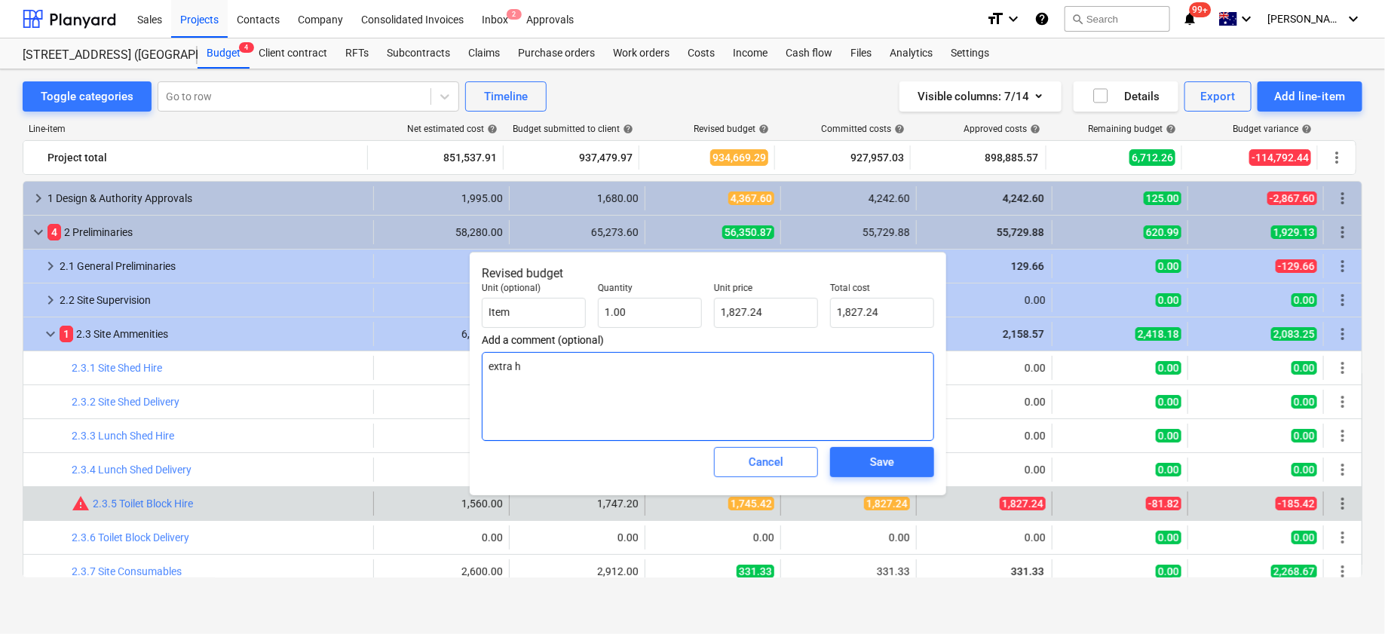
type textarea "x"
type textarea "extra"
type textarea "x"
type textarea "extra"
type textarea "x"
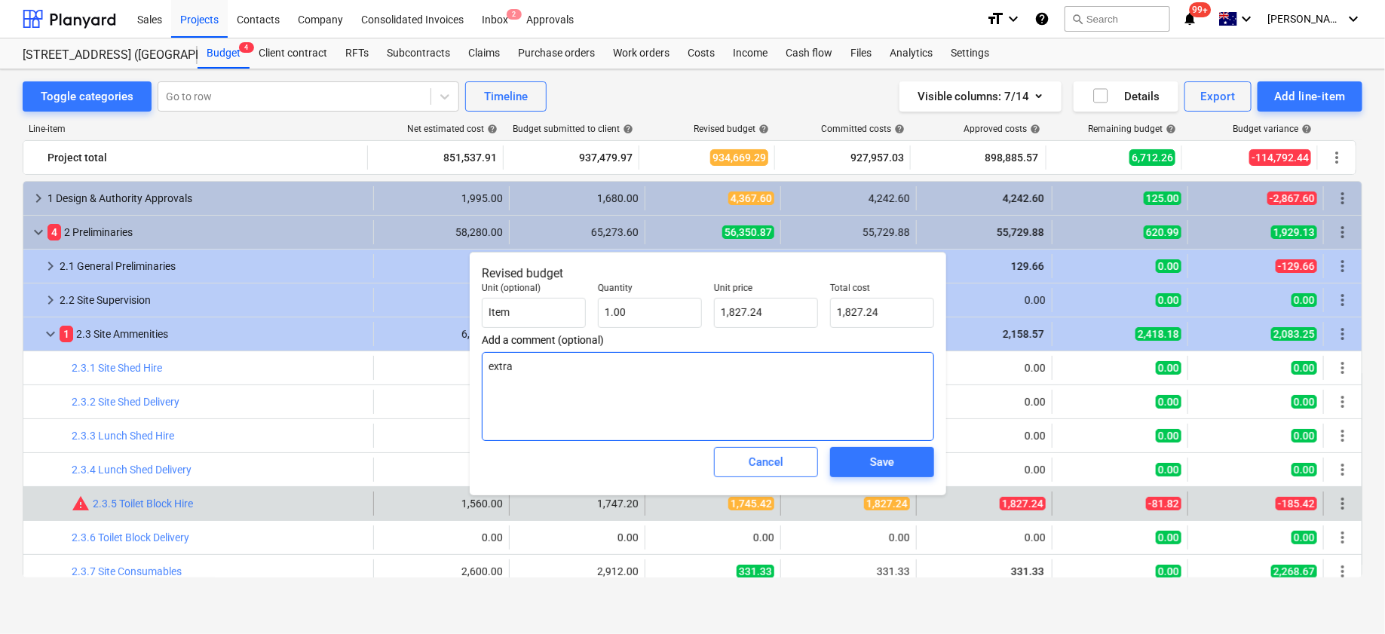
type textarea "extr"
type textarea "x"
type textarea "ext"
type textarea "x"
type textarea "ex"
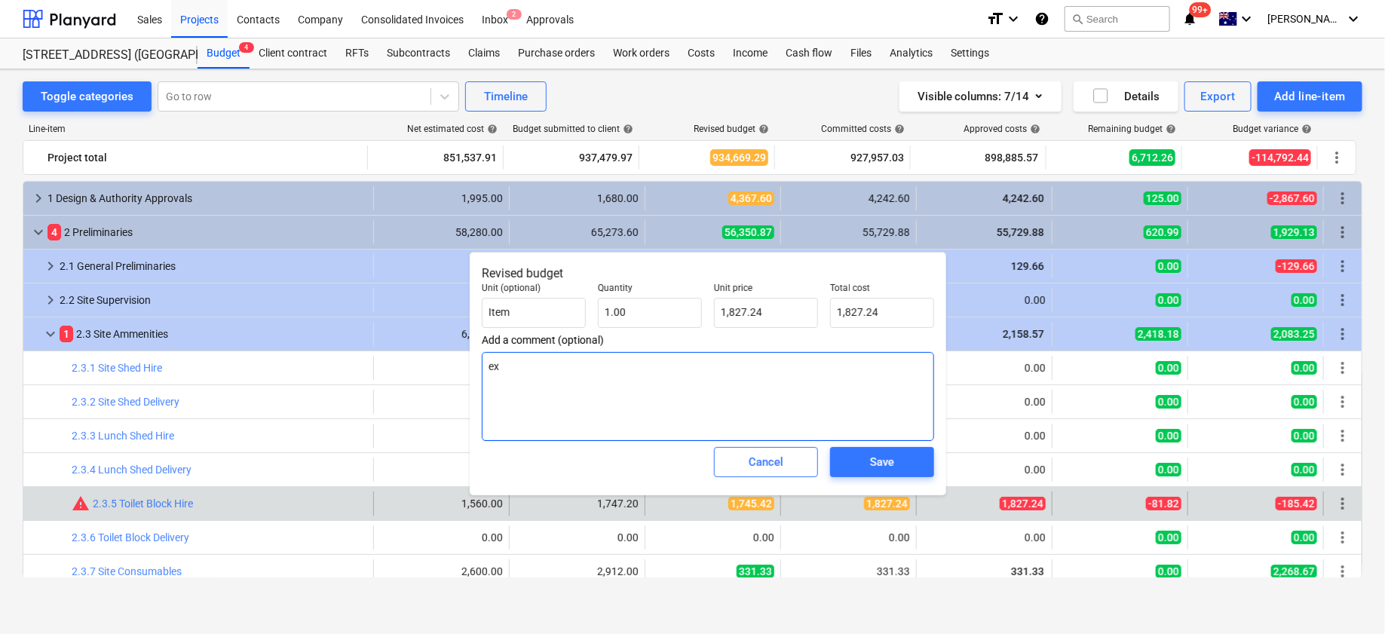
type textarea "x"
type textarea "e"
type textarea "x"
type textarea "f"
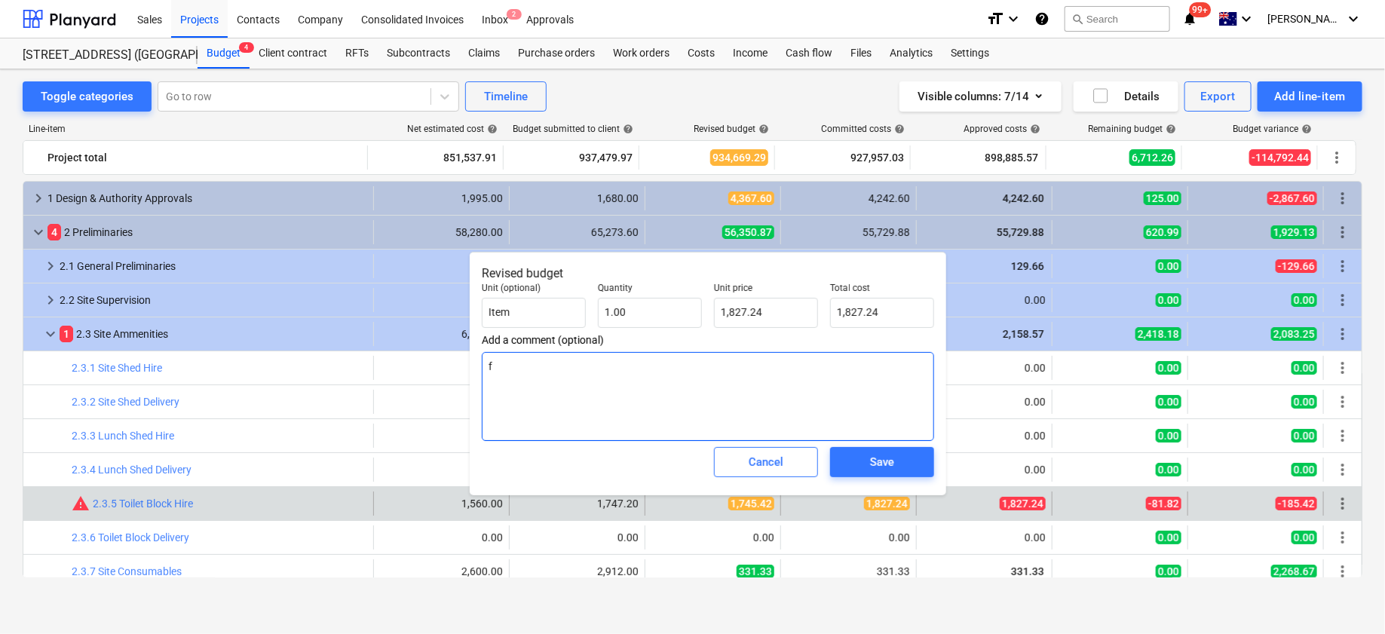
type textarea "x"
type textarea "fin"
type textarea "x"
type textarea "final"
type textarea "x"
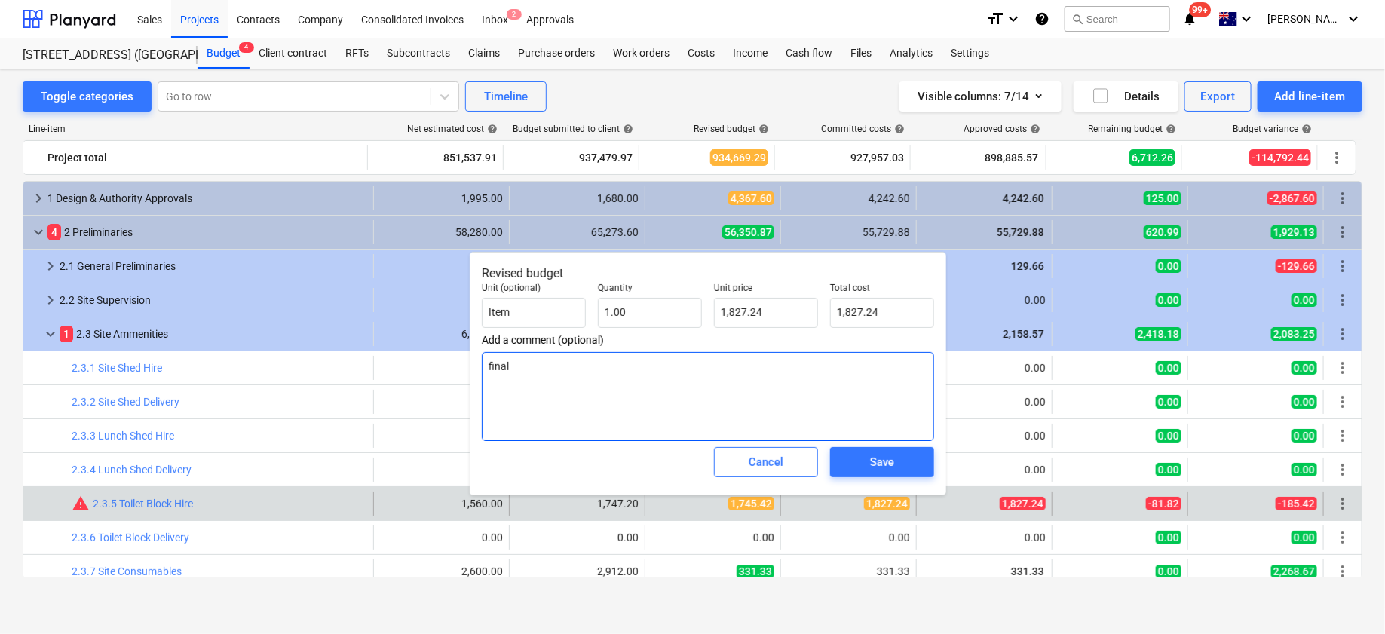
type textarea "final"
type textarea "x"
type textarea "final w"
type textarea "x"
type textarea "final we"
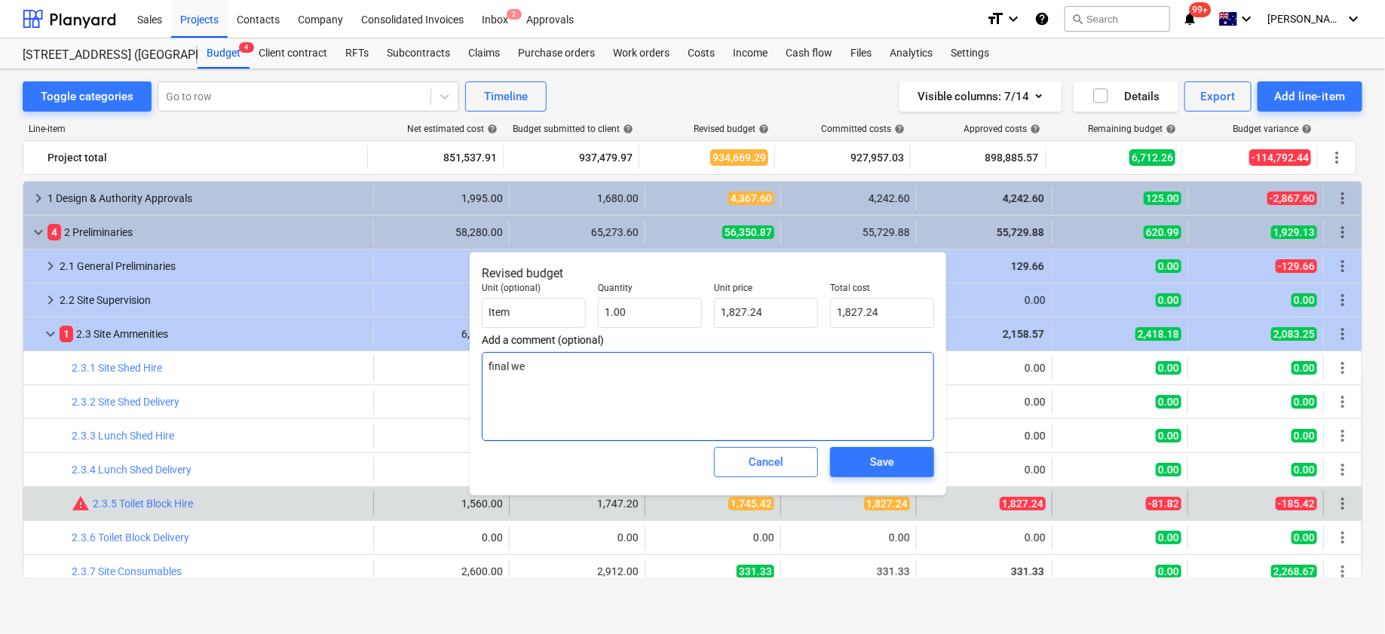
type textarea "x"
type textarea "final wee"
type textarea "x"
type textarea "final week"
type textarea "x"
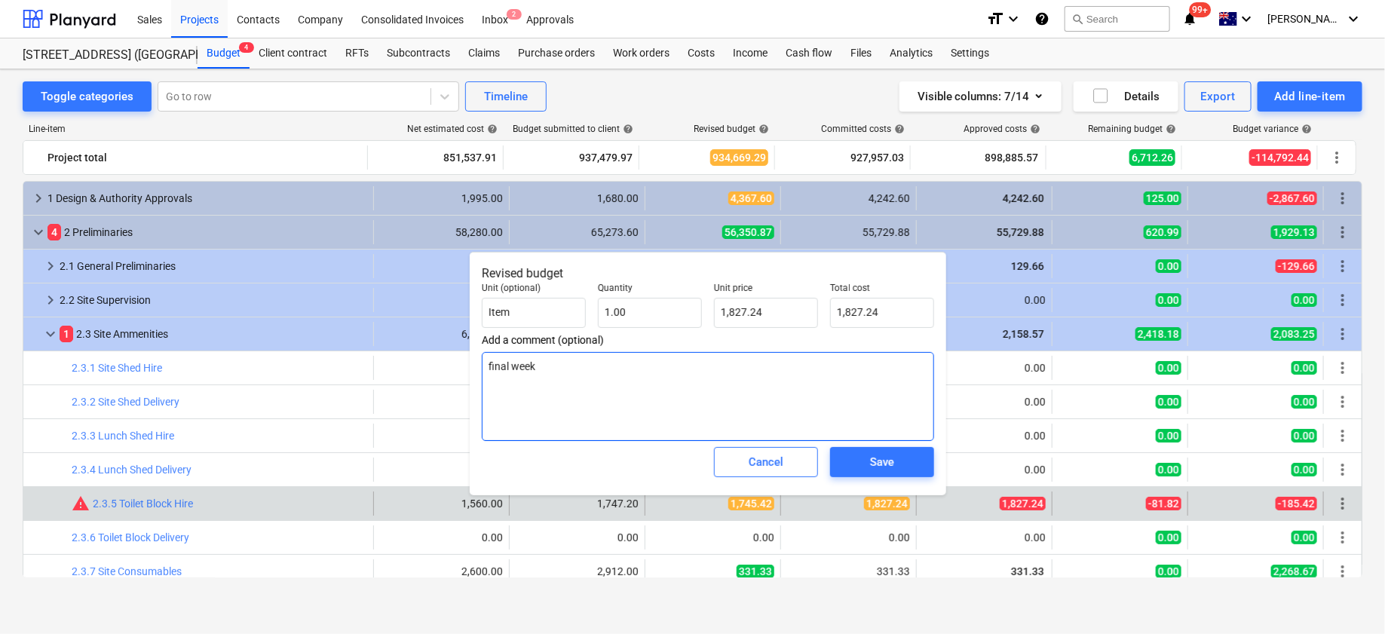
type textarea "final weekl"
type textarea "x"
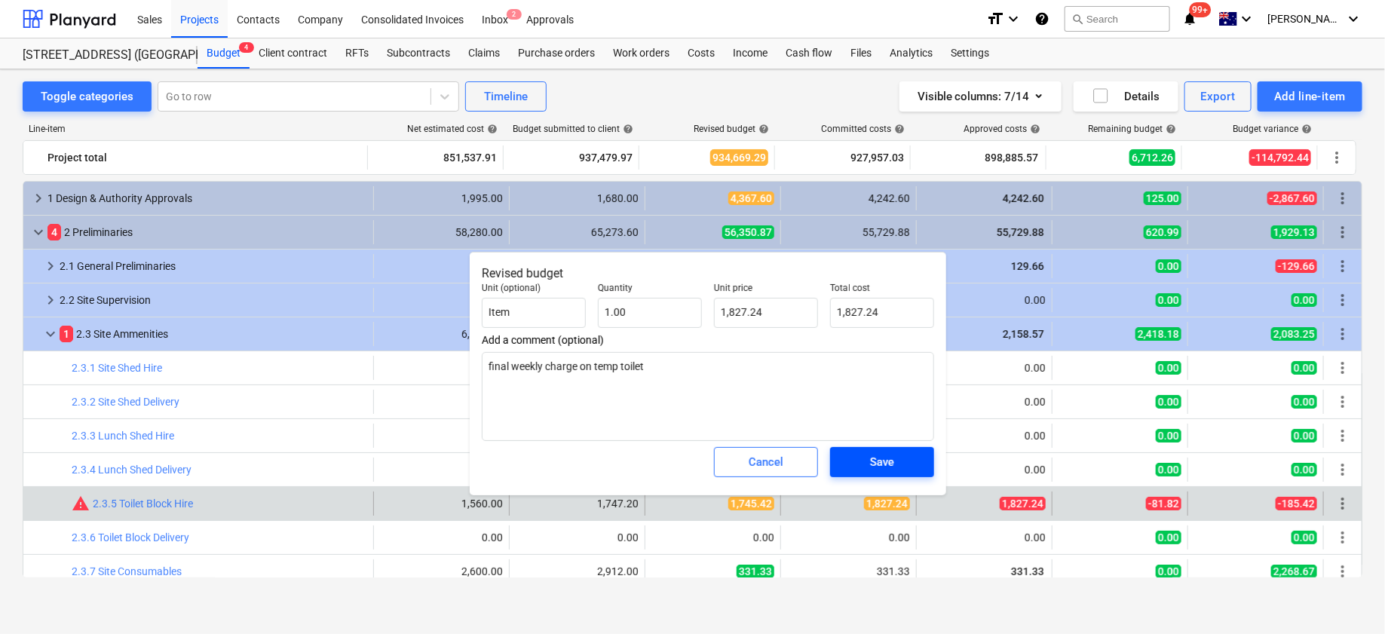
click at [886, 452] on button "Save" at bounding box center [882, 462] width 104 height 30
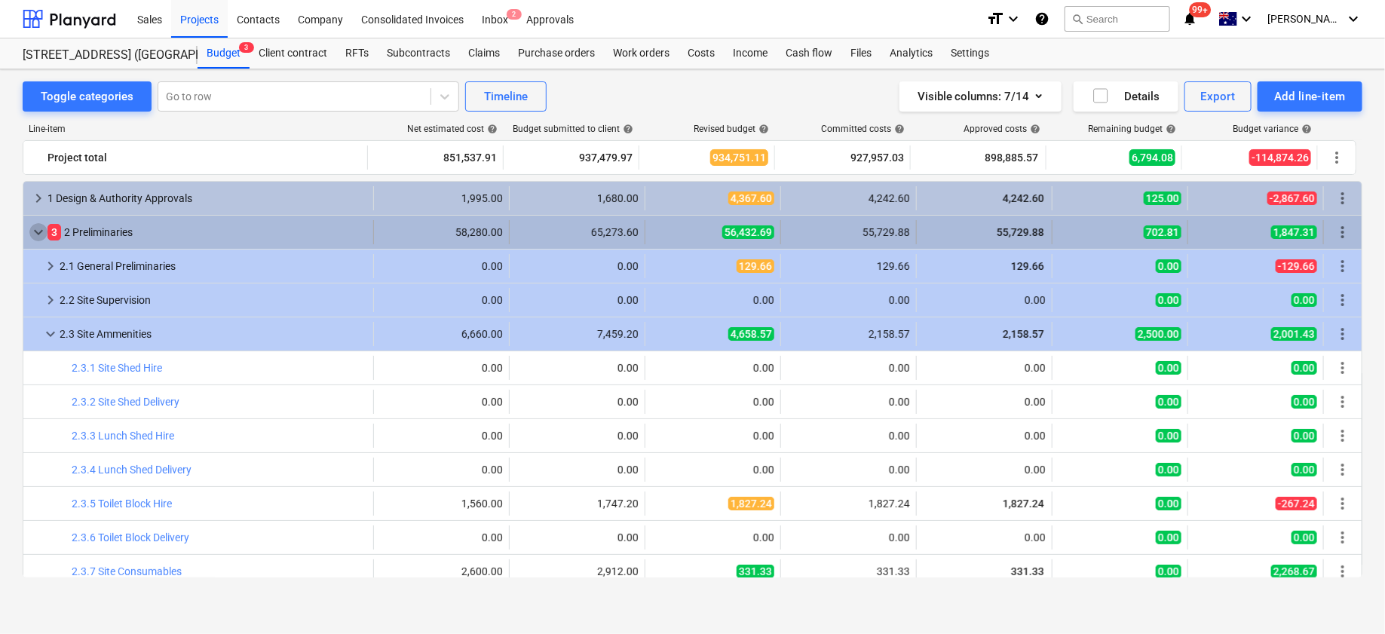
click at [40, 230] on span "keyboard_arrow_down" at bounding box center [38, 232] width 18 height 18
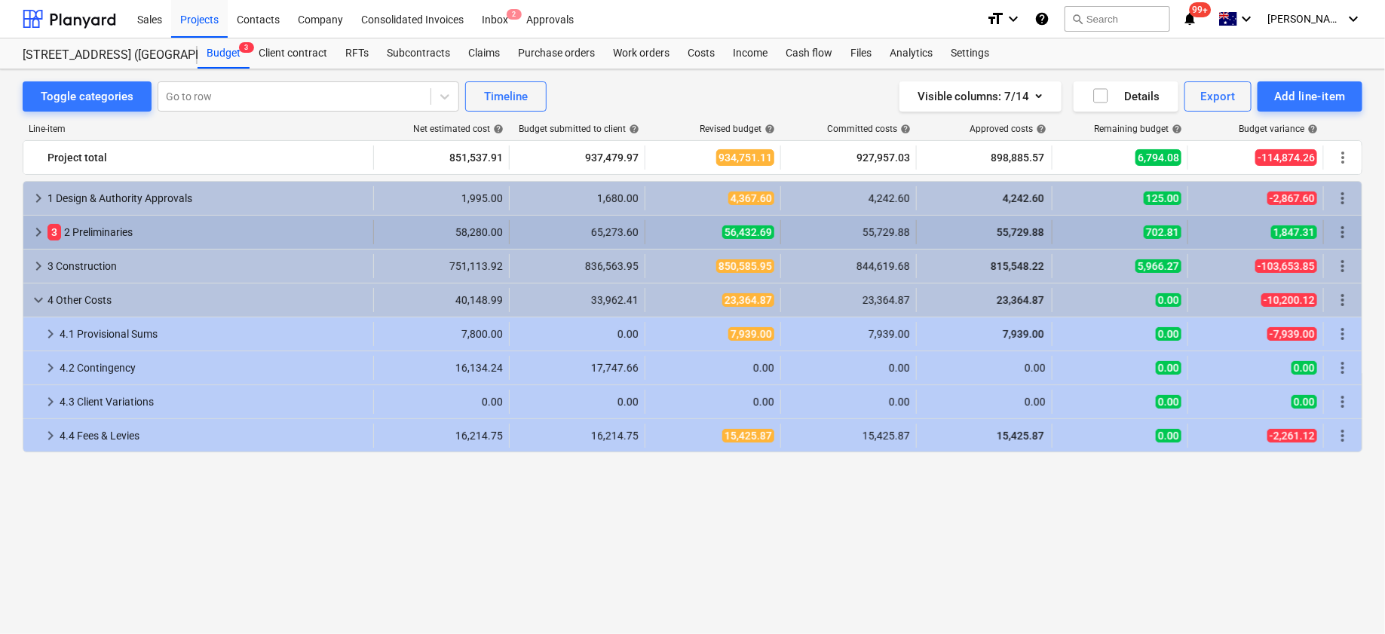
click at [49, 234] on span "3" at bounding box center [55, 232] width 14 height 17
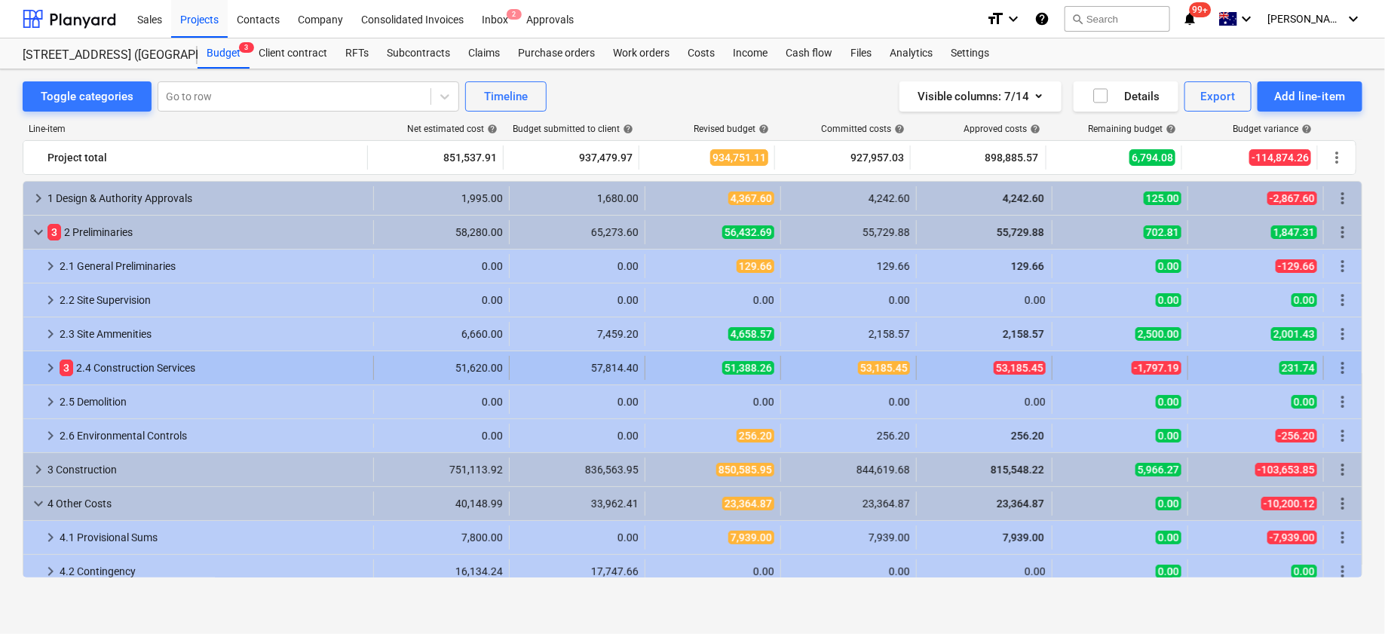
click at [54, 368] on span "keyboard_arrow_right" at bounding box center [50, 368] width 18 height 18
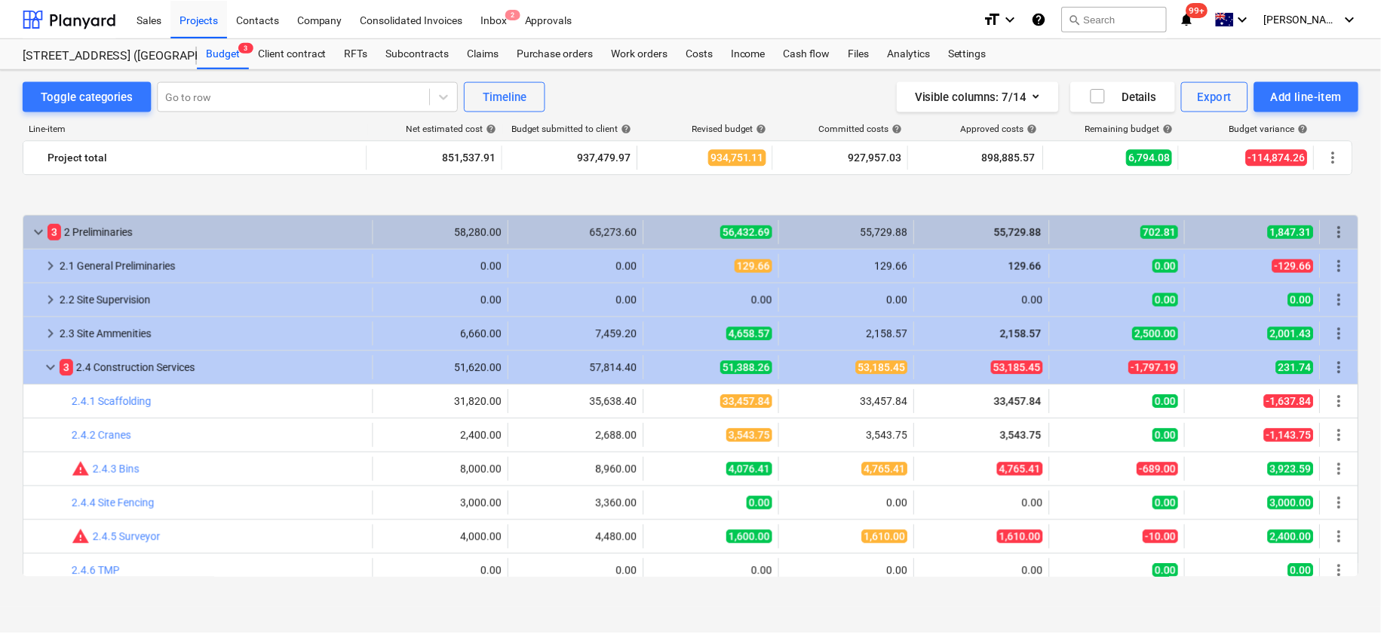
scroll to position [94, 0]
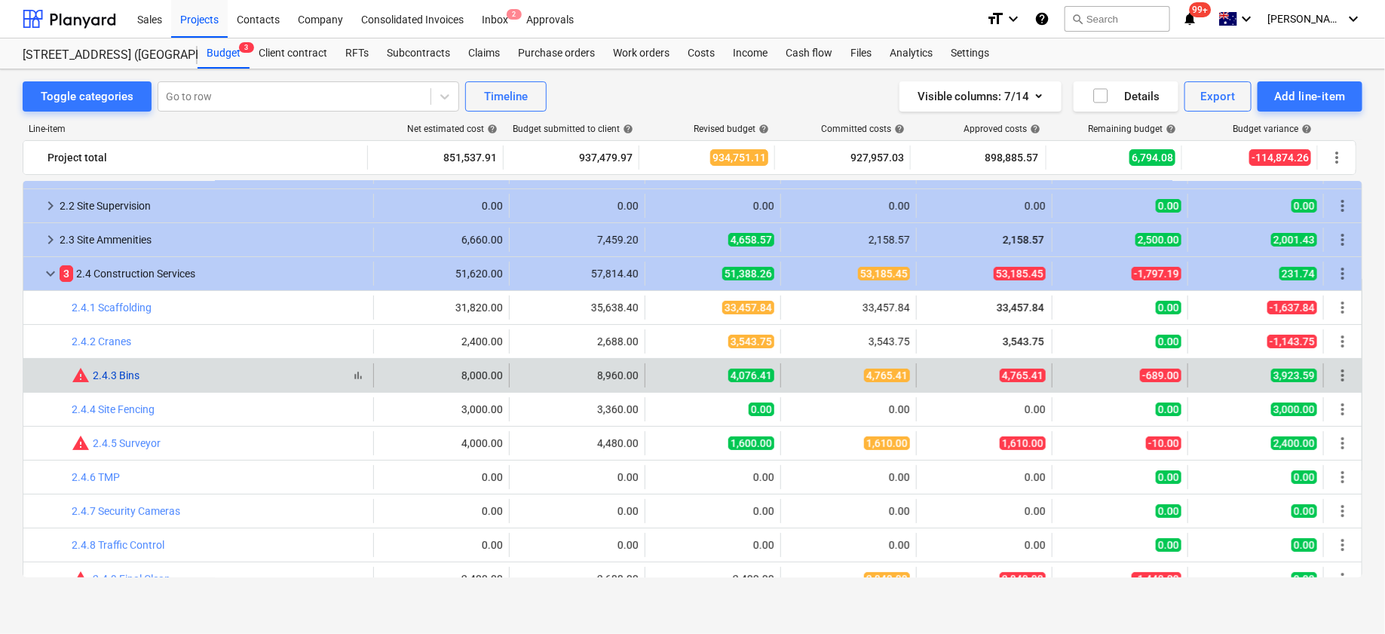
click at [122, 375] on link "2.4.3 Bins" at bounding box center [116, 375] width 47 height 12
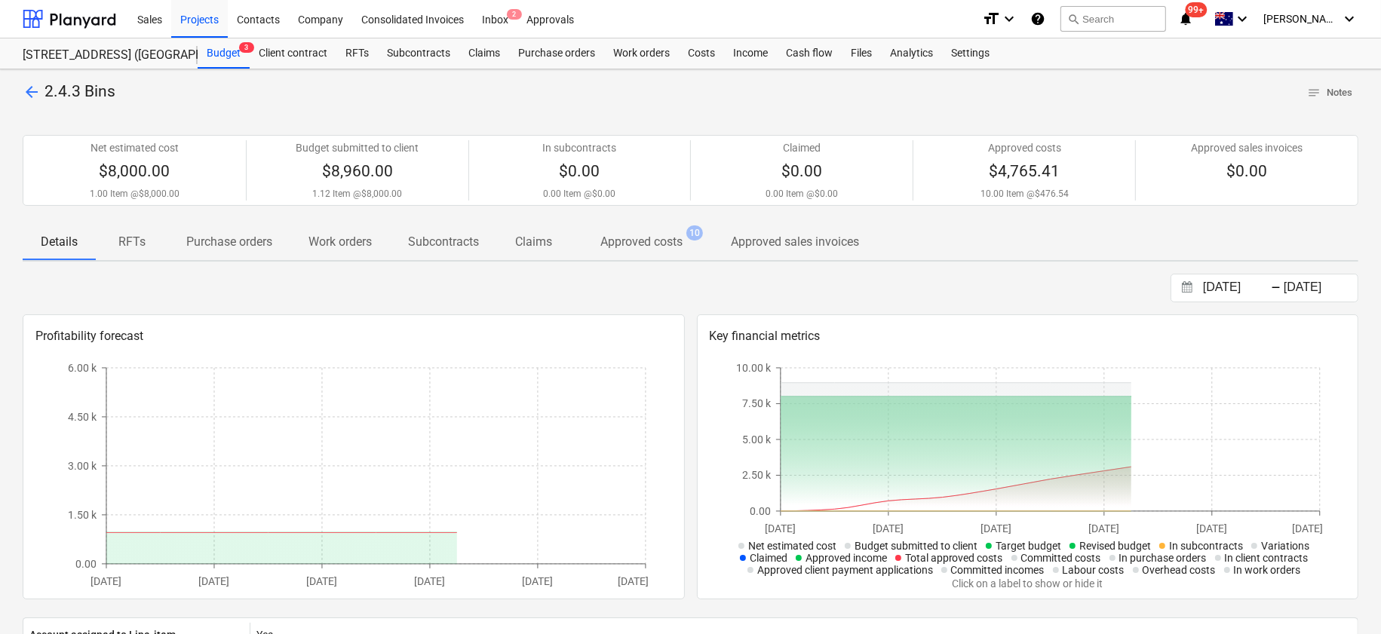
click at [656, 245] on p "Approved costs" at bounding box center [641, 242] width 82 height 18
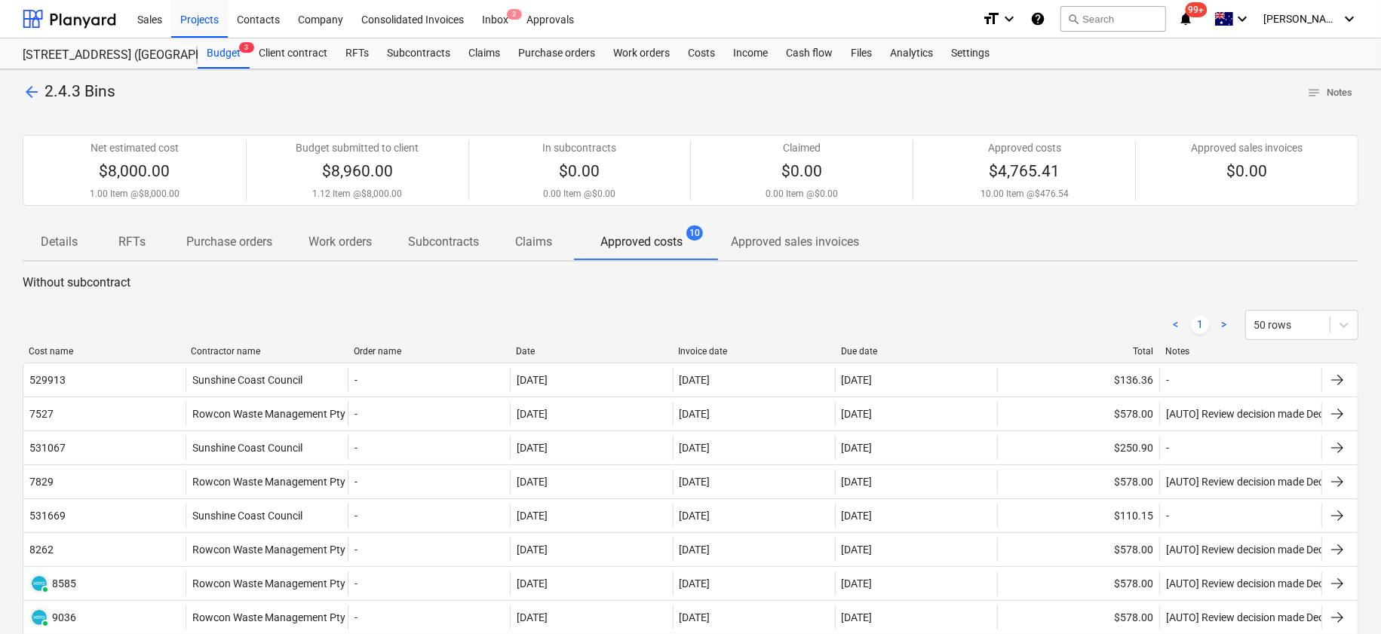
click at [27, 93] on span "arrow_back" at bounding box center [32, 92] width 18 height 18
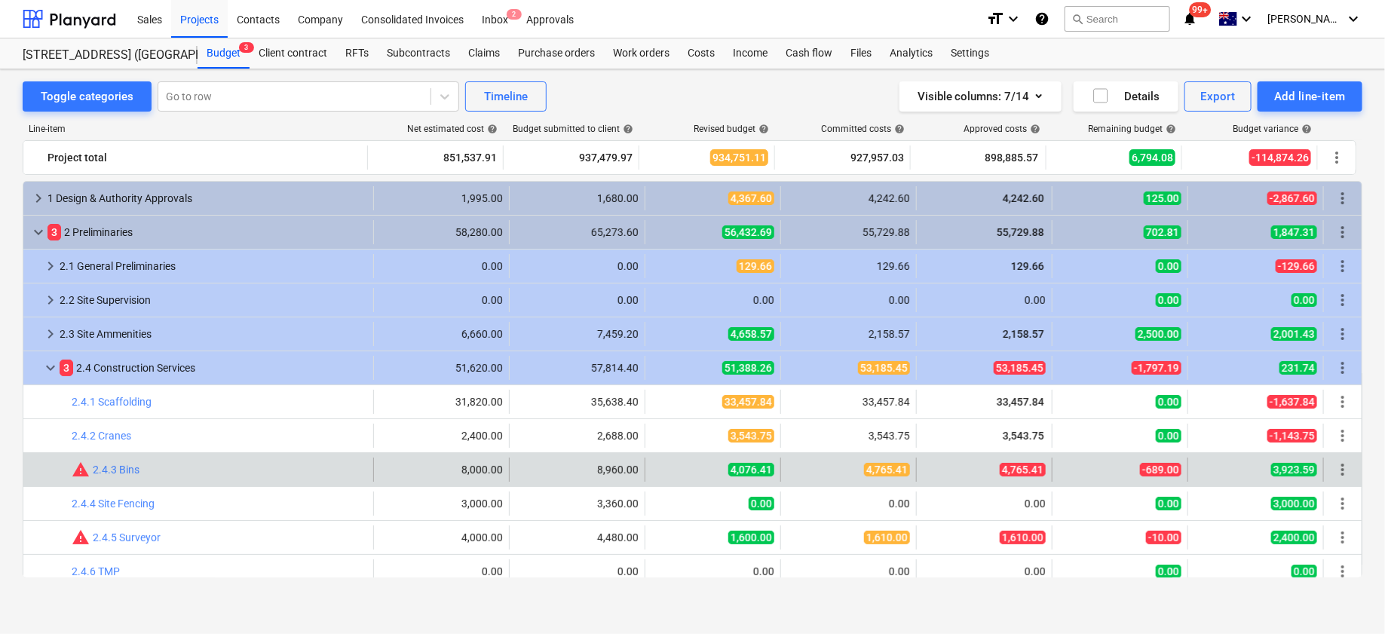
scroll to position [94, 0]
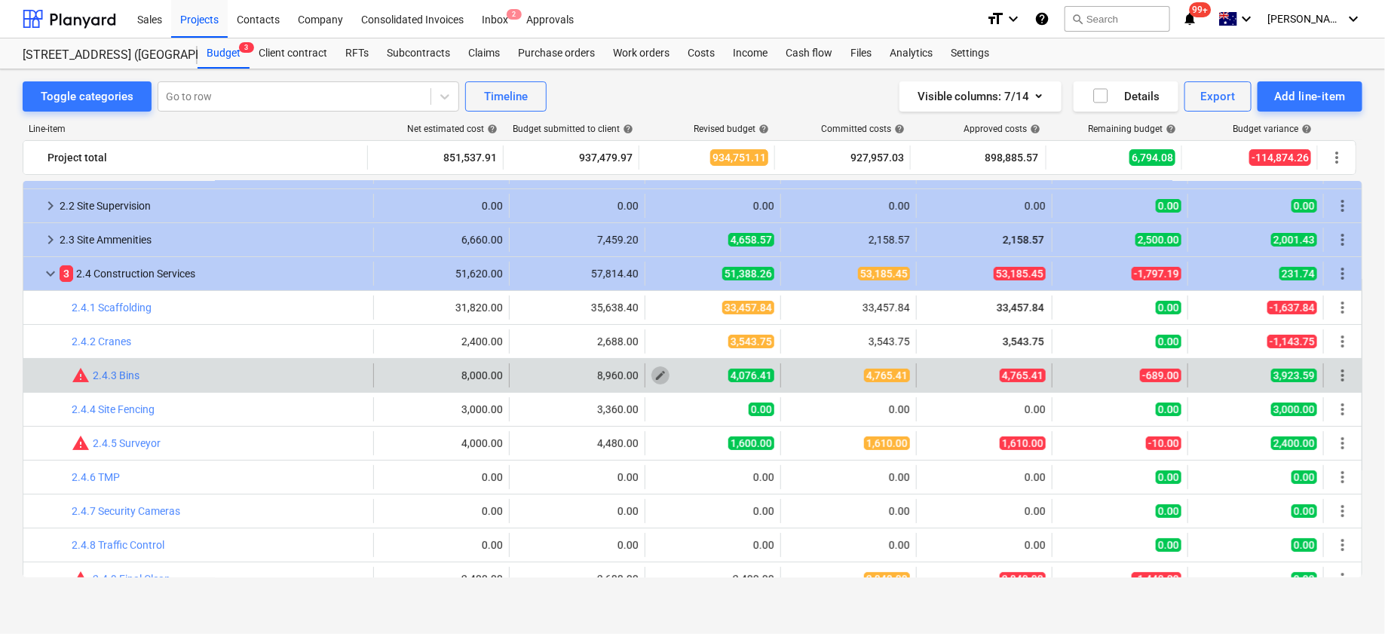
click at [654, 373] on span "edit" at bounding box center [660, 375] width 12 height 12
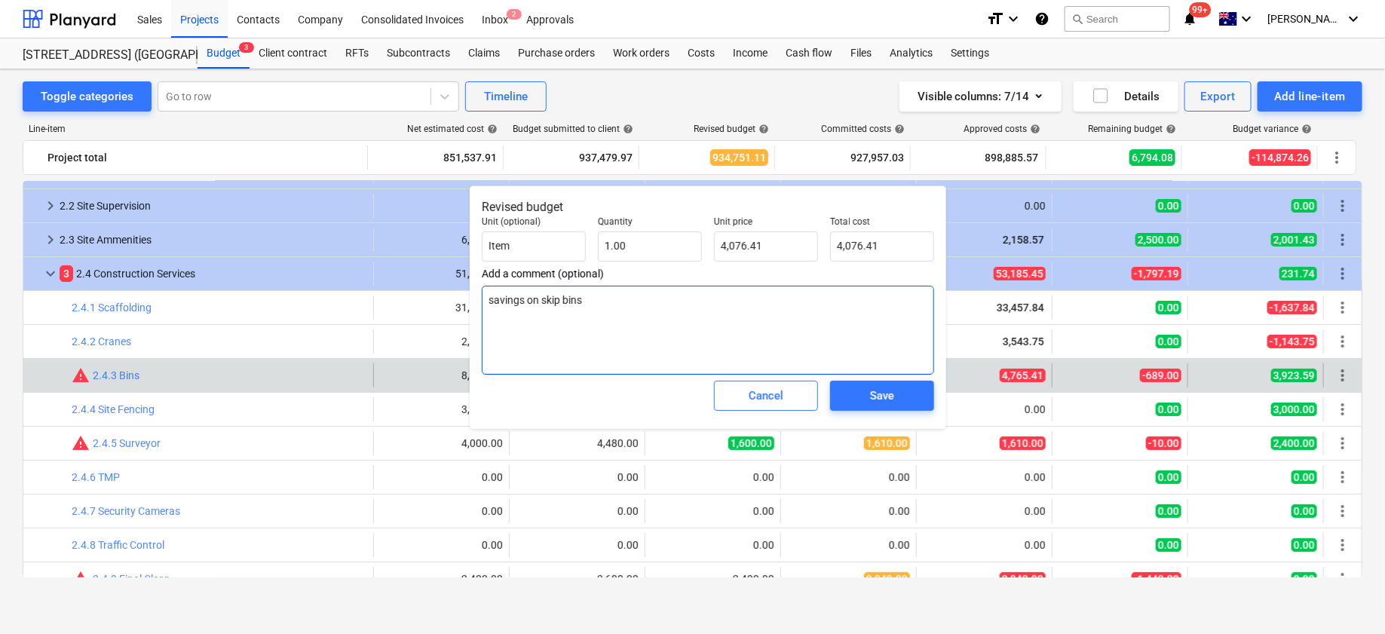
drag, startPoint x: 609, startPoint y: 315, endPoint x: 475, endPoint y: 313, distance: 134.2
click at [475, 313] on div "Revised budget Unit (optional) Item Quantity 1.00 Unit price 4,076.41 Total cos…" at bounding box center [708, 307] width 477 height 244
click at [724, 200] on p "Revised budget" at bounding box center [708, 207] width 452 height 18
click at [771, 250] on input "4076.41" at bounding box center [766, 246] width 104 height 30
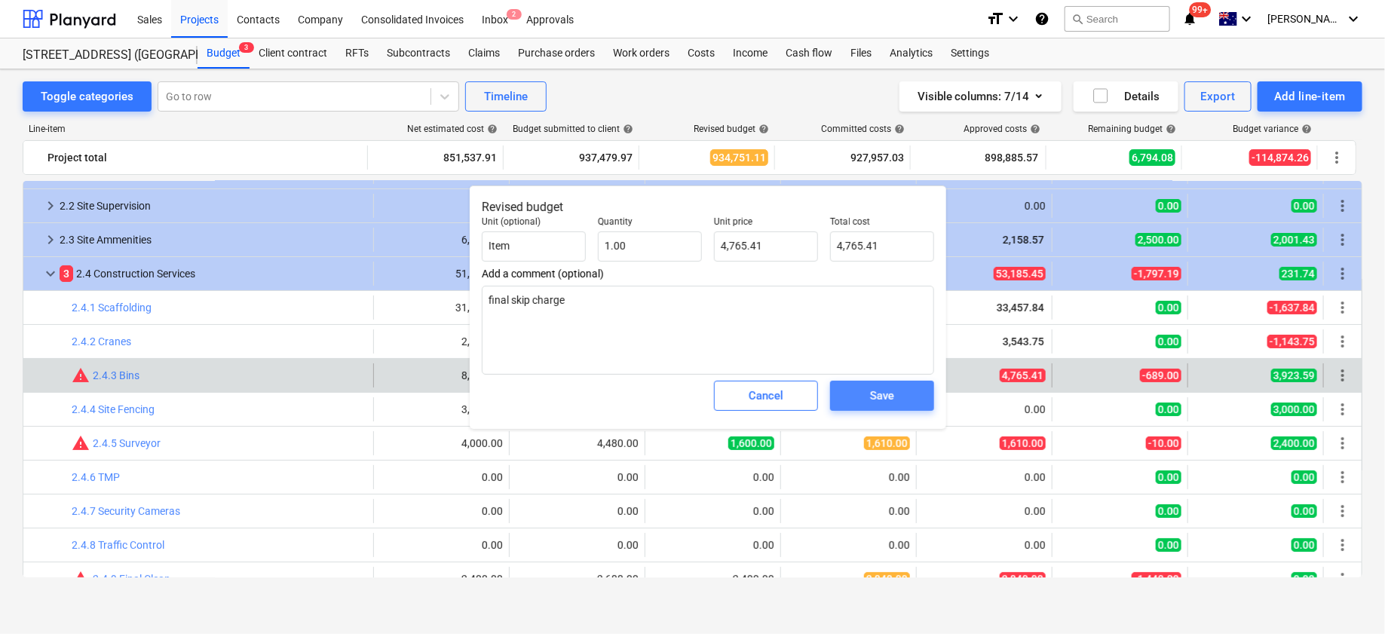
click at [932, 396] on button "Save" at bounding box center [882, 396] width 104 height 30
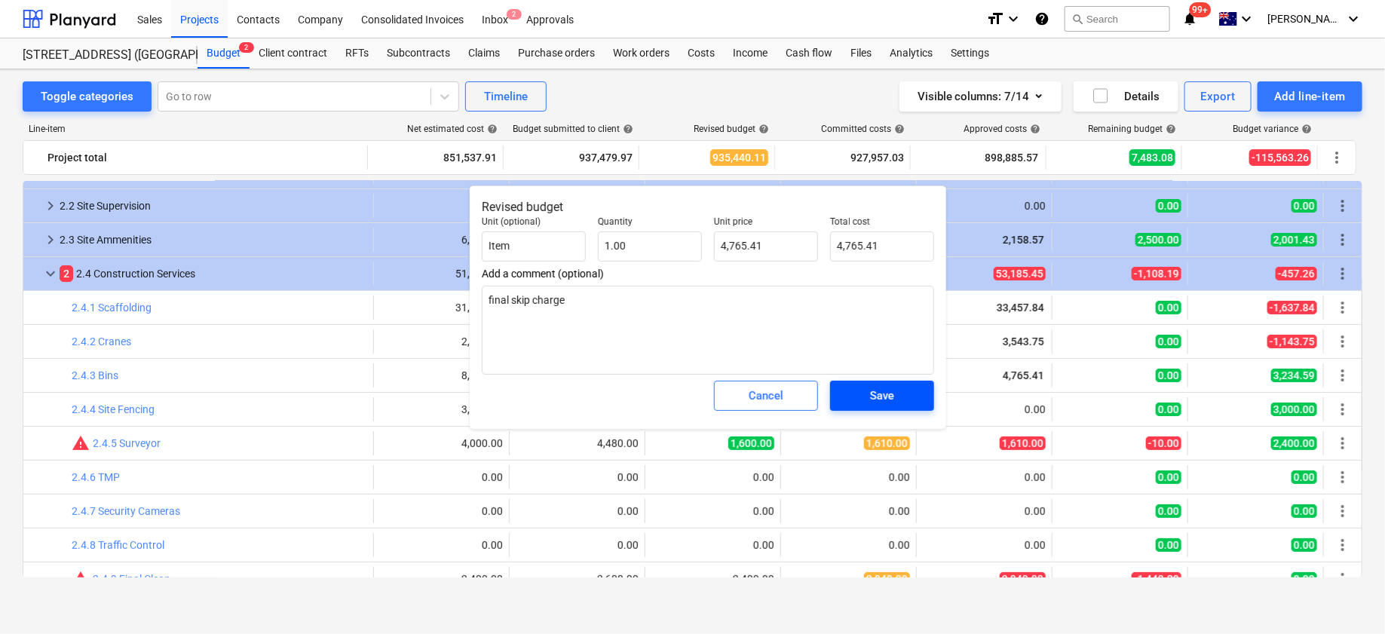
click at [922, 396] on button "Save" at bounding box center [882, 396] width 104 height 30
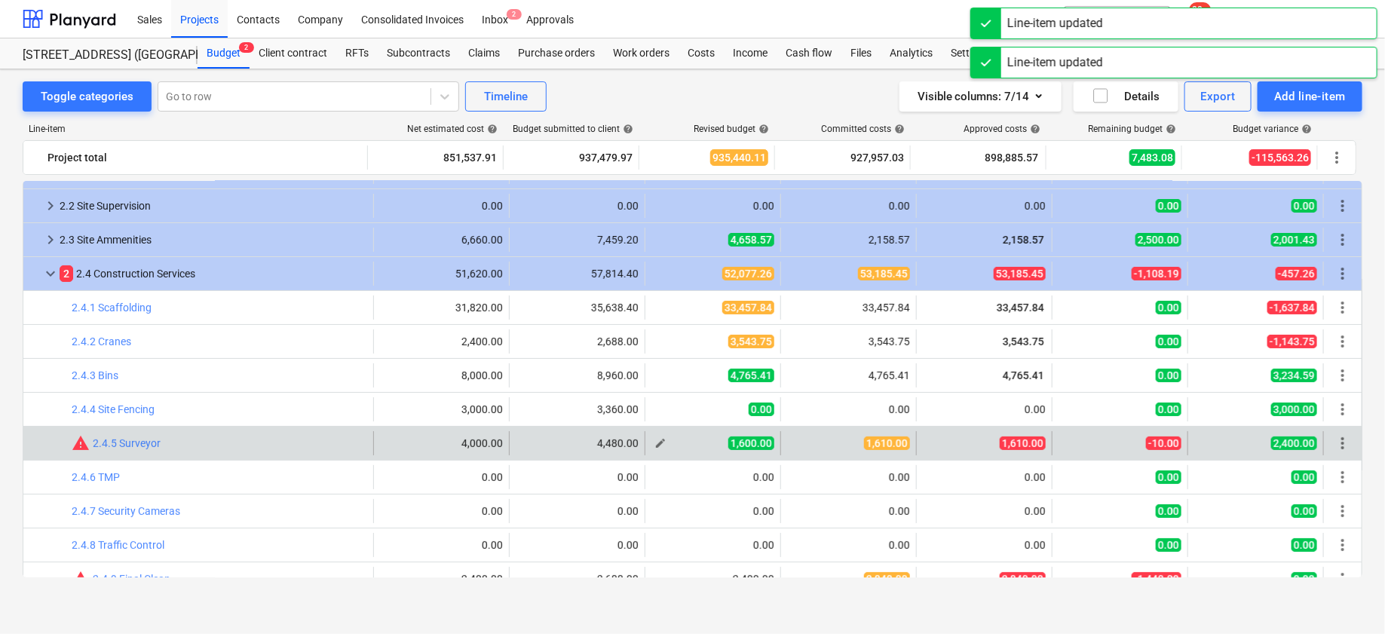
click at [654, 442] on span "edit" at bounding box center [660, 443] width 12 height 12
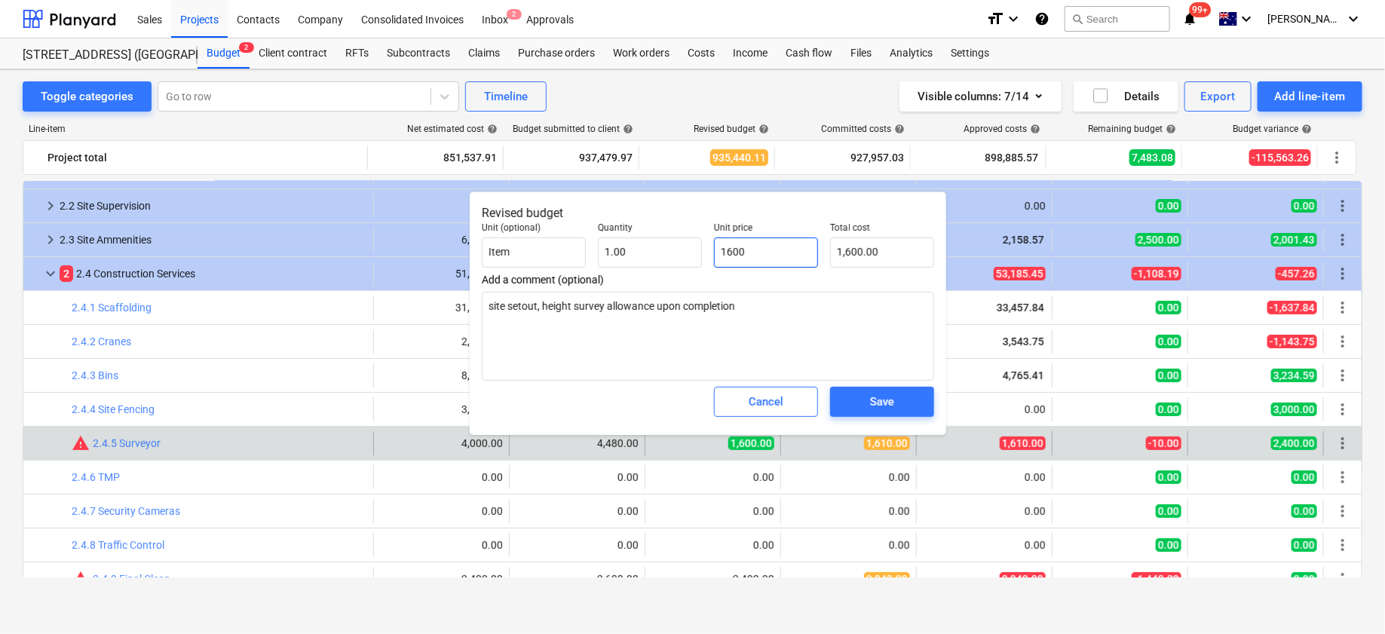
click at [759, 261] on input "1600" at bounding box center [766, 253] width 104 height 30
click at [875, 400] on div "Save" at bounding box center [882, 402] width 24 height 20
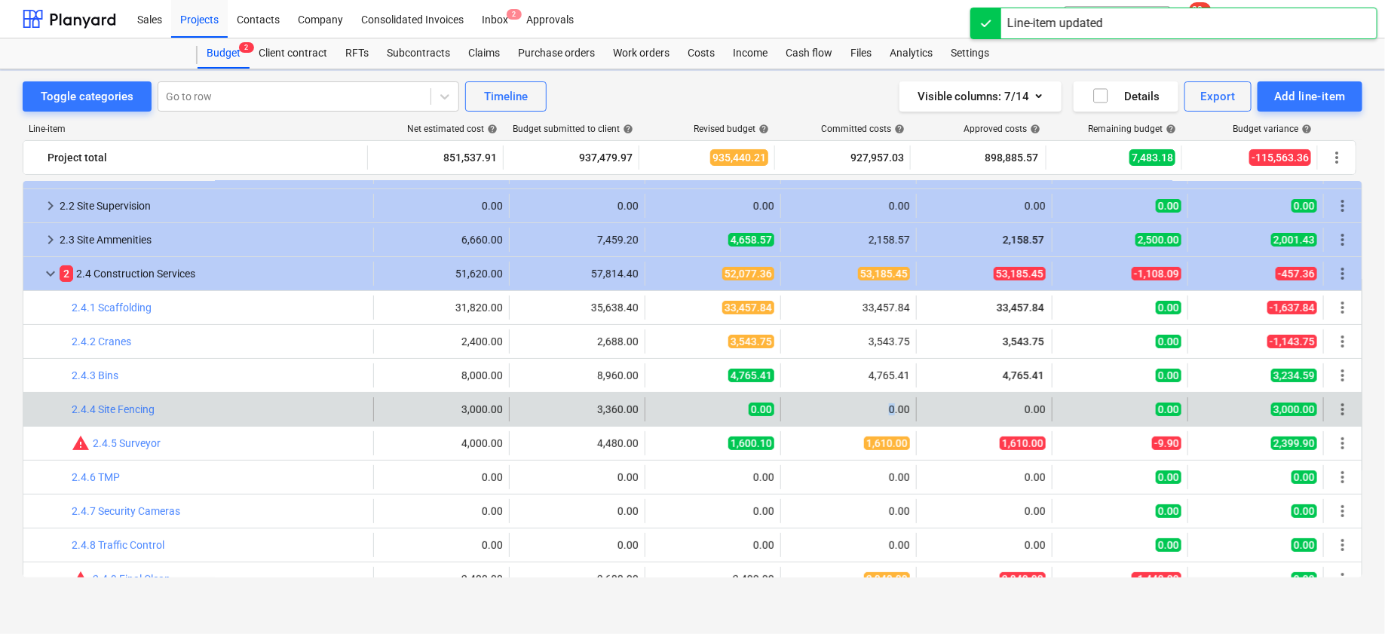
drag, startPoint x: 876, startPoint y: 400, endPoint x: 887, endPoint y: 404, distance: 11.9
click at [887, 404] on div "0.00" at bounding box center [848, 409] width 123 height 12
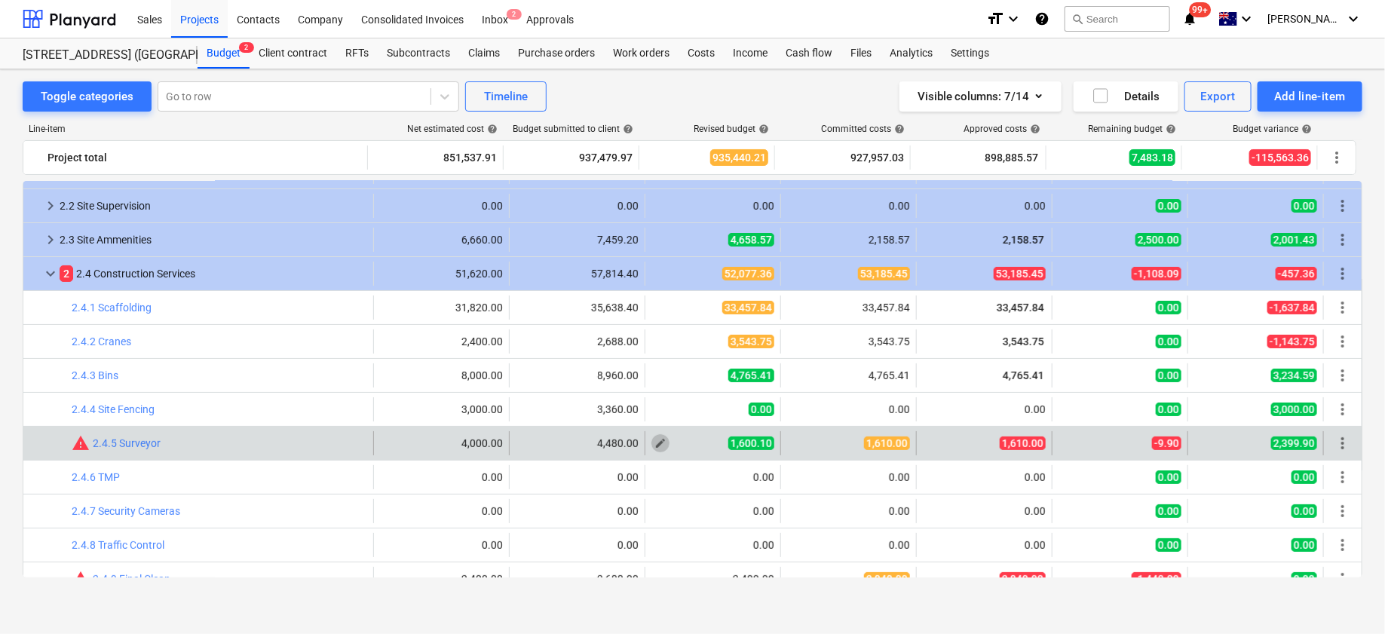
click at [657, 435] on button "edit" at bounding box center [660, 443] width 18 height 18
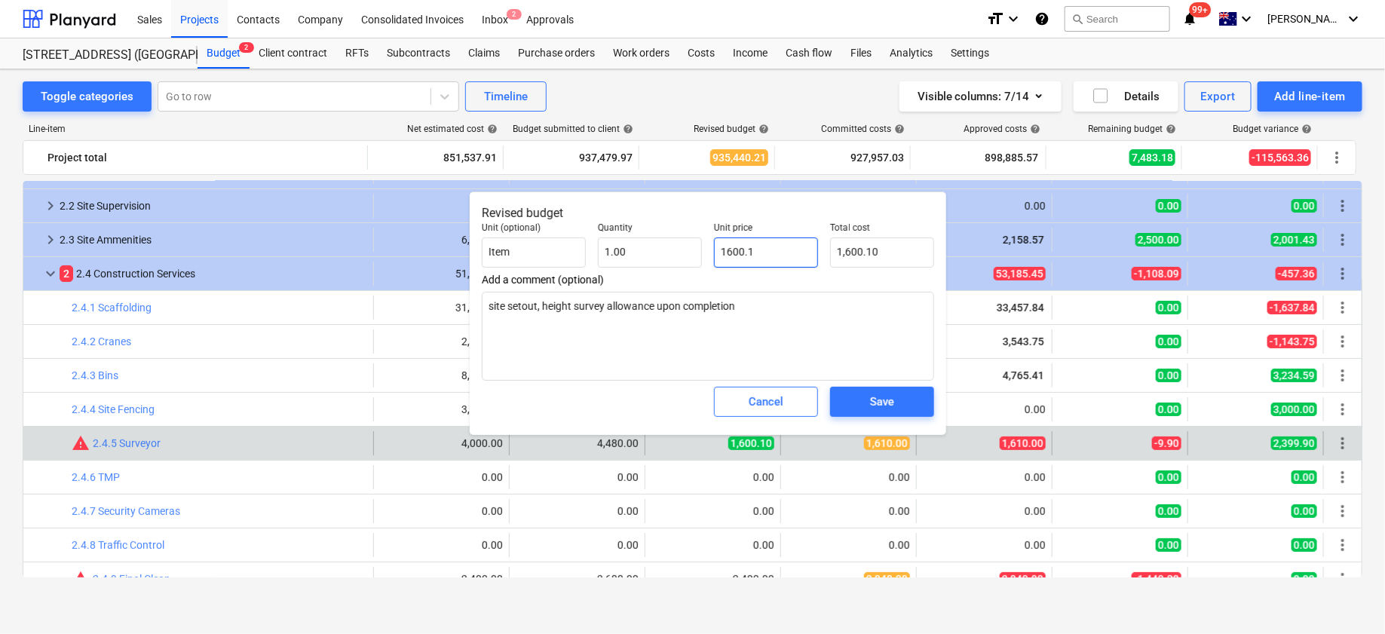
click at [754, 258] on input "1600.1" at bounding box center [766, 253] width 104 height 30
click at [873, 398] on div "Save" at bounding box center [882, 402] width 24 height 20
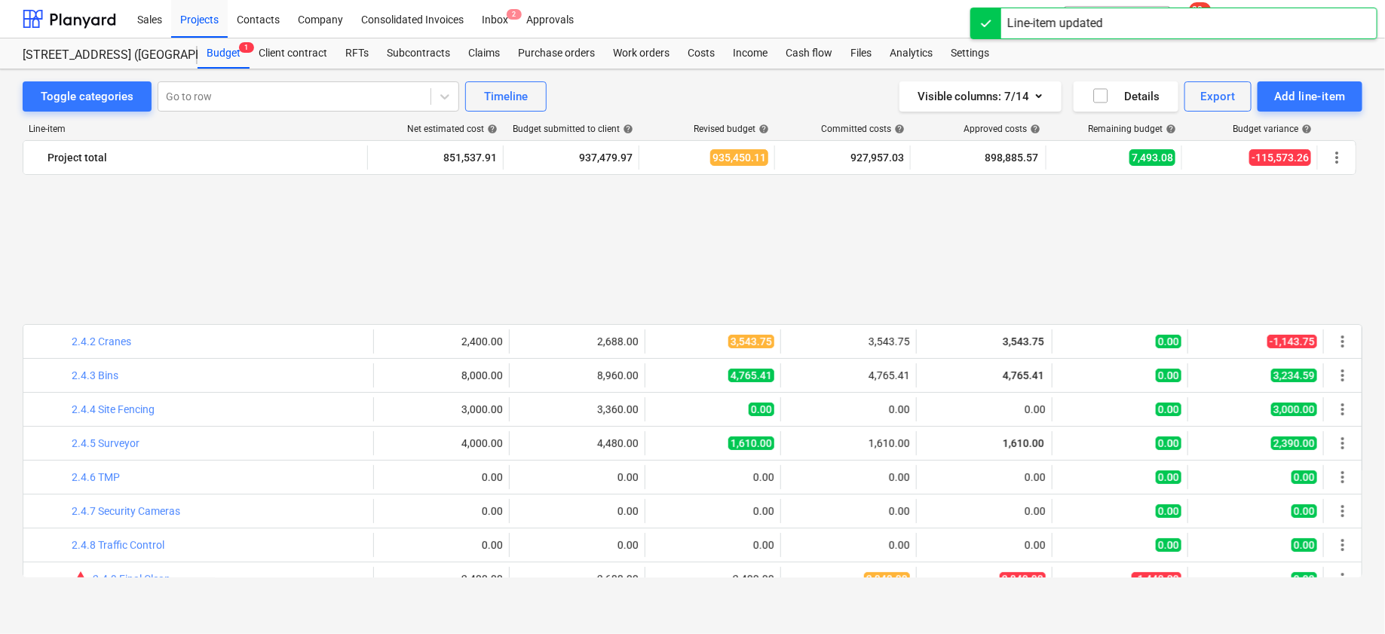
scroll to position [283, 0]
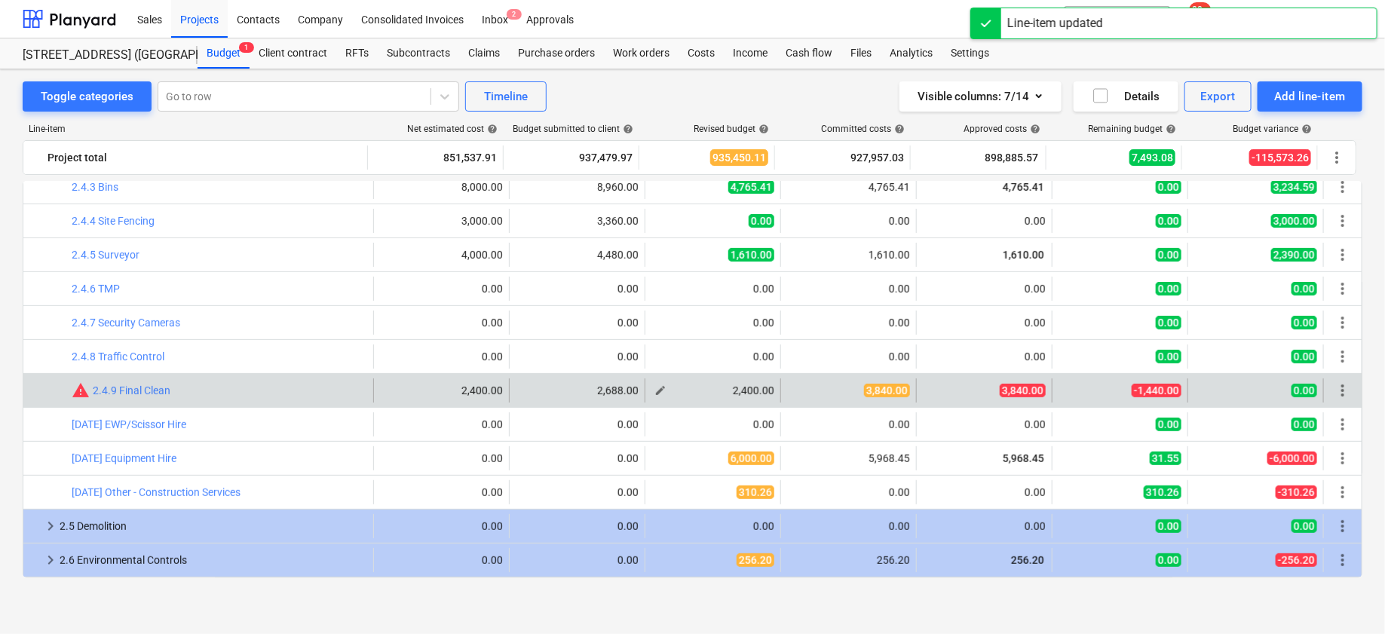
click at [654, 392] on span "edit" at bounding box center [660, 391] width 12 height 12
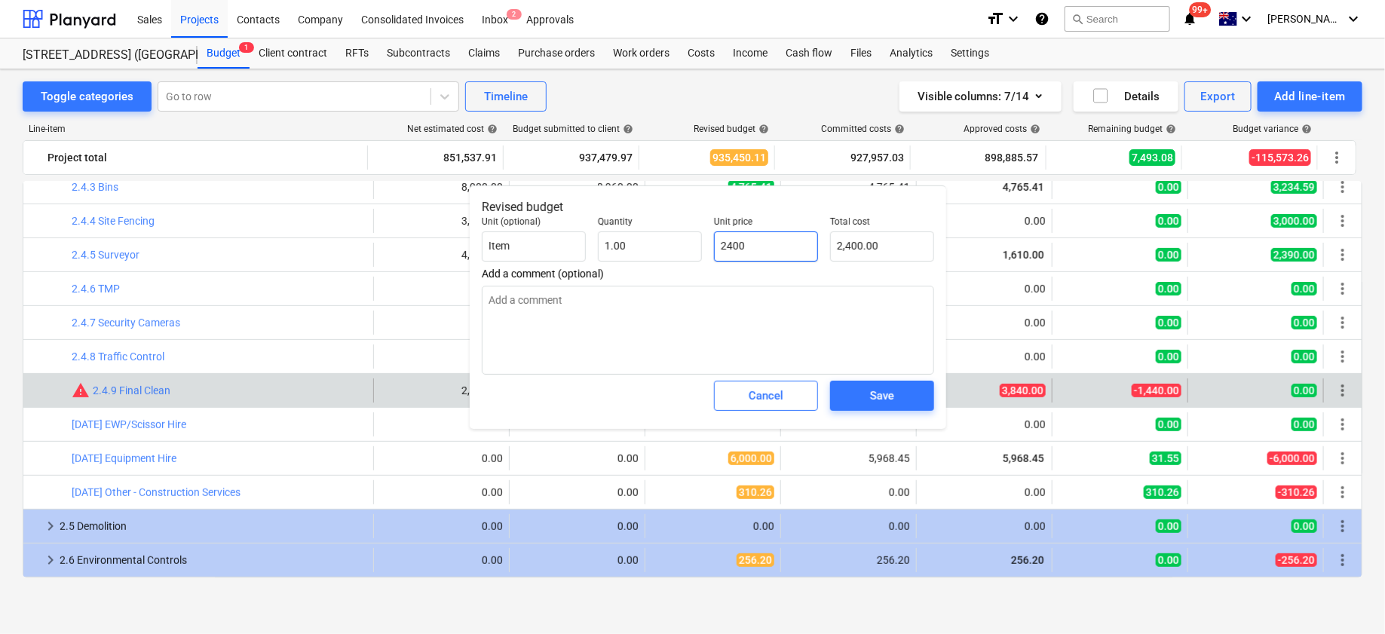
drag, startPoint x: 767, startPoint y: 247, endPoint x: 719, endPoint y: 258, distance: 49.4
click at [714, 256] on input "2400" at bounding box center [766, 246] width 104 height 30
click at [873, 412] on div "Save" at bounding box center [882, 396] width 116 height 42
click at [883, 401] on div "Save" at bounding box center [882, 396] width 24 height 20
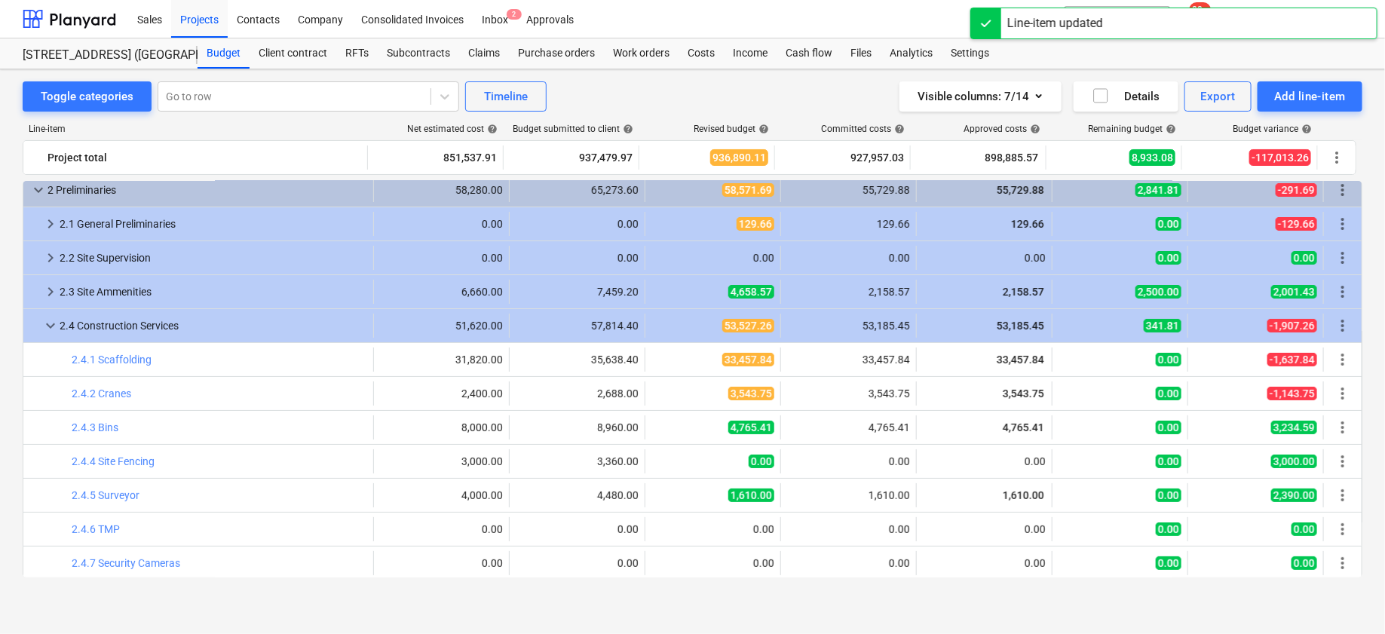
scroll to position [0, 0]
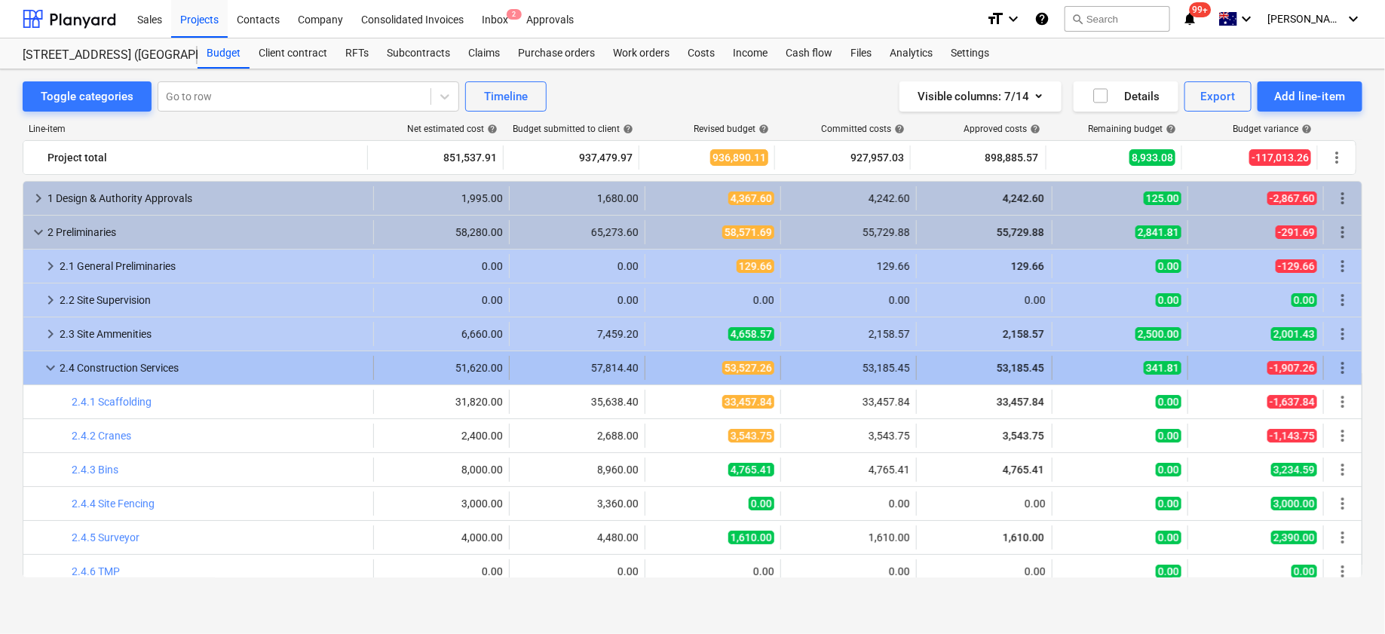
click at [49, 363] on span "keyboard_arrow_down" at bounding box center [50, 368] width 18 height 18
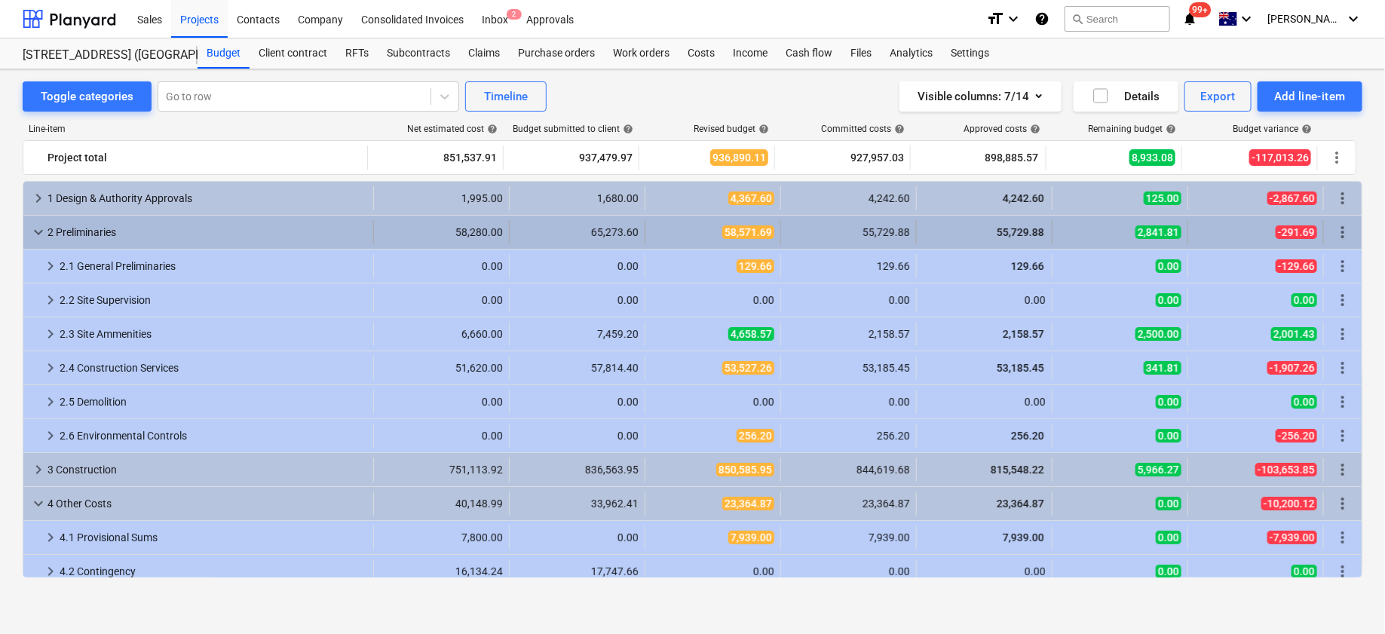
click at [35, 228] on span "keyboard_arrow_down" at bounding box center [38, 232] width 18 height 18
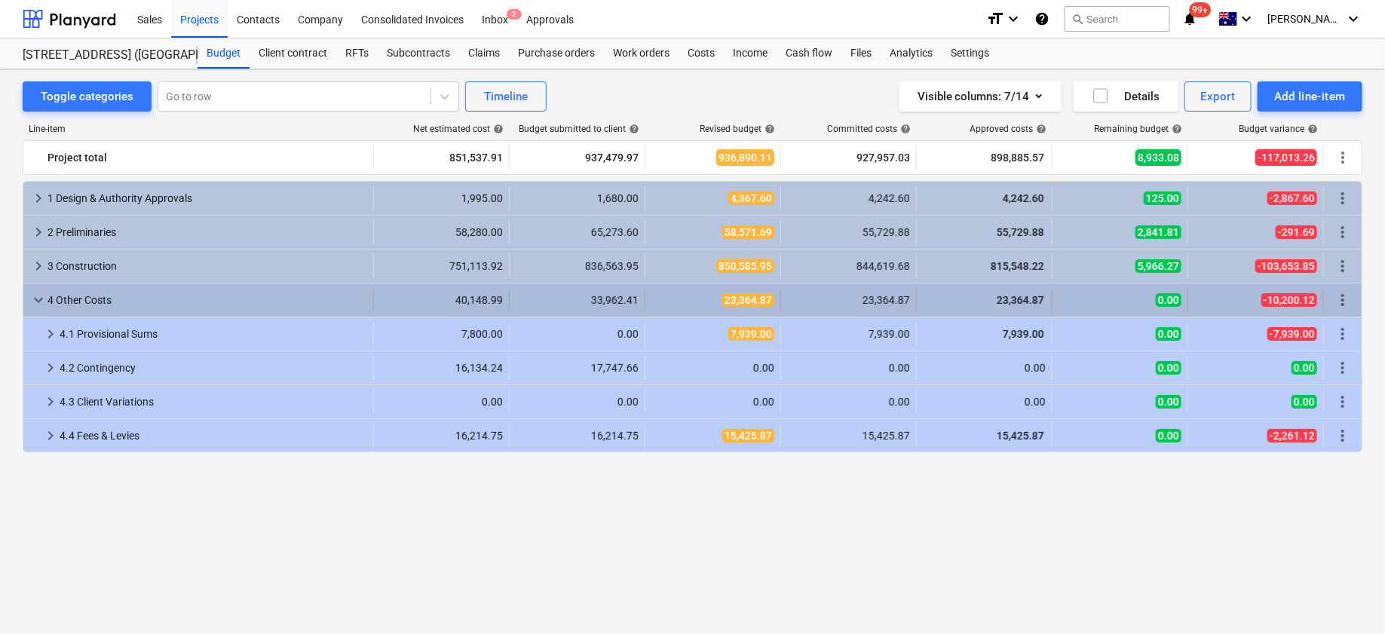
click at [35, 299] on span "keyboard_arrow_down" at bounding box center [38, 300] width 18 height 18
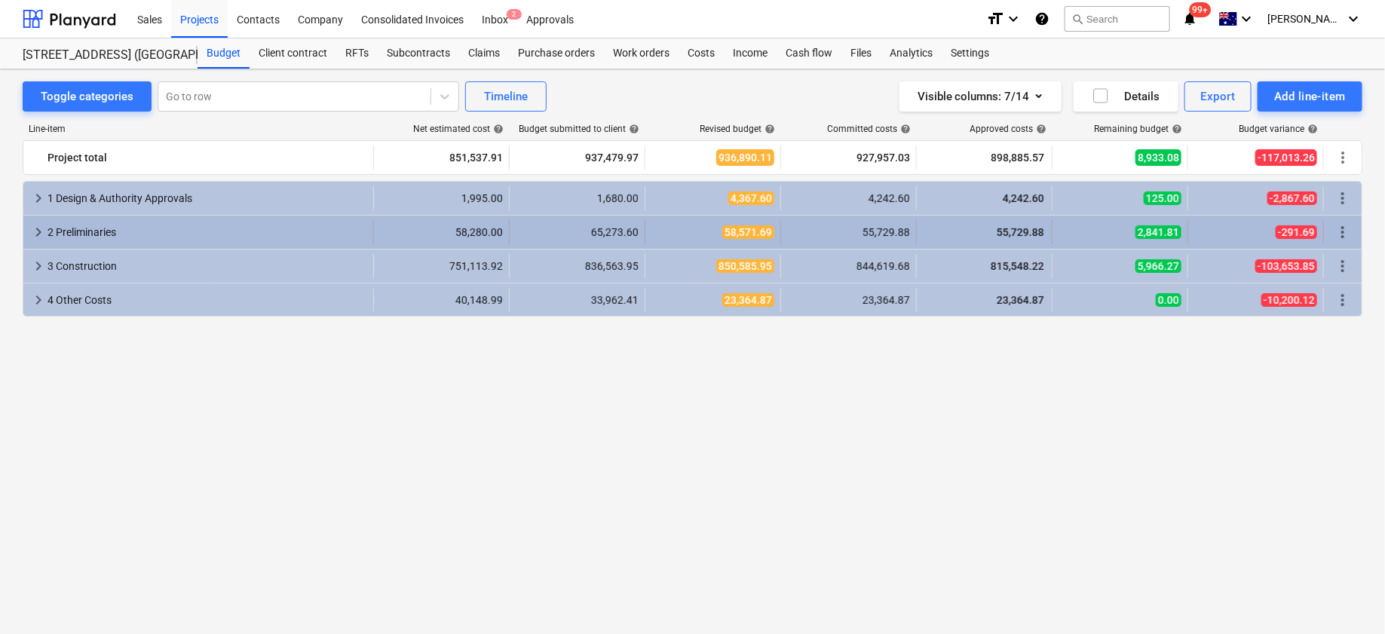
click at [36, 231] on span "keyboard_arrow_right" at bounding box center [38, 232] width 18 height 18
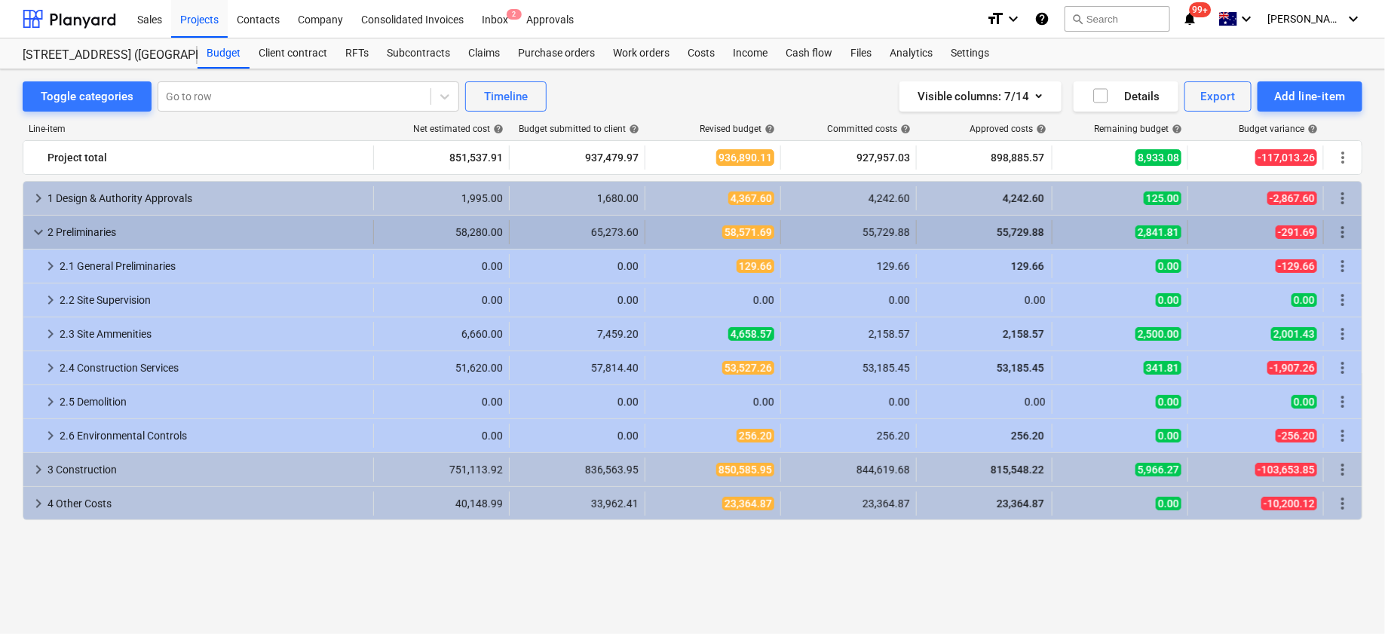
click at [38, 231] on span "keyboard_arrow_down" at bounding box center [38, 232] width 18 height 18
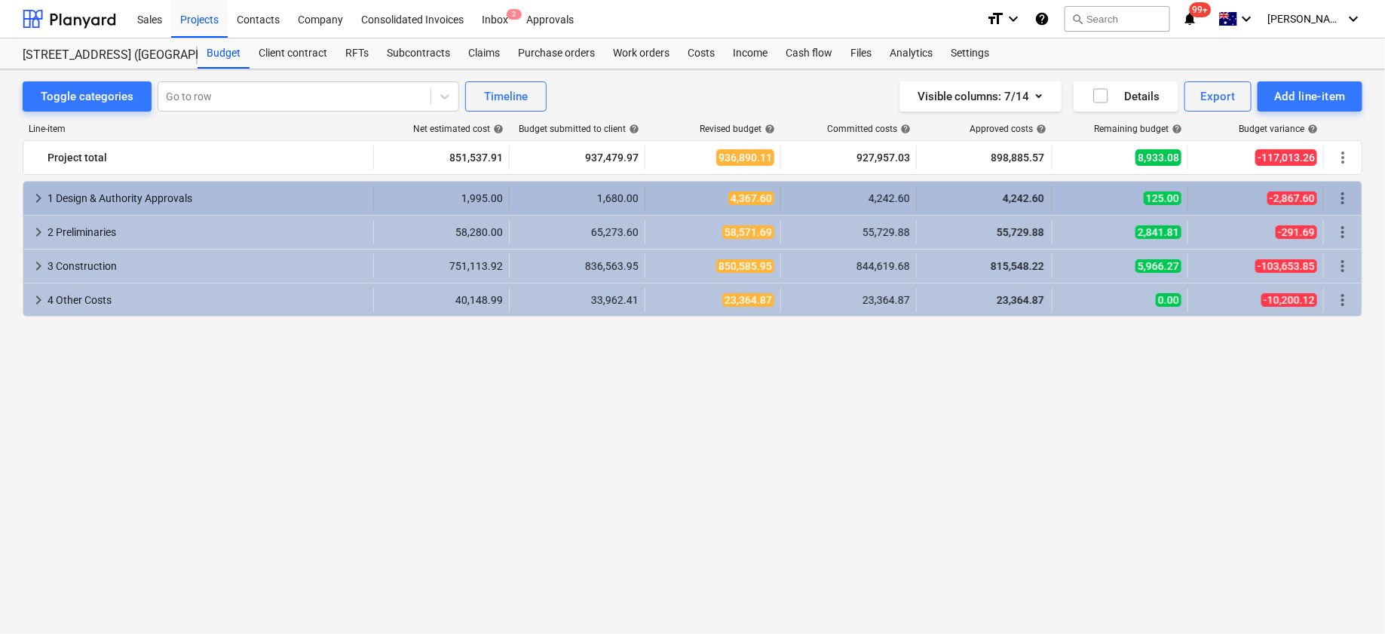
click at [39, 192] on span "keyboard_arrow_right" at bounding box center [38, 198] width 18 height 18
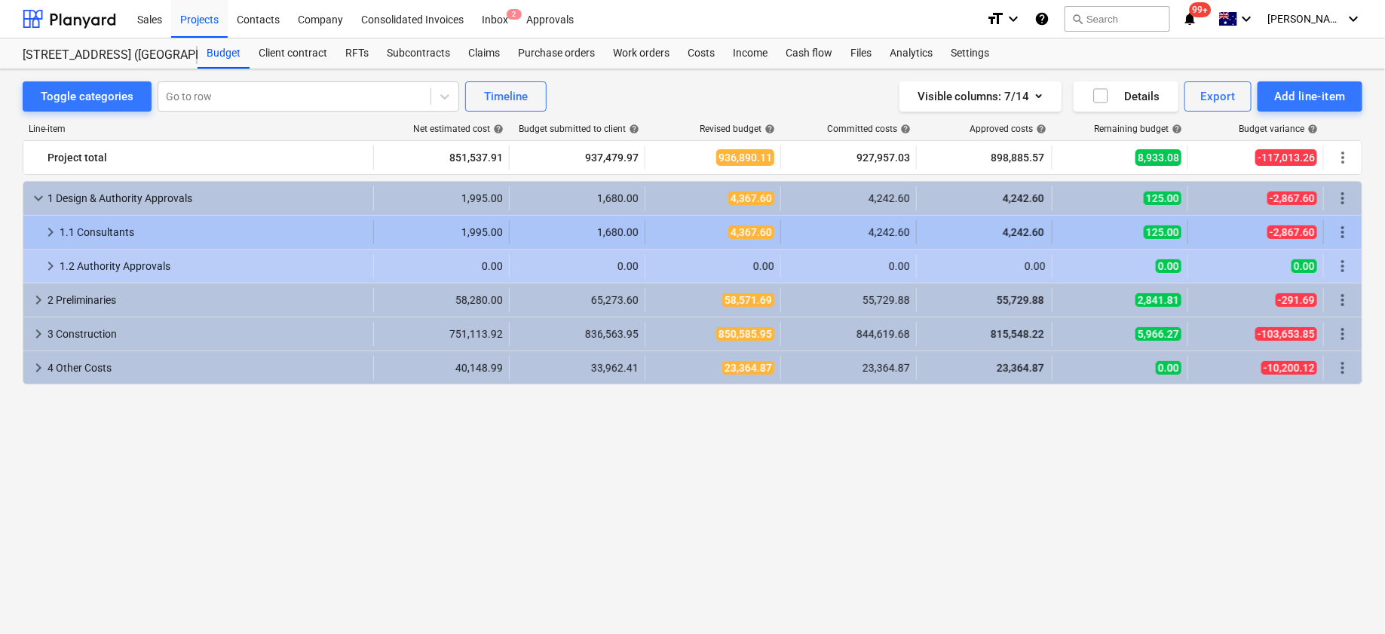
click at [50, 232] on span "keyboard_arrow_right" at bounding box center [50, 232] width 18 height 18
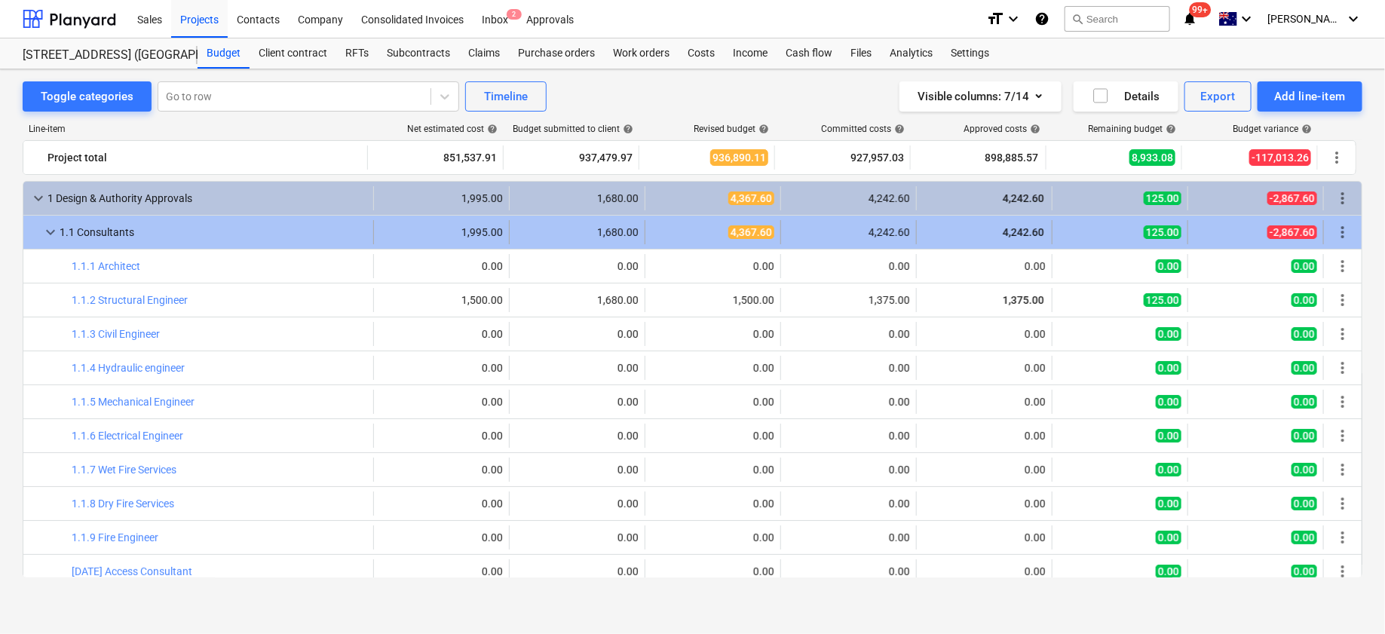
click at [50, 239] on span "keyboard_arrow_down" at bounding box center [50, 232] width 18 height 18
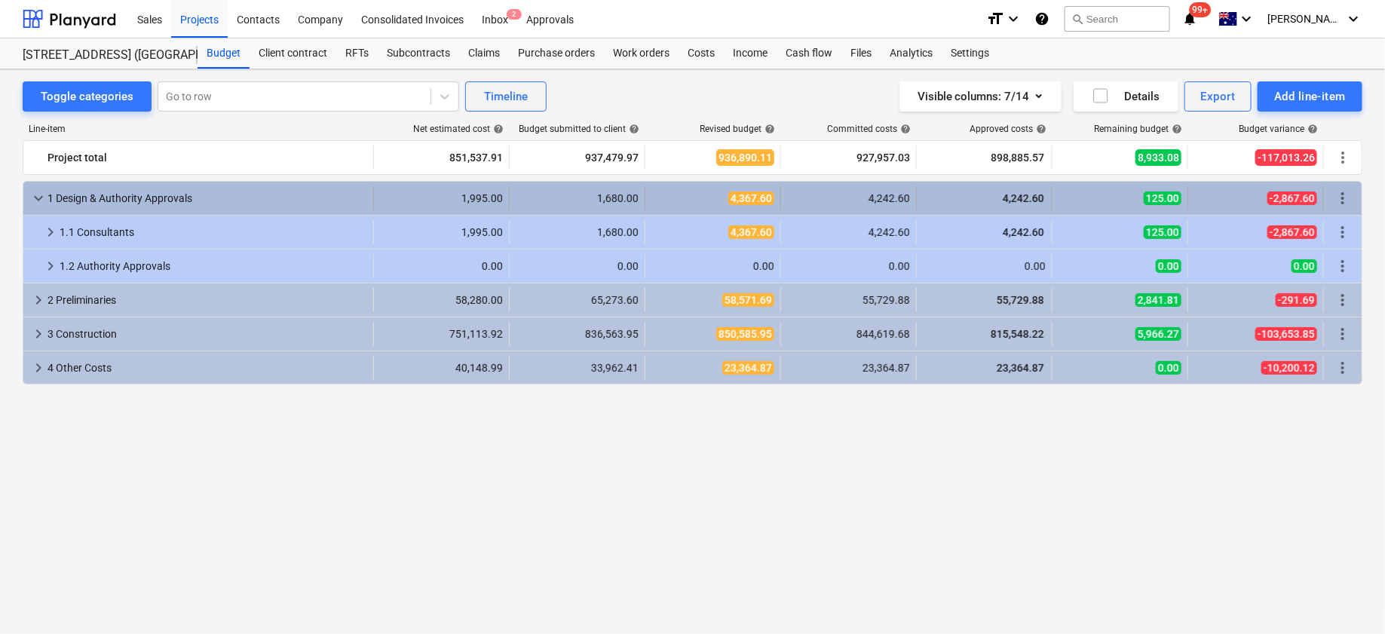
click at [34, 198] on span "keyboard_arrow_down" at bounding box center [38, 198] width 18 height 18
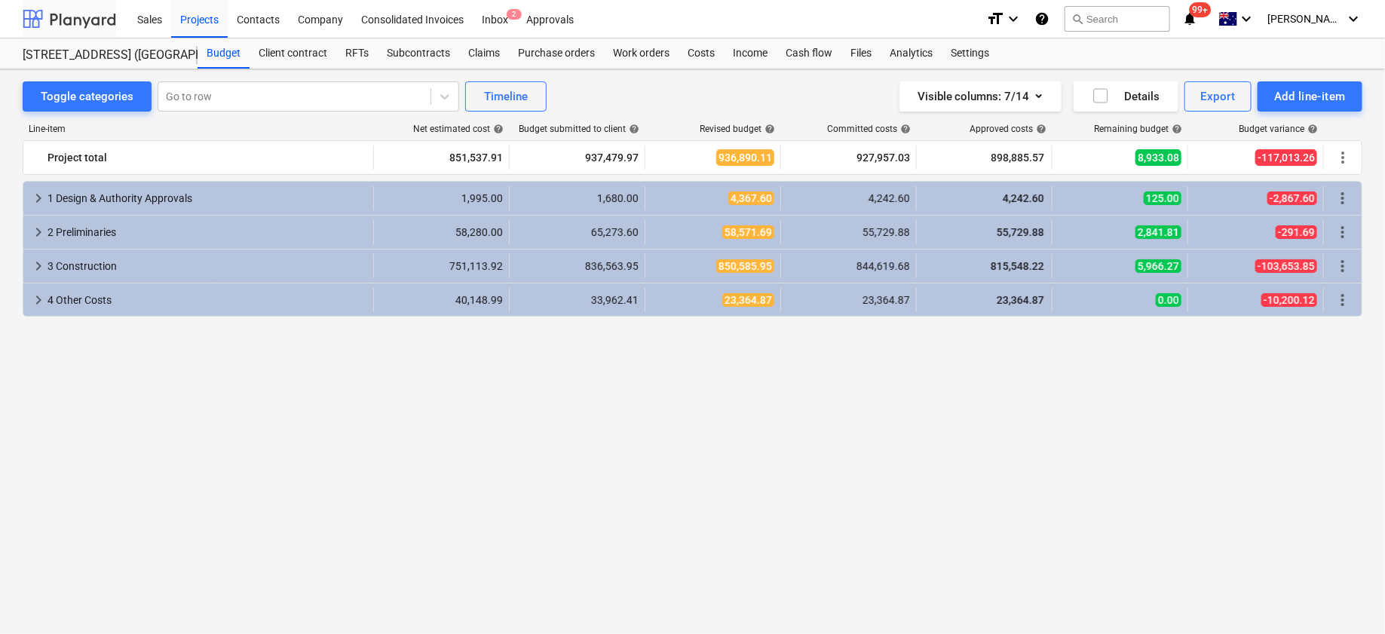
click at [63, 15] on div at bounding box center [69, 19] width 93 height 38
